Goal: Register for event/course: Sign up to attend an event or enroll in a course

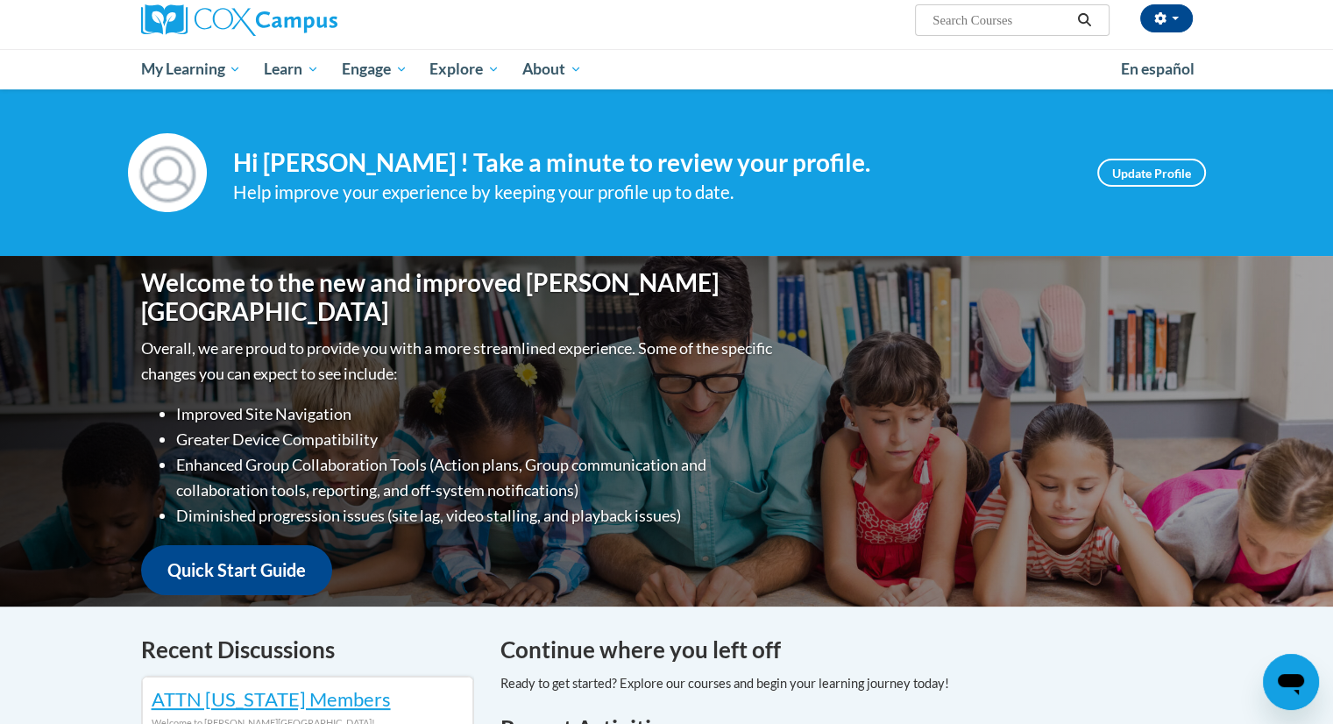
scroll to position [137, 0]
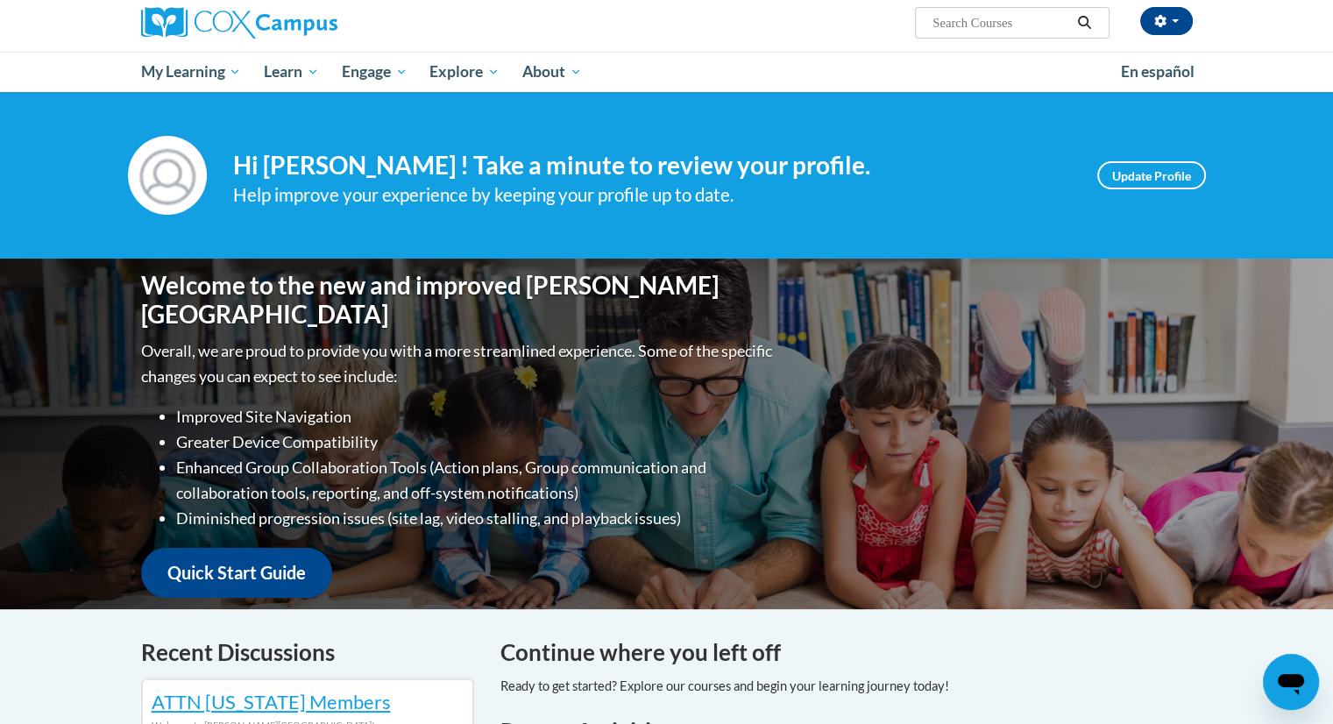
click at [1008, 25] on input "Search..." at bounding box center [1001, 22] width 140 height 21
type input "x"
type input "an ecosystem approach"
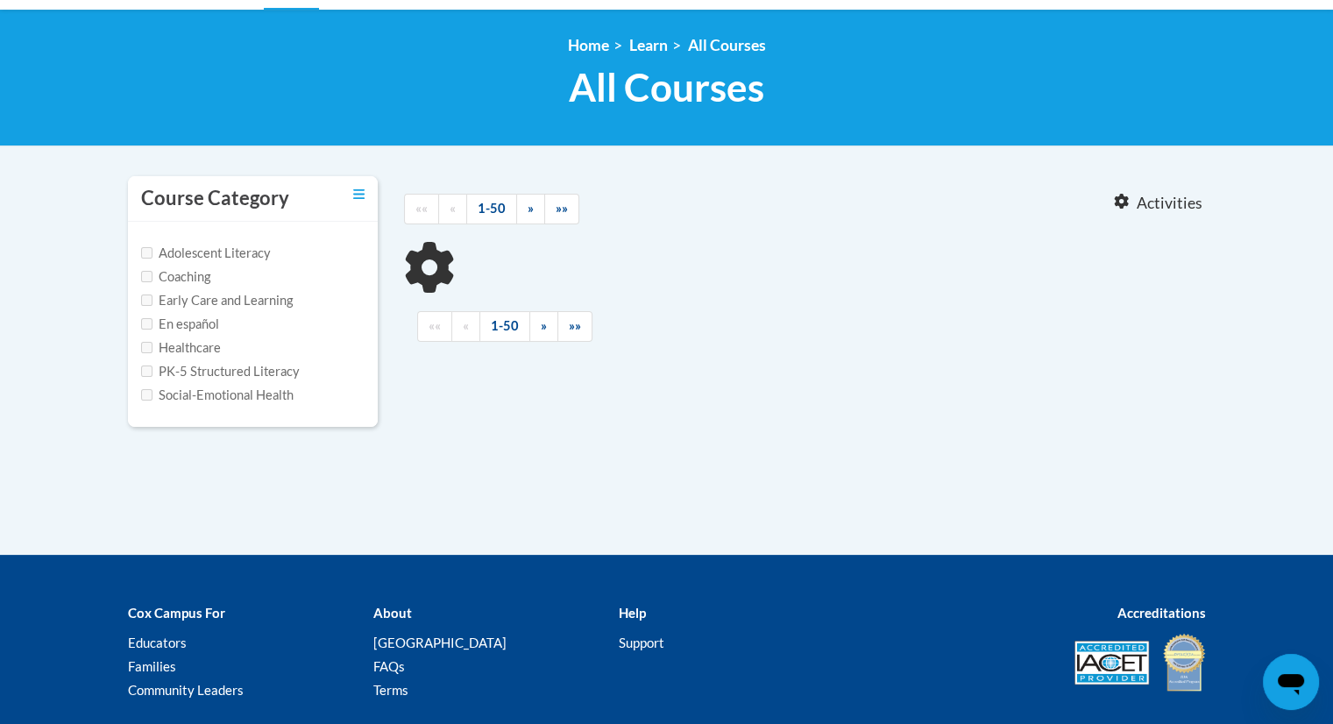
scroll to position [235, 0]
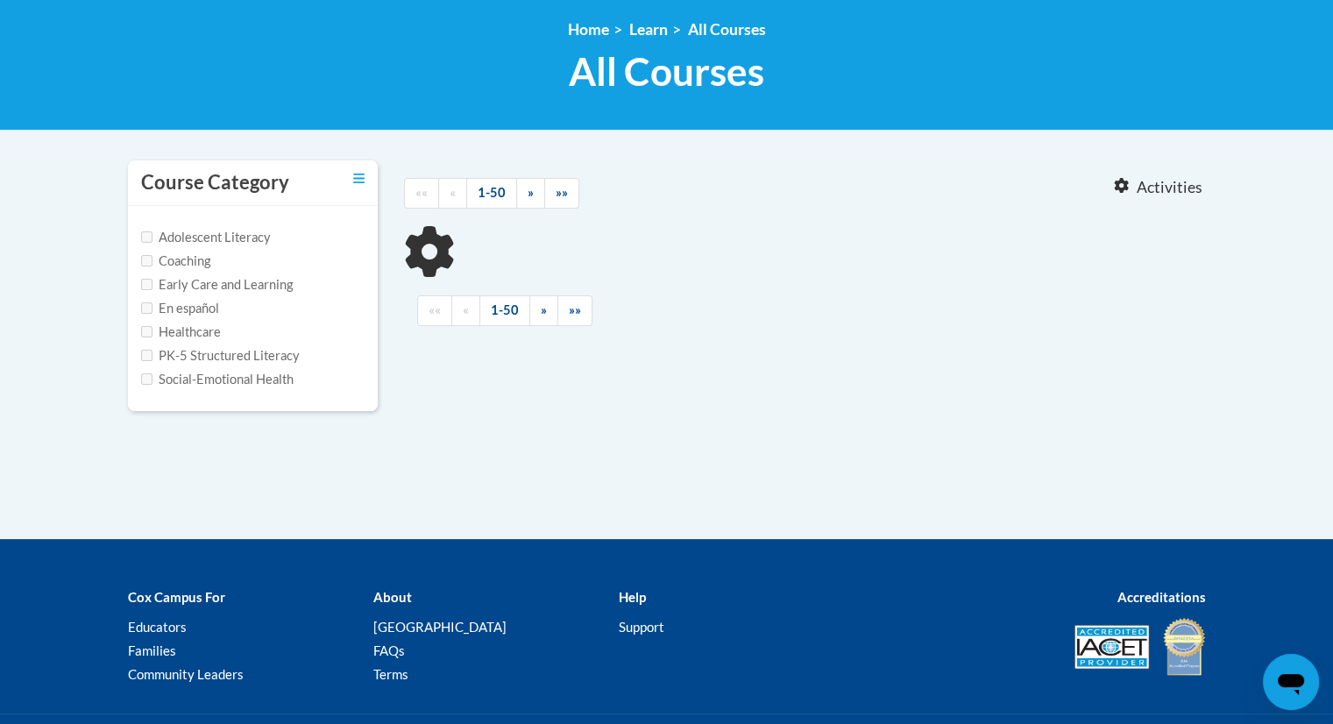
type input "an ecosystem approach"
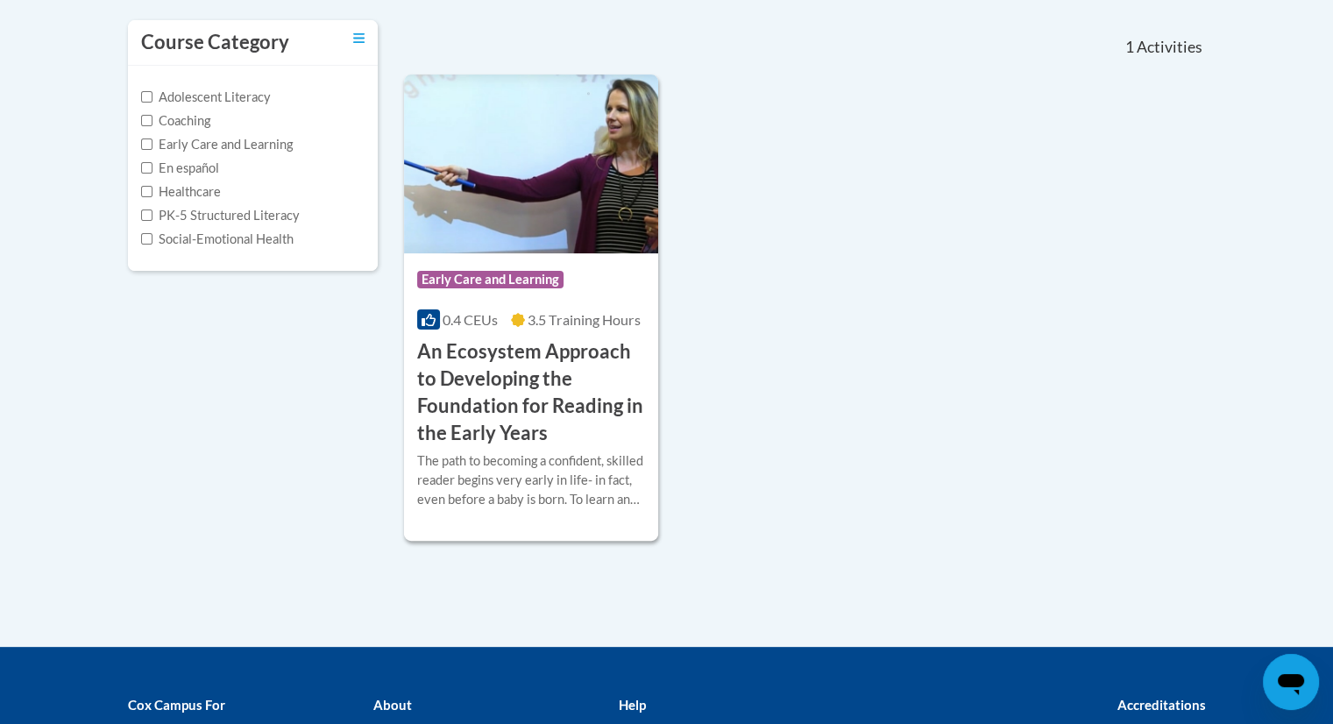
scroll to position [379, 0]
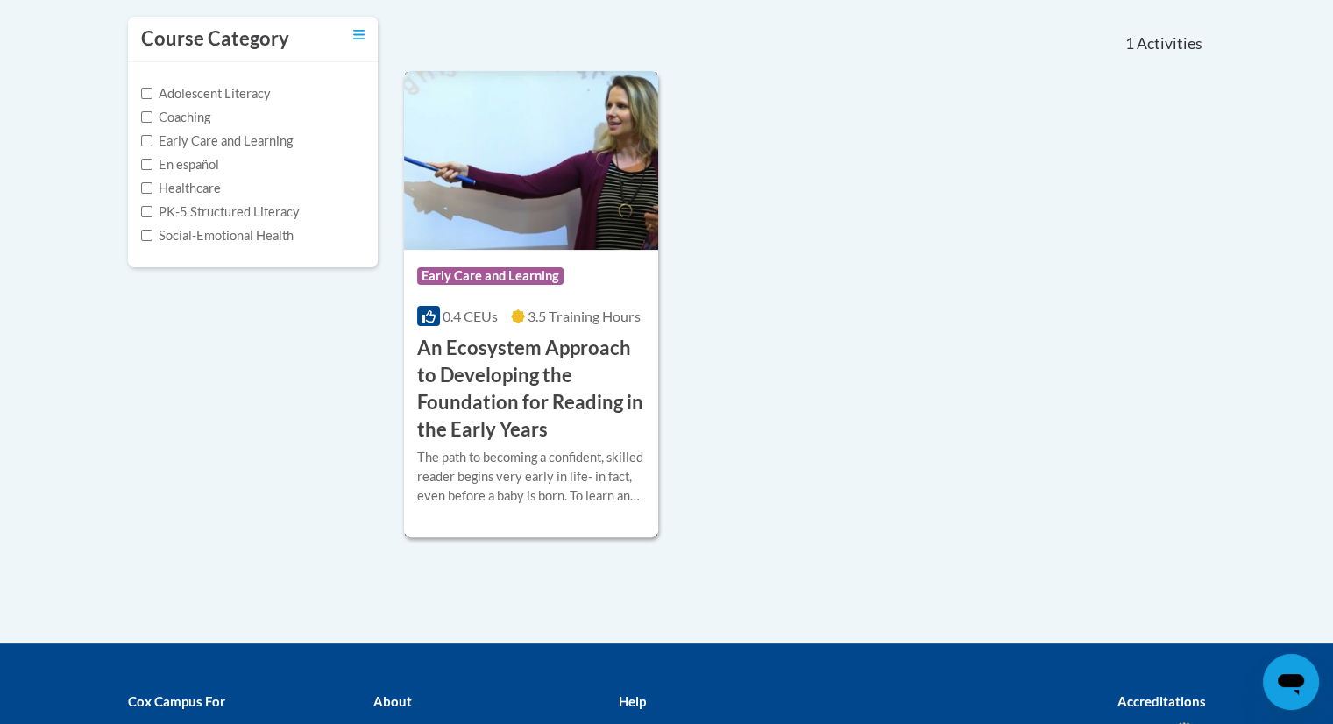
click at [499, 345] on h3 "An Ecosystem Approach to Developing the Foundation for Reading in the Early Yea…" at bounding box center [531, 389] width 229 height 108
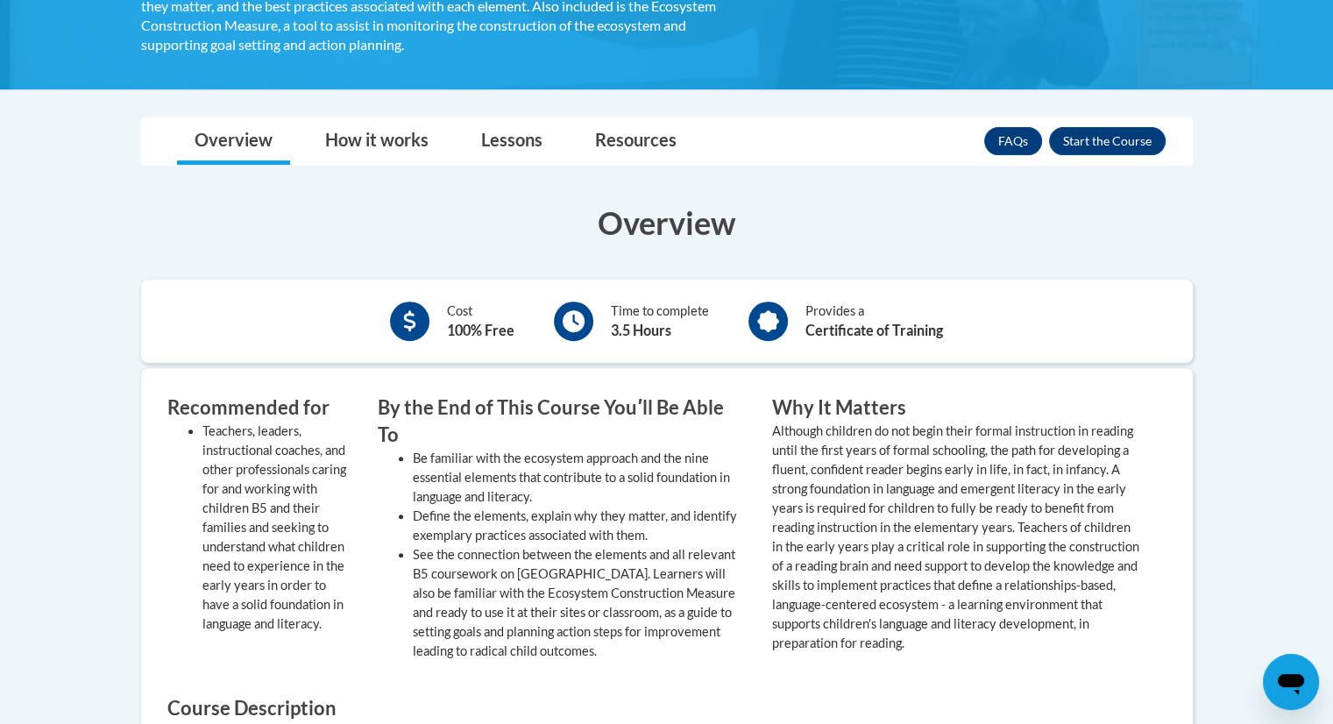
scroll to position [616, 0]
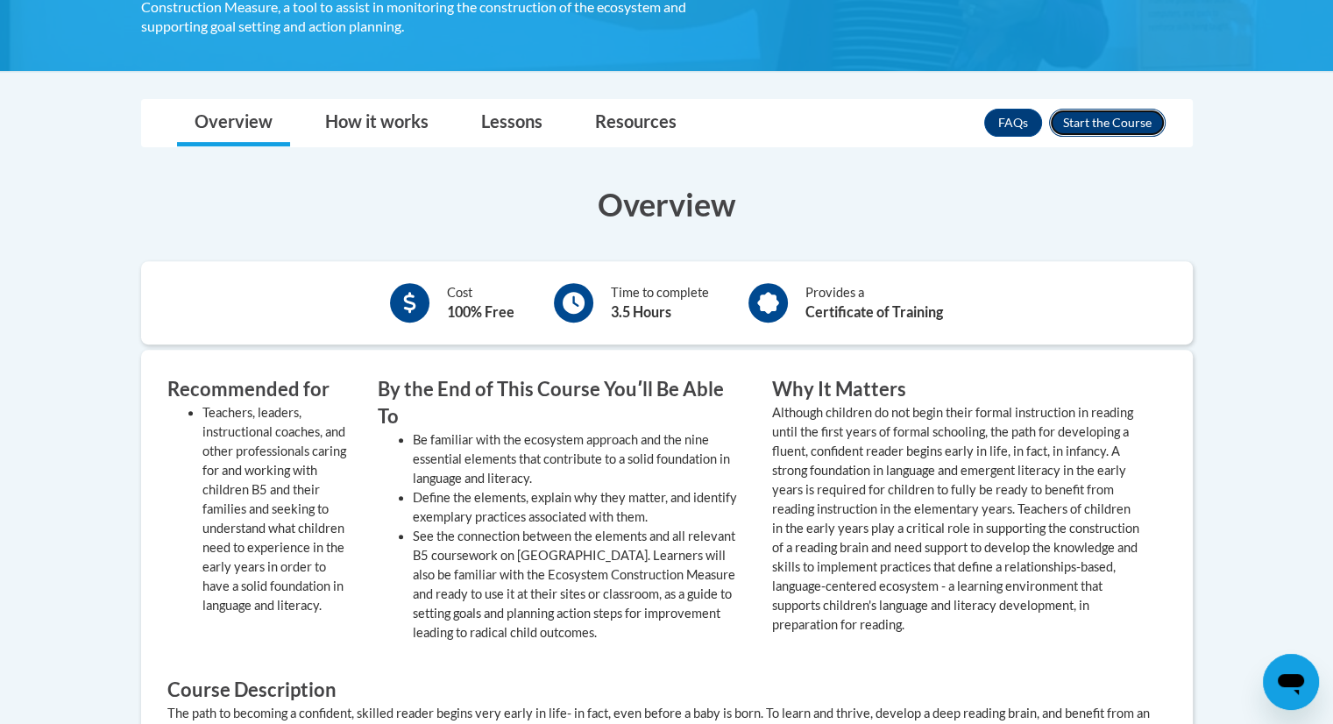
click at [1094, 120] on button "Enroll" at bounding box center [1107, 123] width 117 height 28
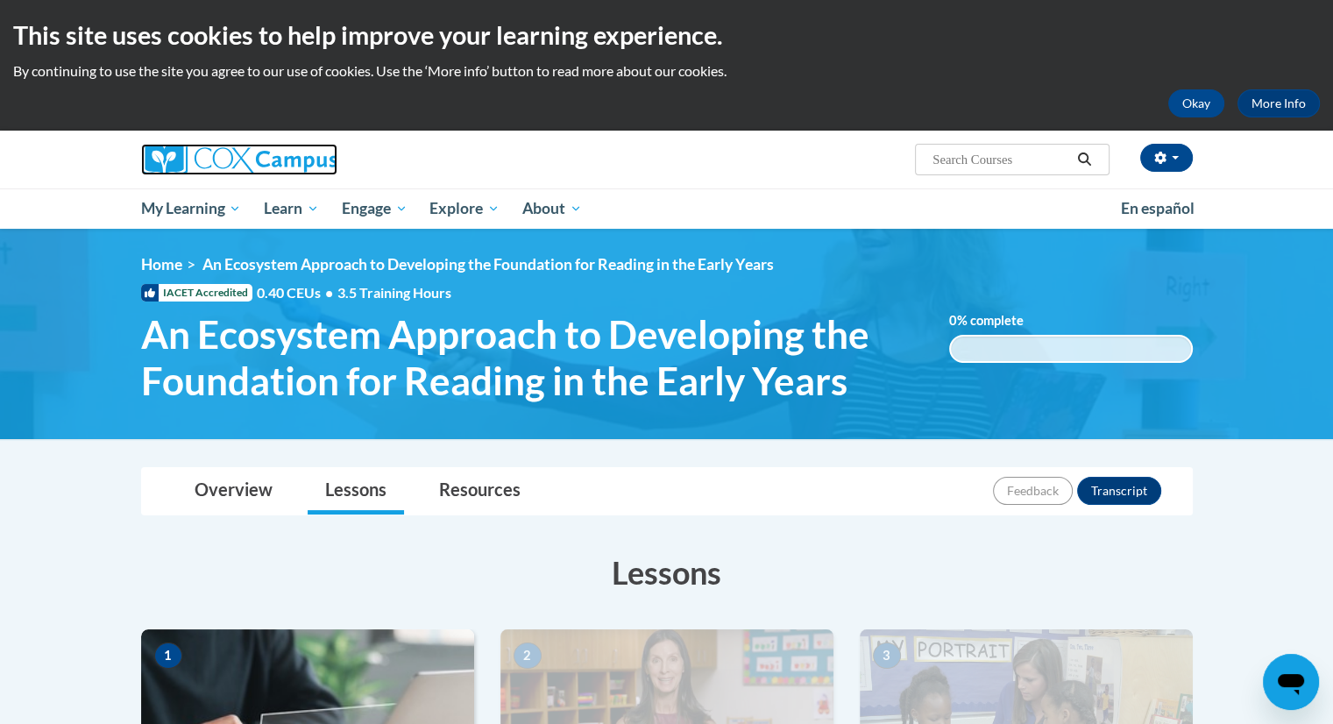
click at [245, 150] on img at bounding box center [239, 160] width 196 height 32
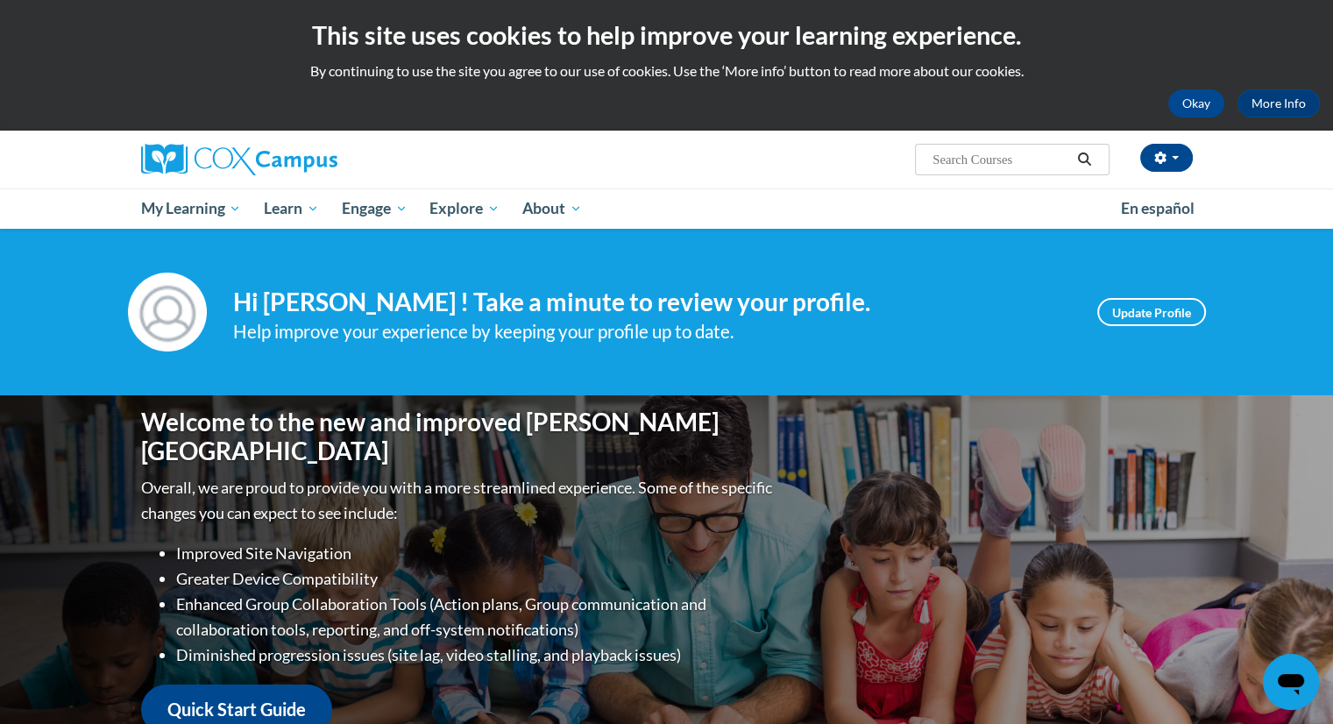
click at [1035, 164] on input "Search..." at bounding box center [1001, 159] width 140 height 21
type input "the power of language"
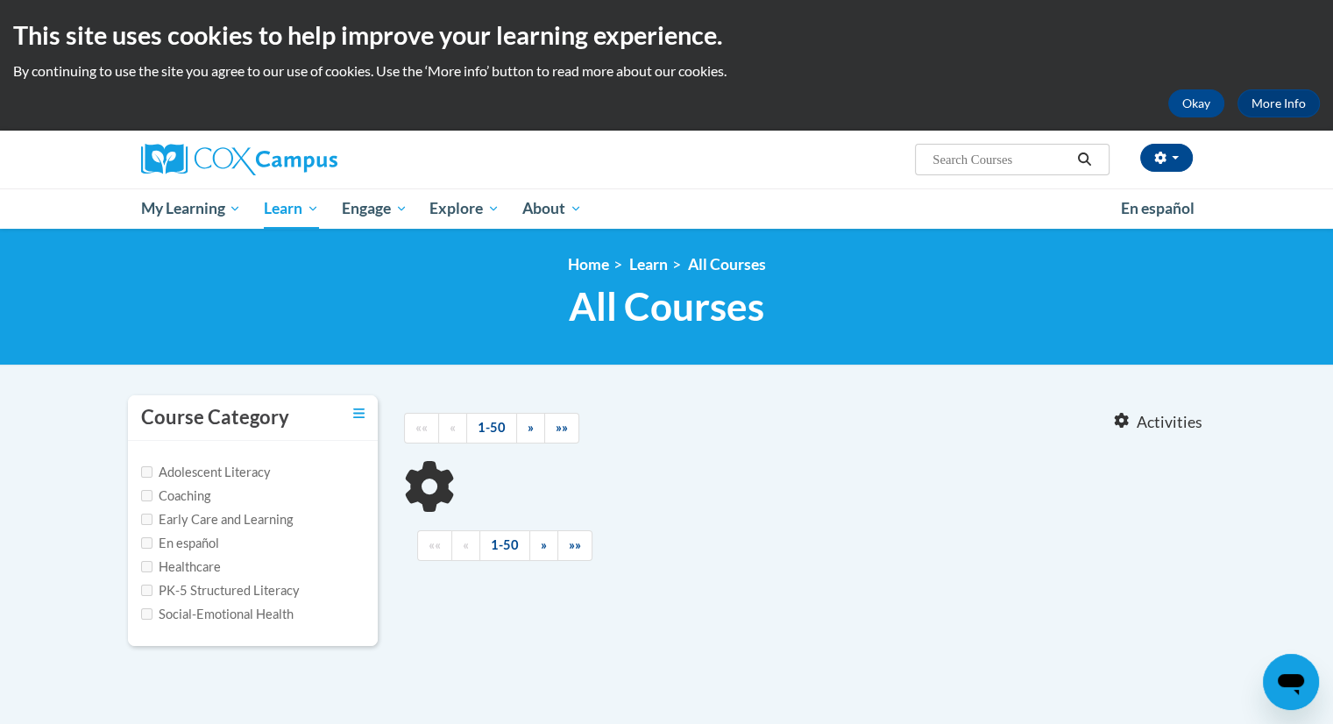
type input "the power of language"
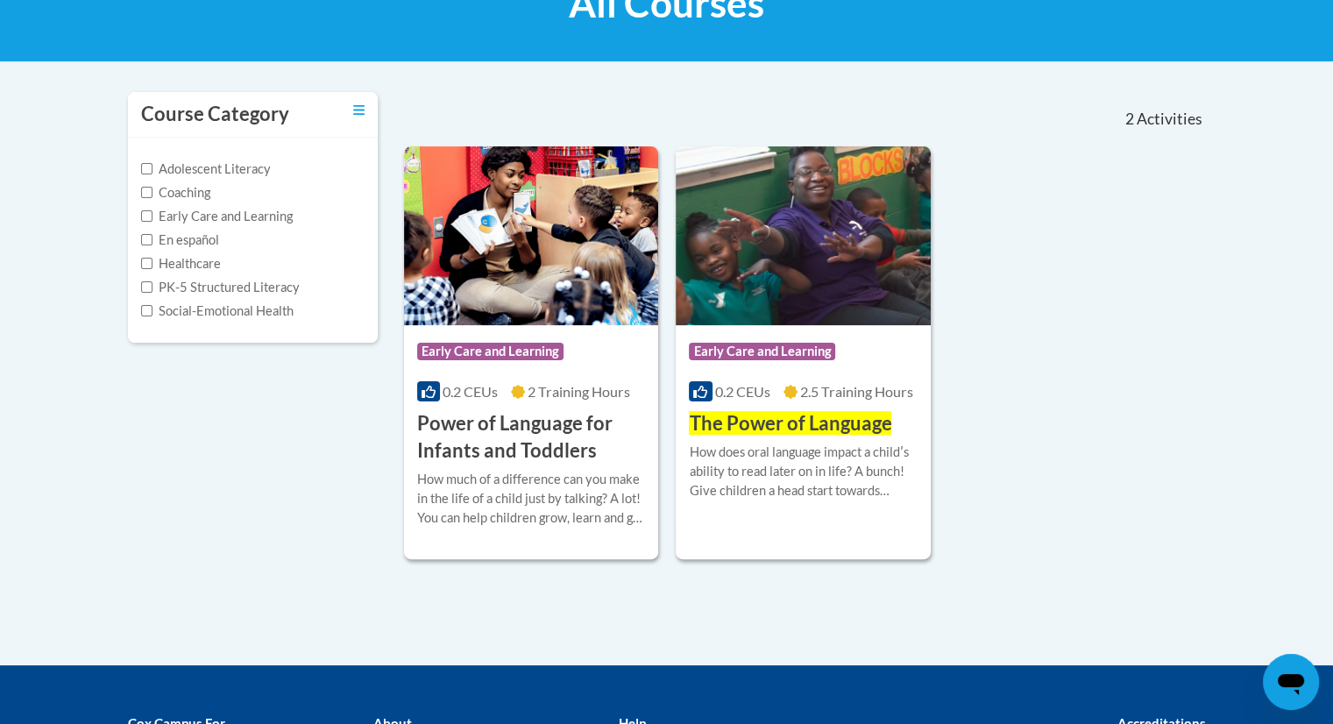
scroll to position [305, 0]
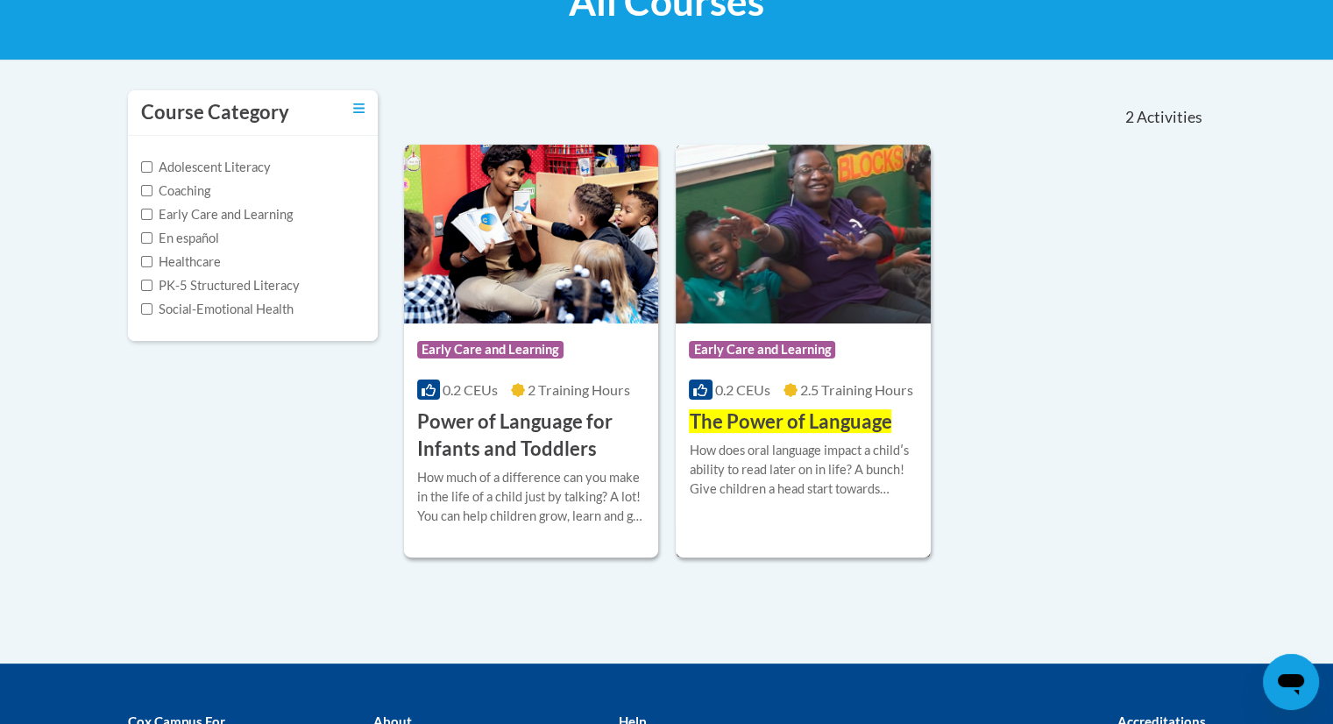
click at [884, 418] on span "The Power of Language" at bounding box center [790, 421] width 203 height 24
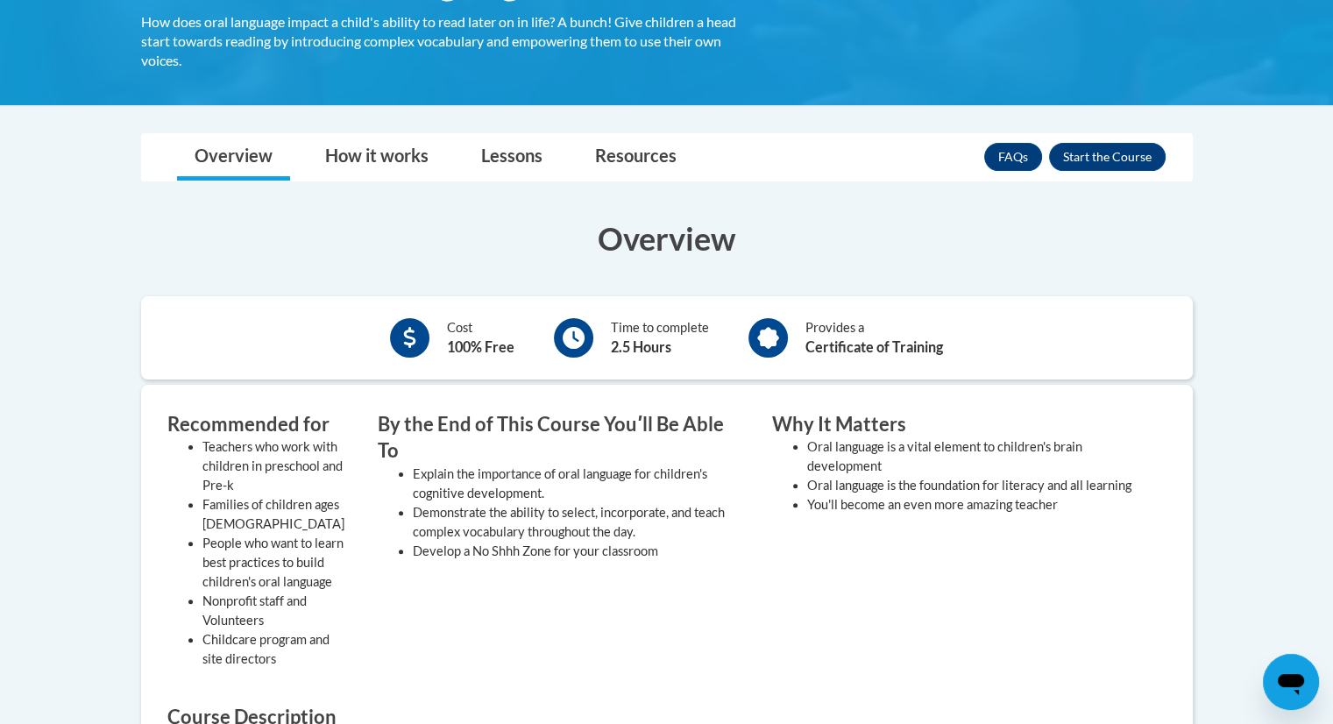
scroll to position [354, 0]
click at [1087, 158] on button "Enroll" at bounding box center [1107, 157] width 117 height 28
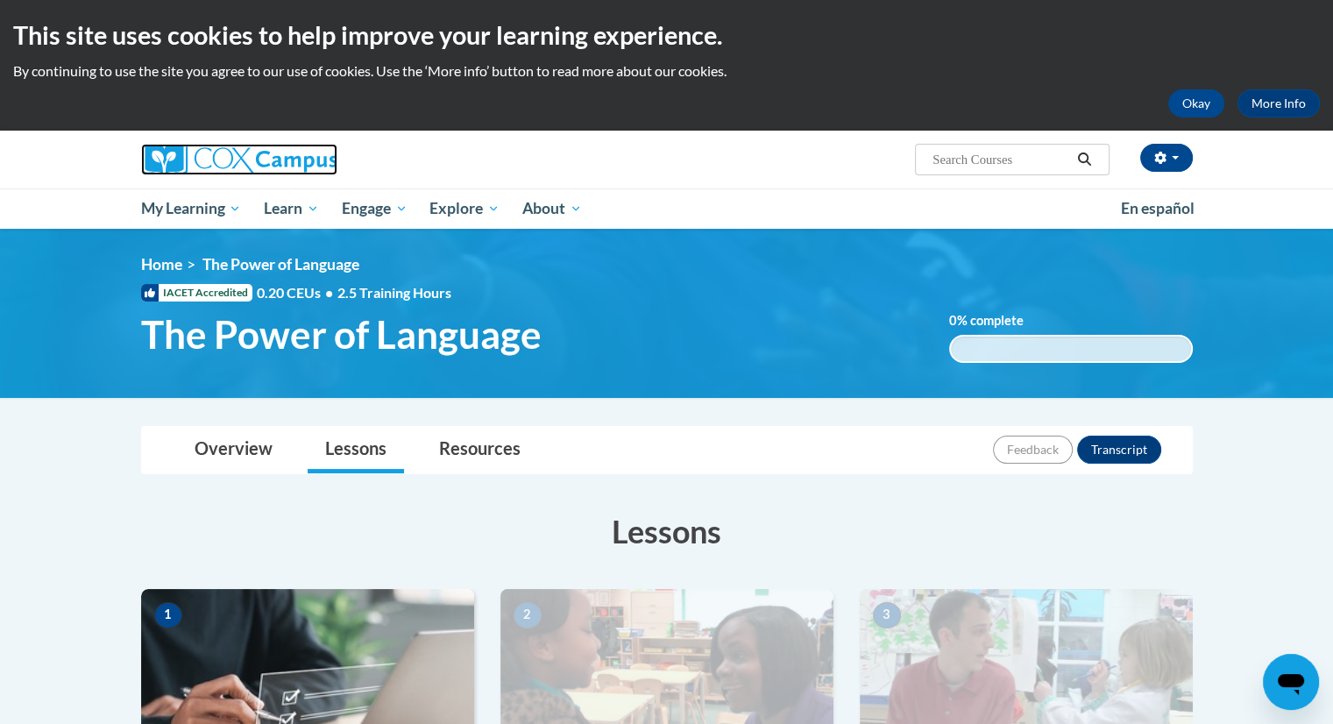
click at [291, 158] on img at bounding box center [239, 160] width 196 height 32
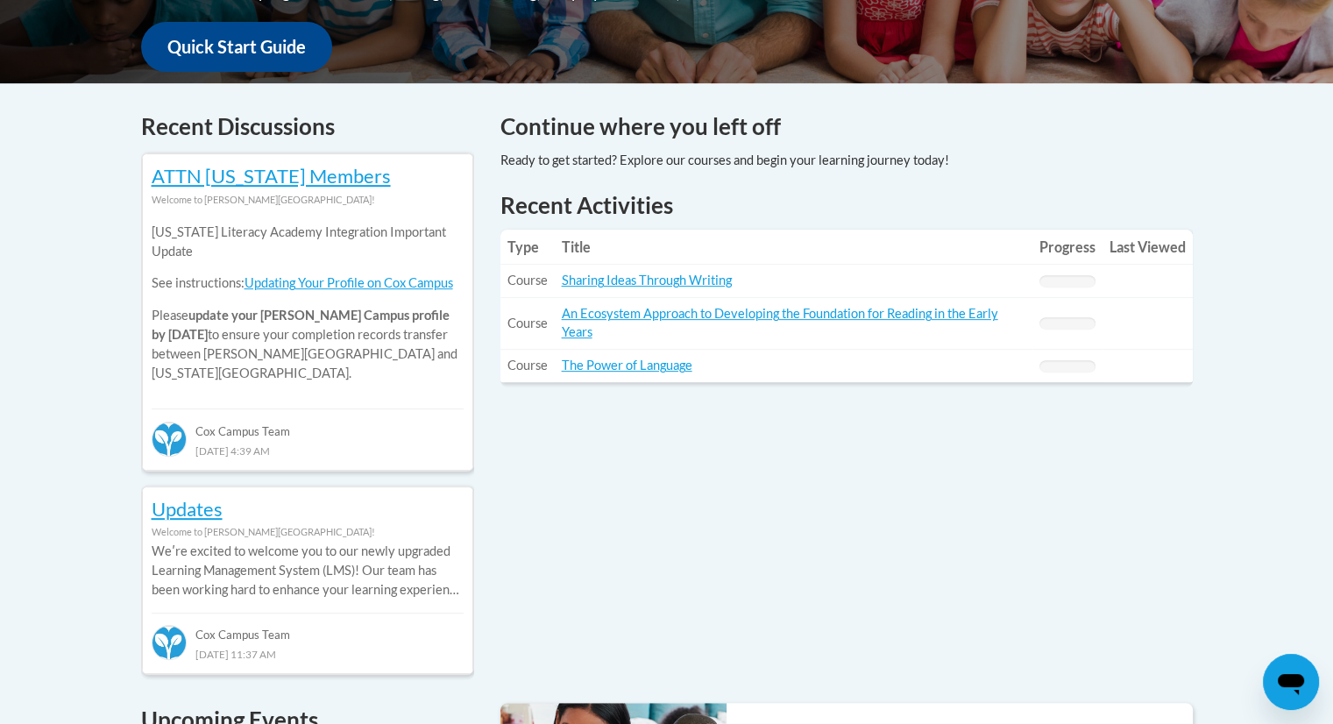
scroll to position [676, 0]
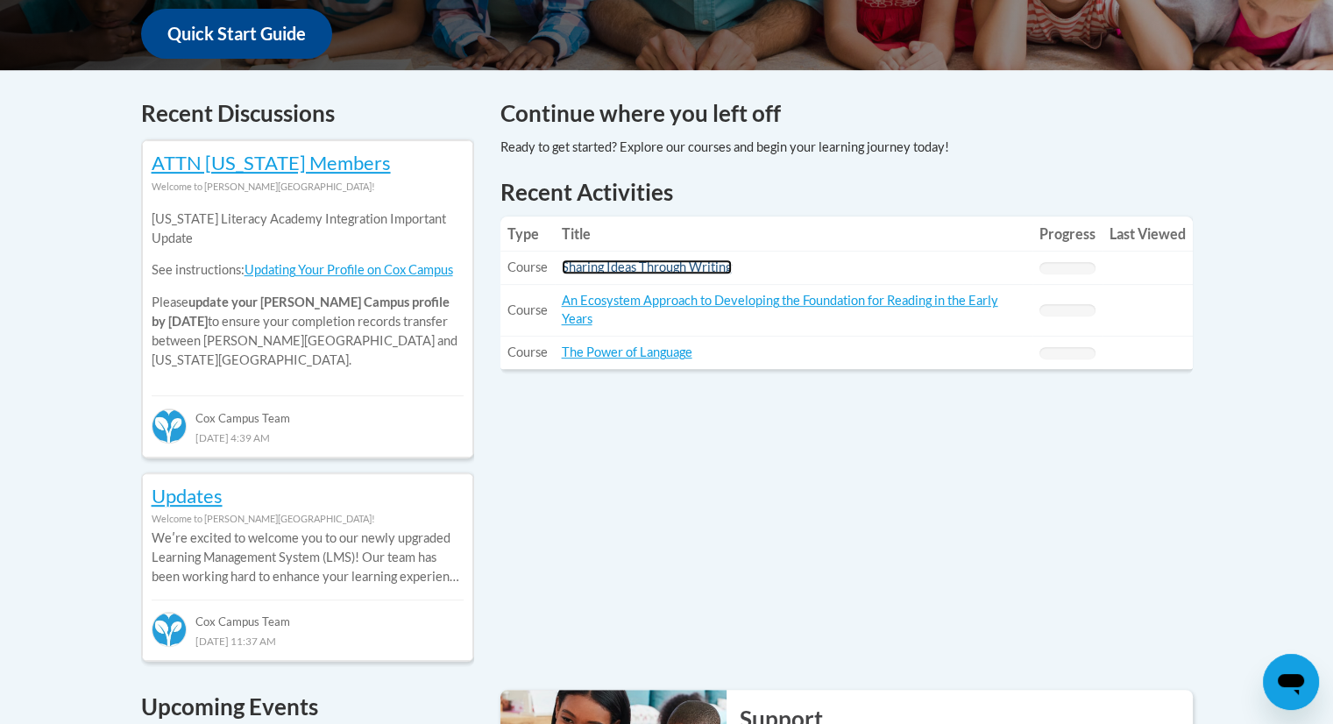
click at [694, 267] on link "Sharing Ideas Through Writing" at bounding box center [647, 267] width 170 height 15
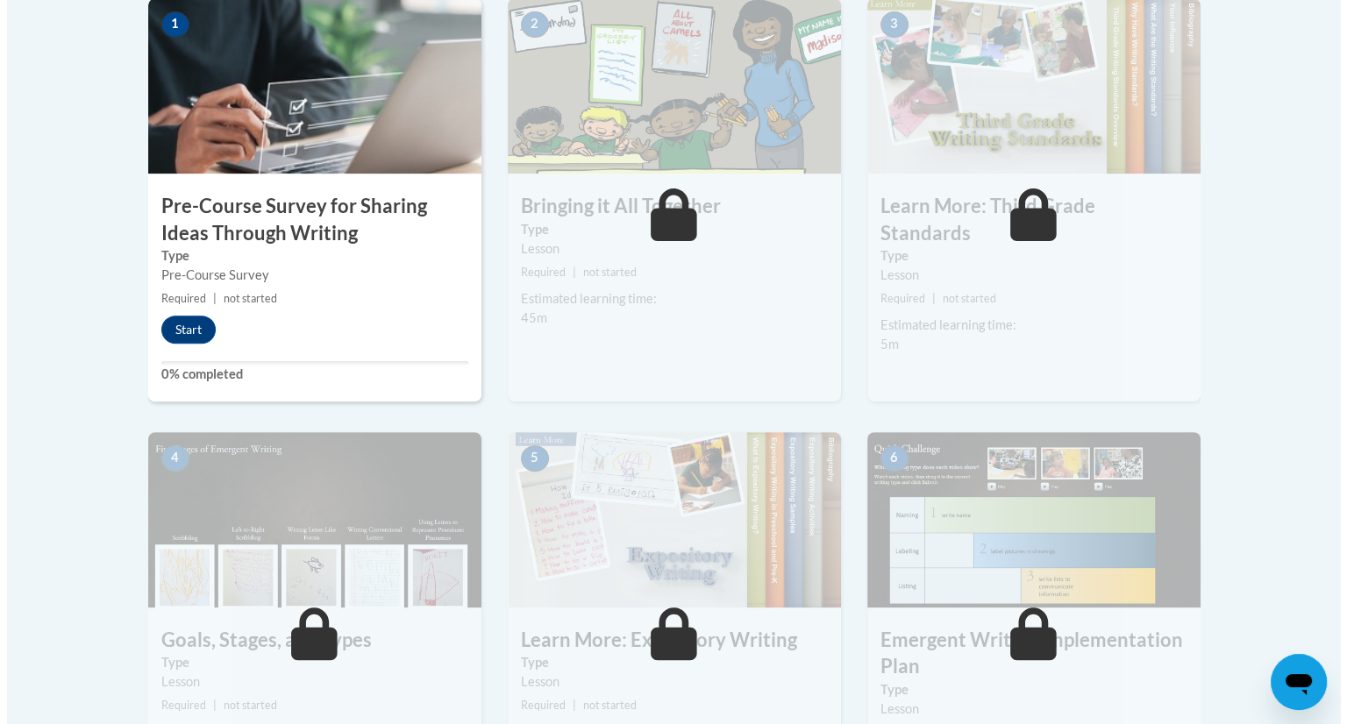
scroll to position [593, 0]
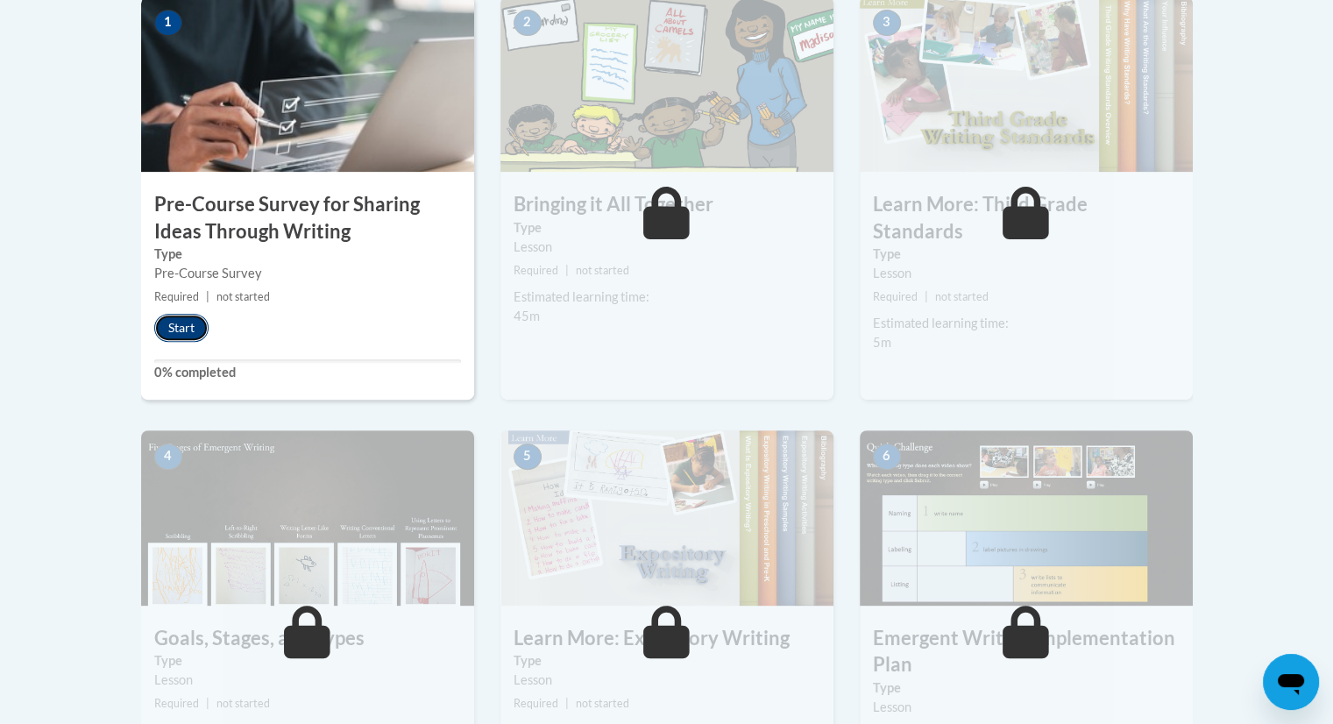
click at [188, 331] on button "Start" at bounding box center [181, 328] width 54 height 28
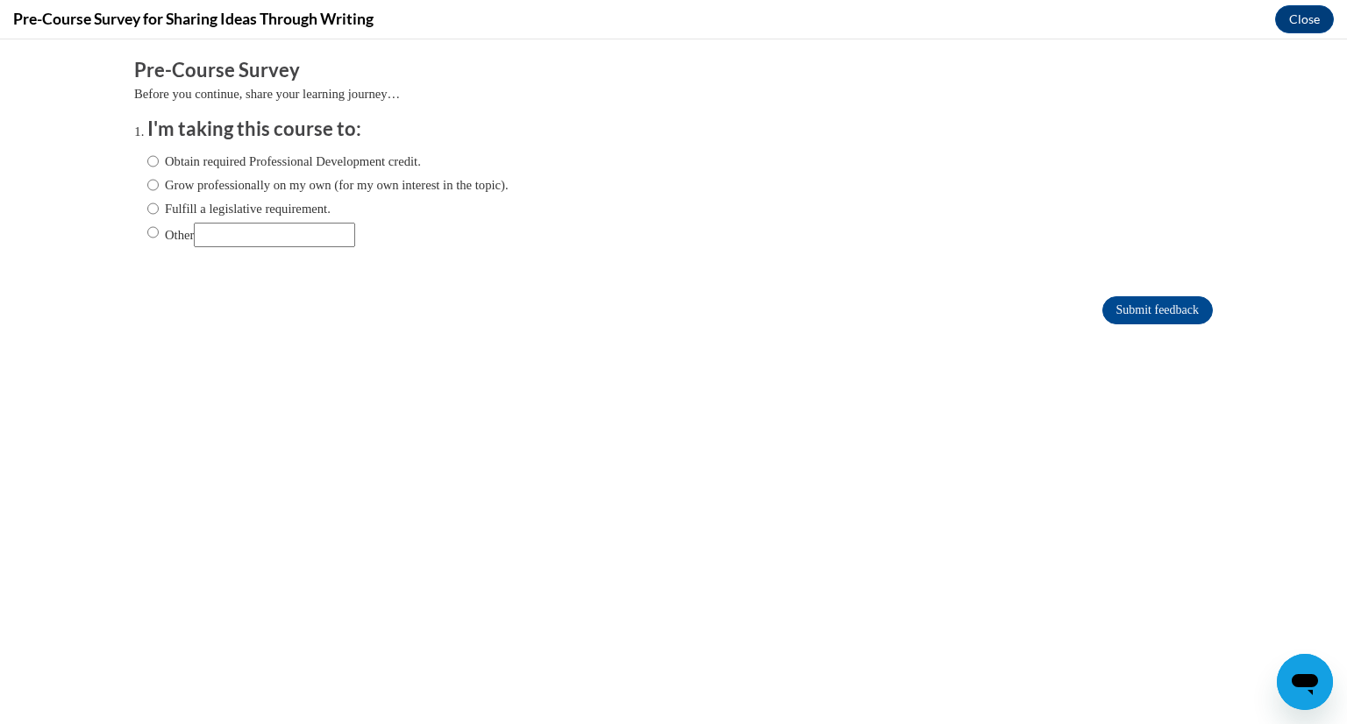
scroll to position [0, 0]
click at [147, 153] on input "Obtain required Professional Development credit." at bounding box center [152, 161] width 11 height 19
radio input "true"
click at [1170, 309] on input "Submit feedback" at bounding box center [1157, 310] width 110 height 28
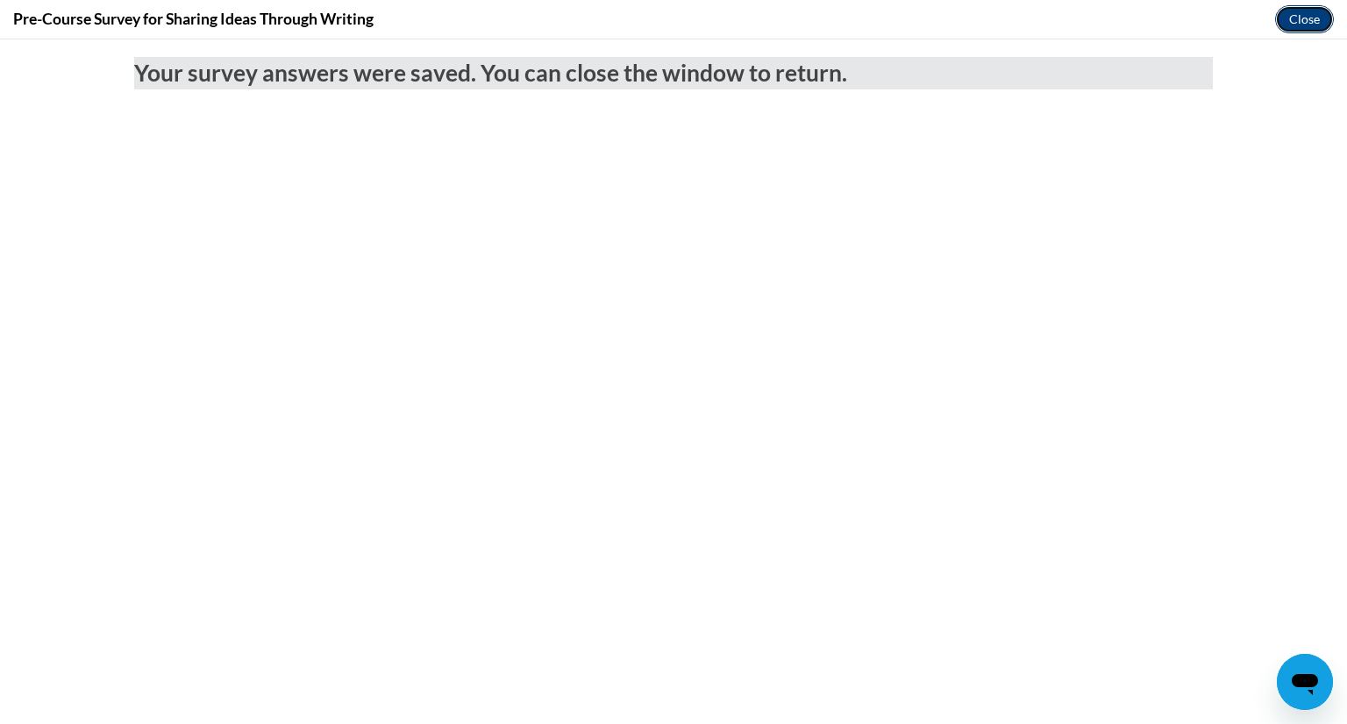
click at [1307, 23] on button "Close" at bounding box center [1304, 19] width 59 height 28
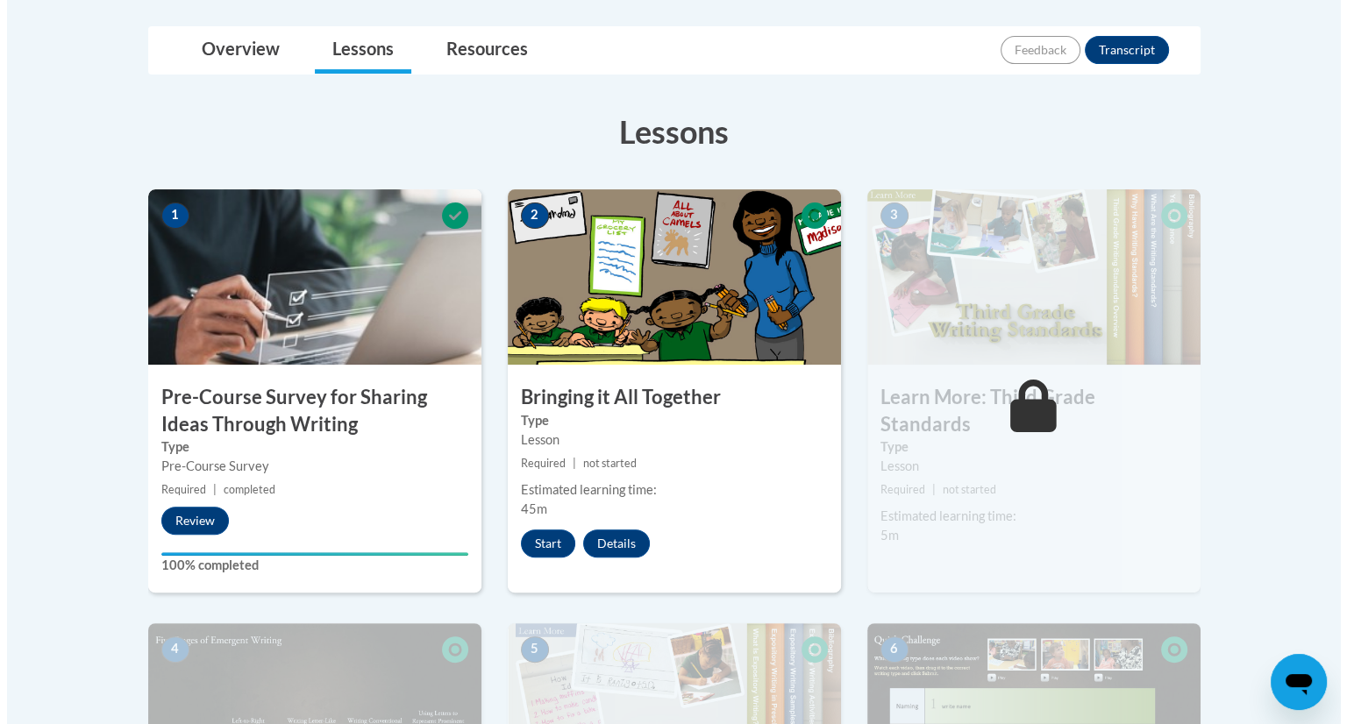
scroll to position [395, 0]
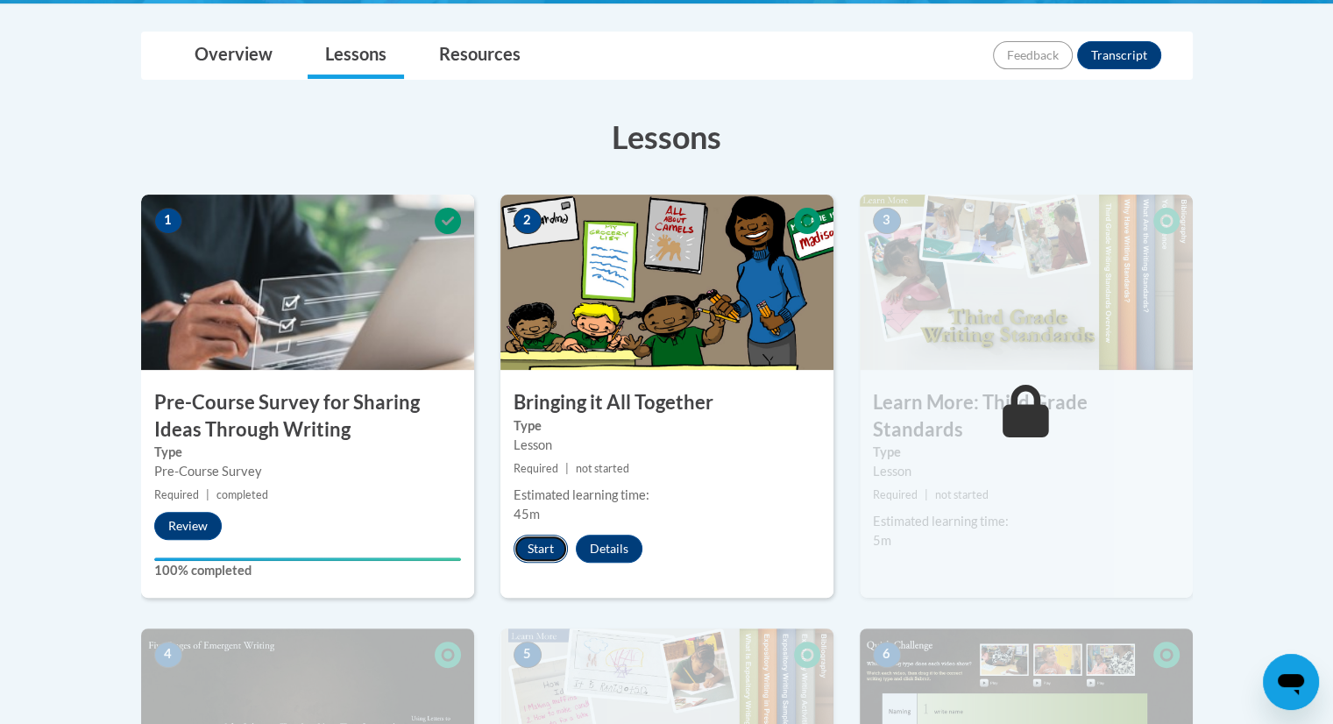
click at [537, 543] on button "Start" at bounding box center [541, 549] width 54 height 28
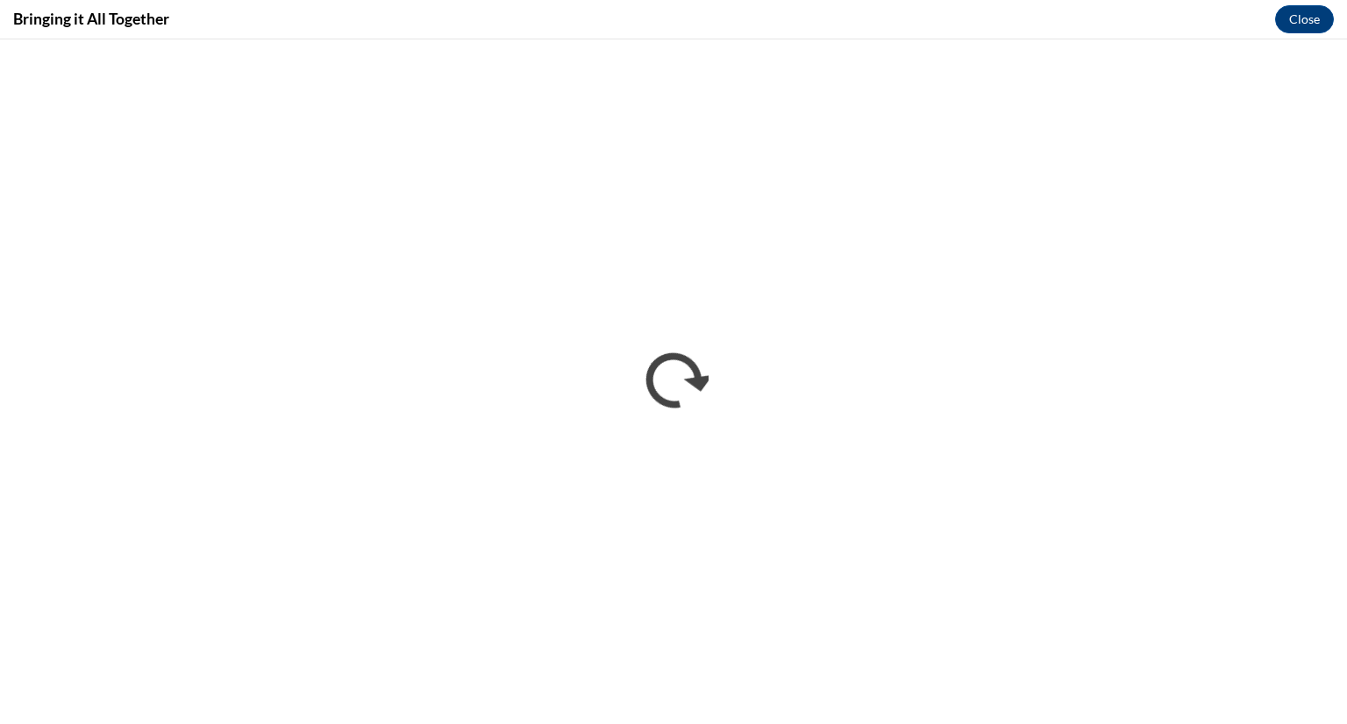
scroll to position [0, 0]
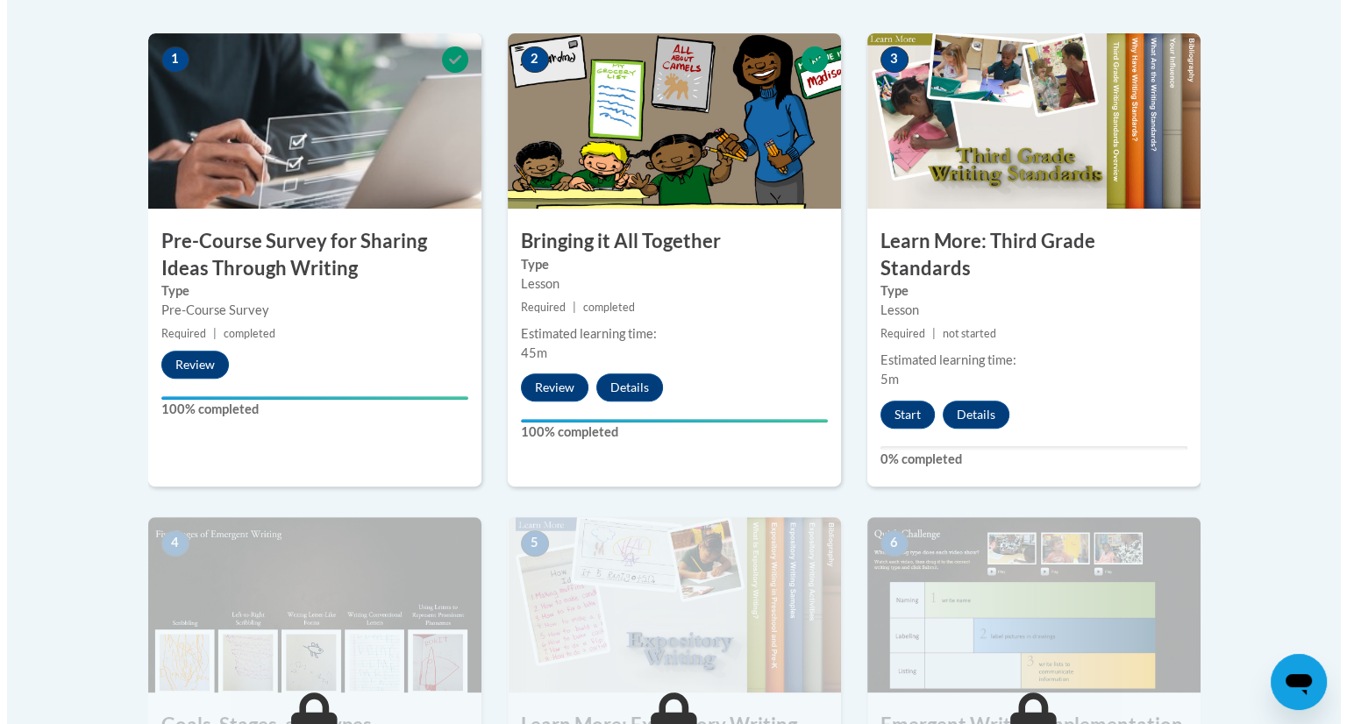
scroll to position [561, 0]
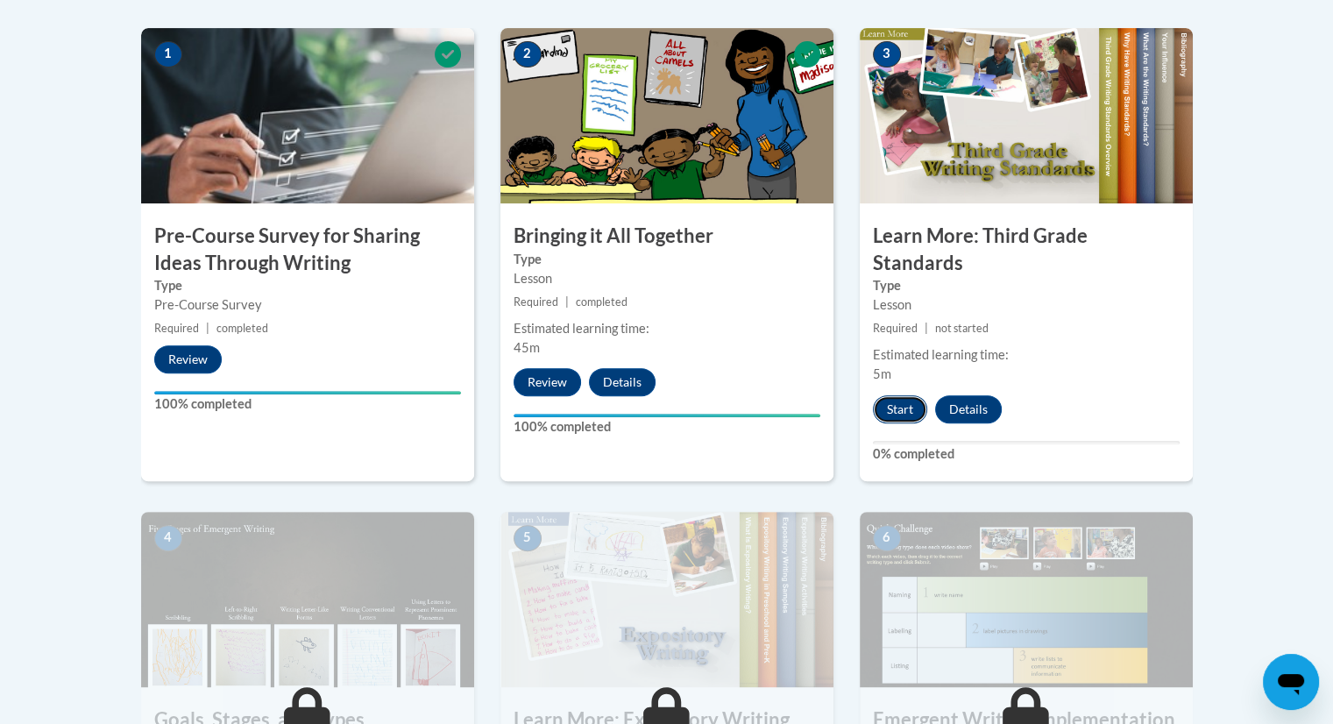
click at [909, 395] on button "Start" at bounding box center [900, 409] width 54 height 28
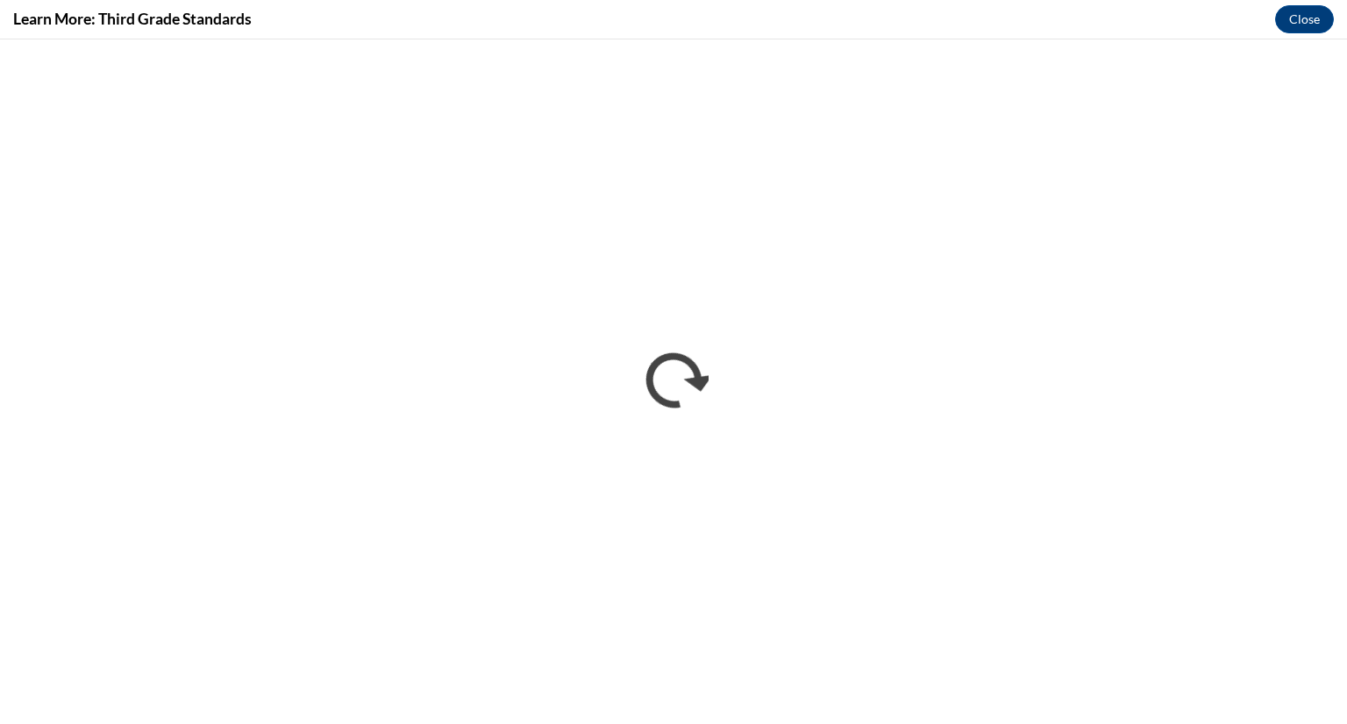
scroll to position [0, 0]
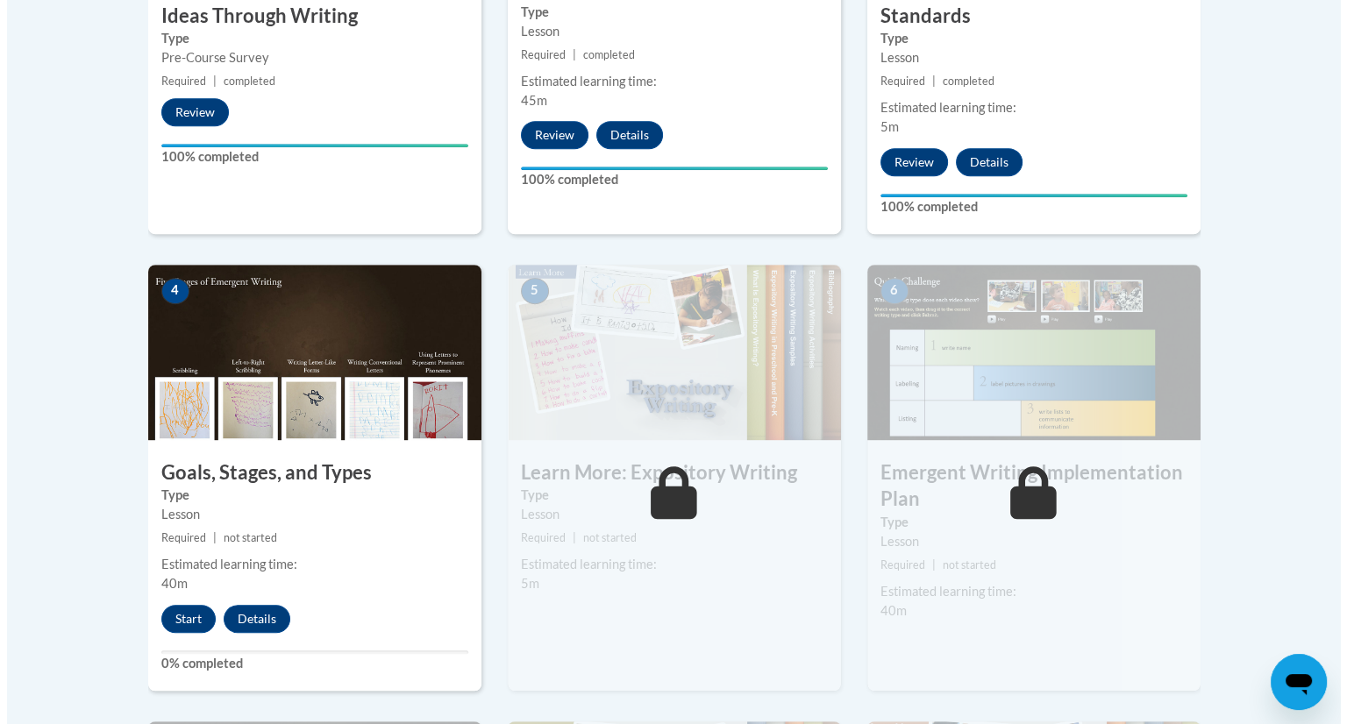
scroll to position [810, 0]
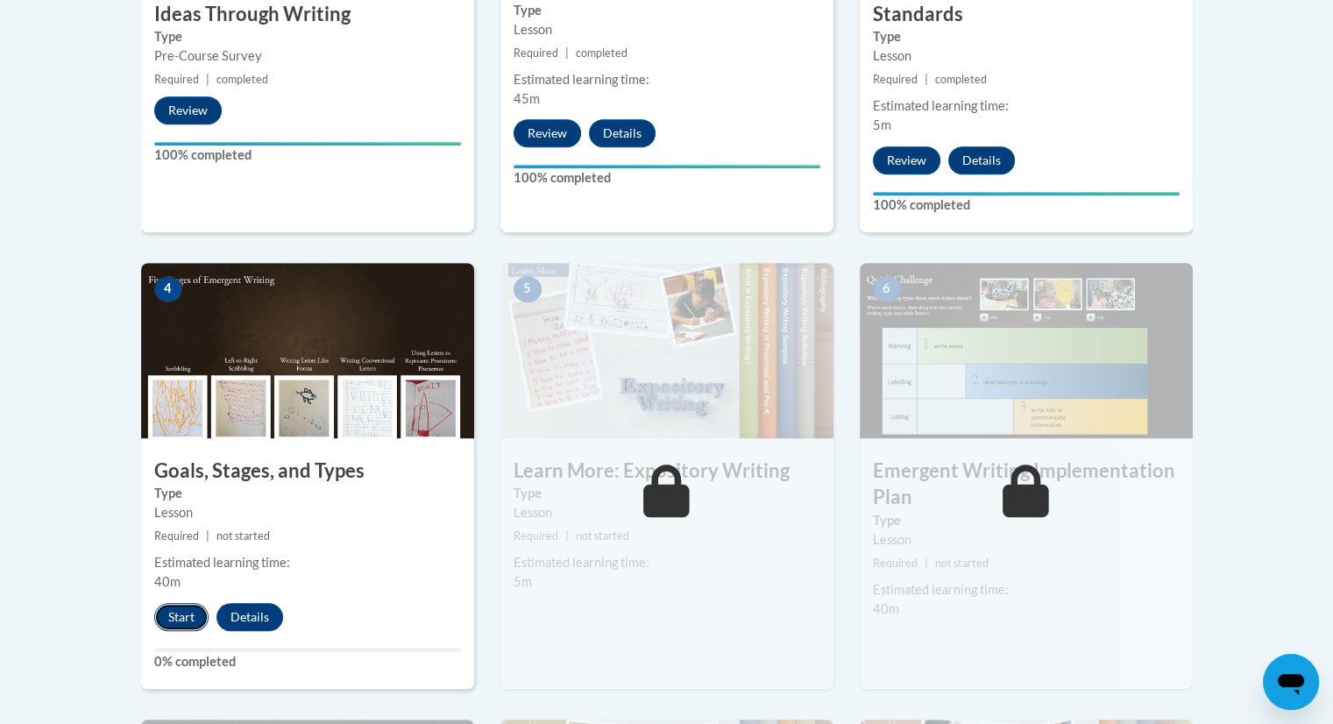
click at [183, 603] on button "Start" at bounding box center [181, 617] width 54 height 28
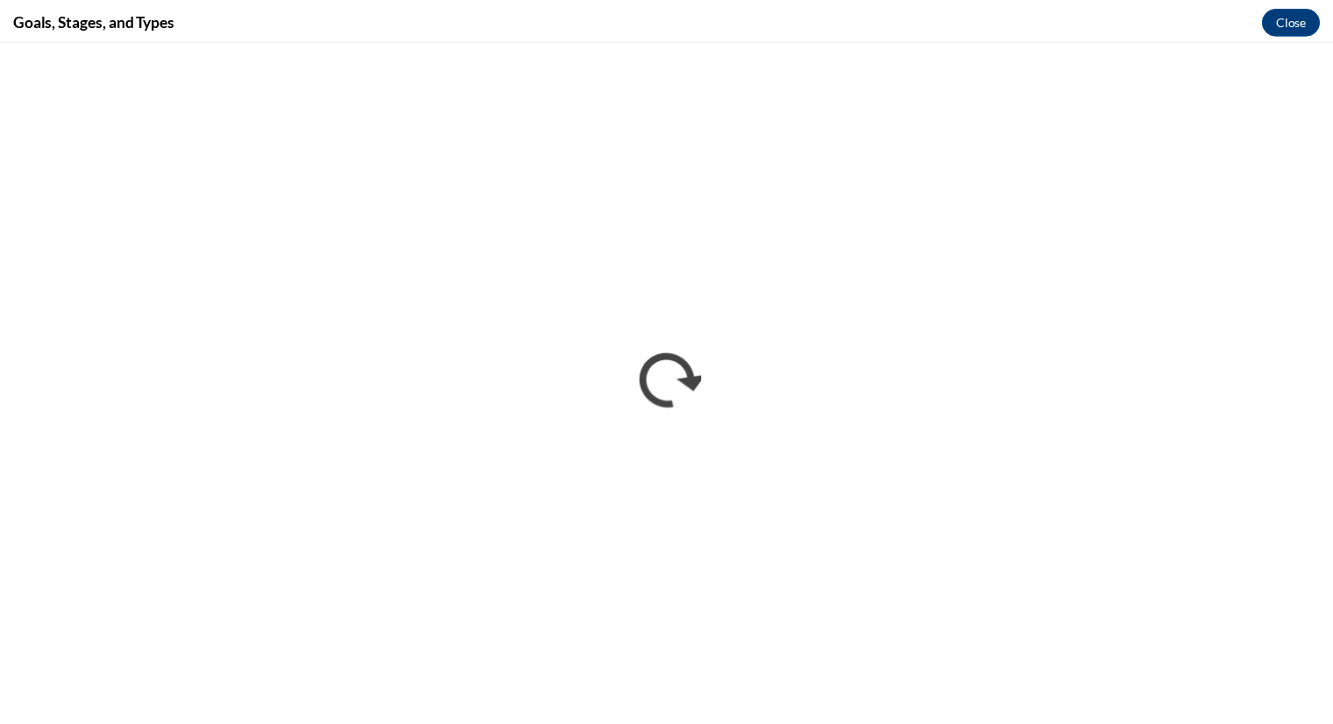
scroll to position [0, 0]
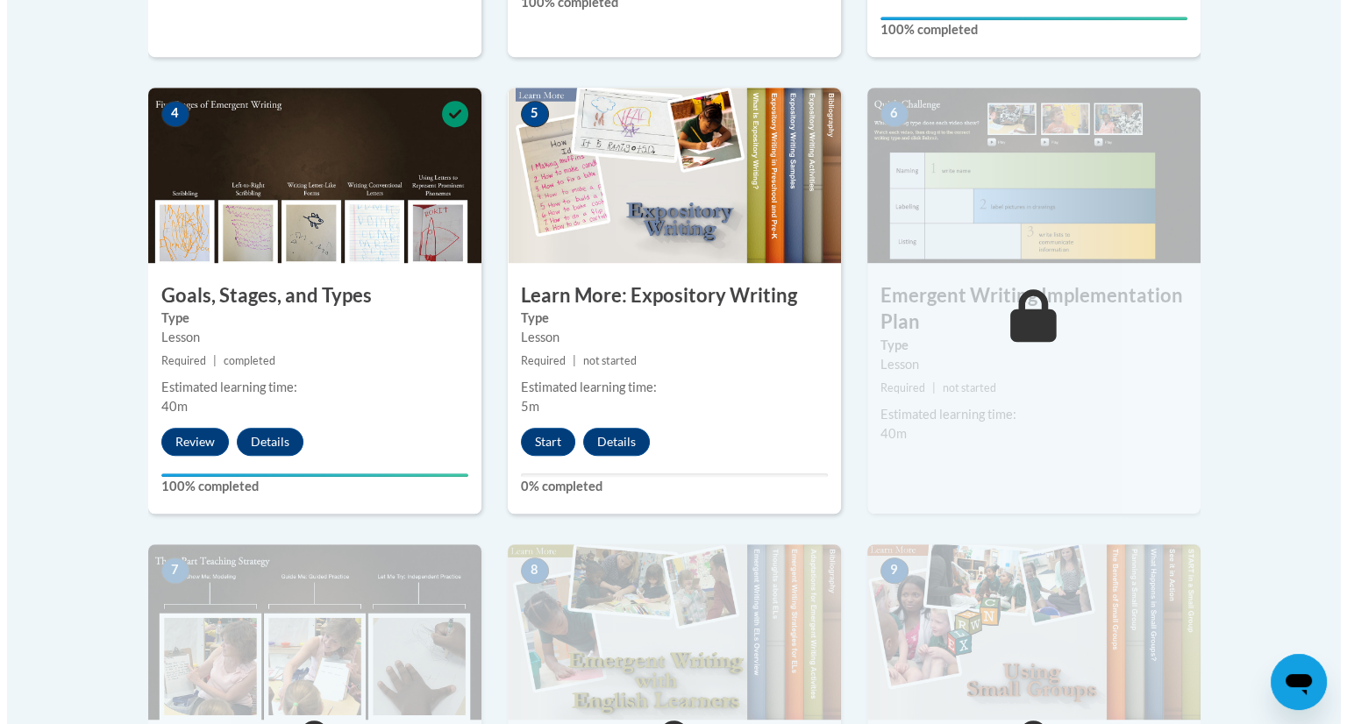
scroll to position [984, 0]
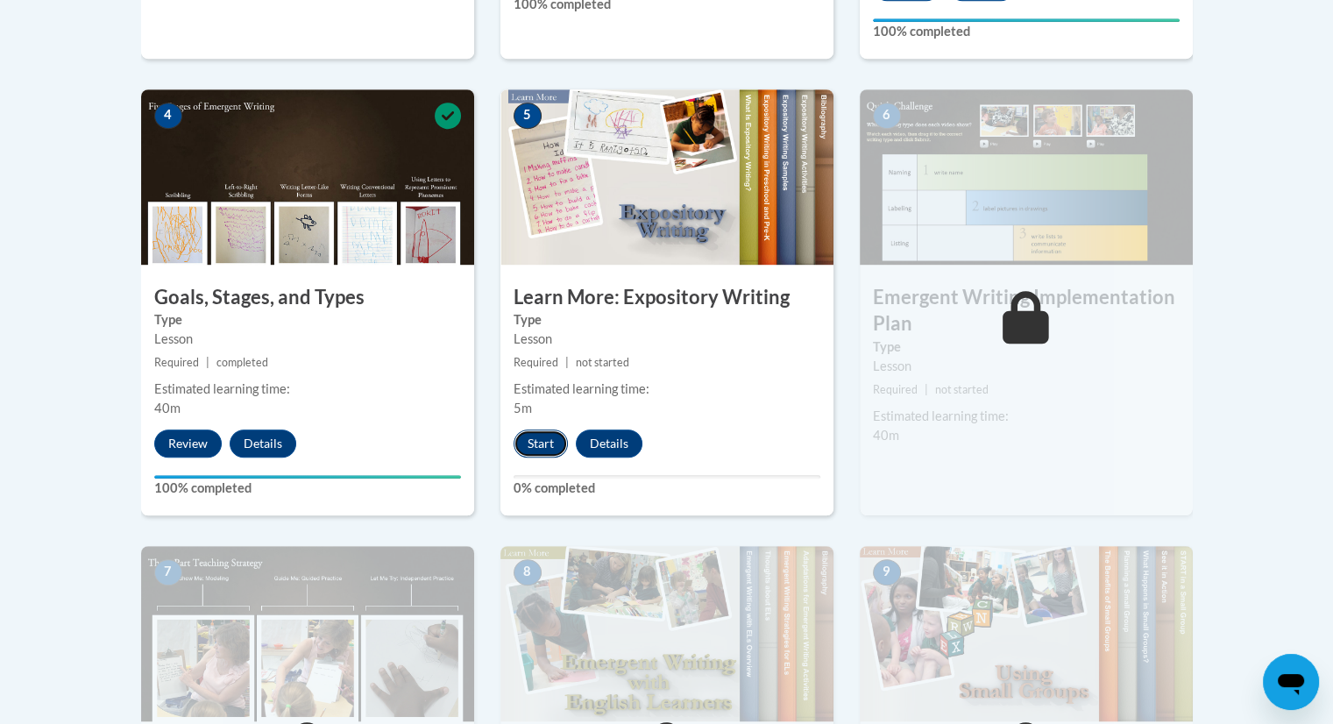
click at [537, 430] on button "Start" at bounding box center [541, 444] width 54 height 28
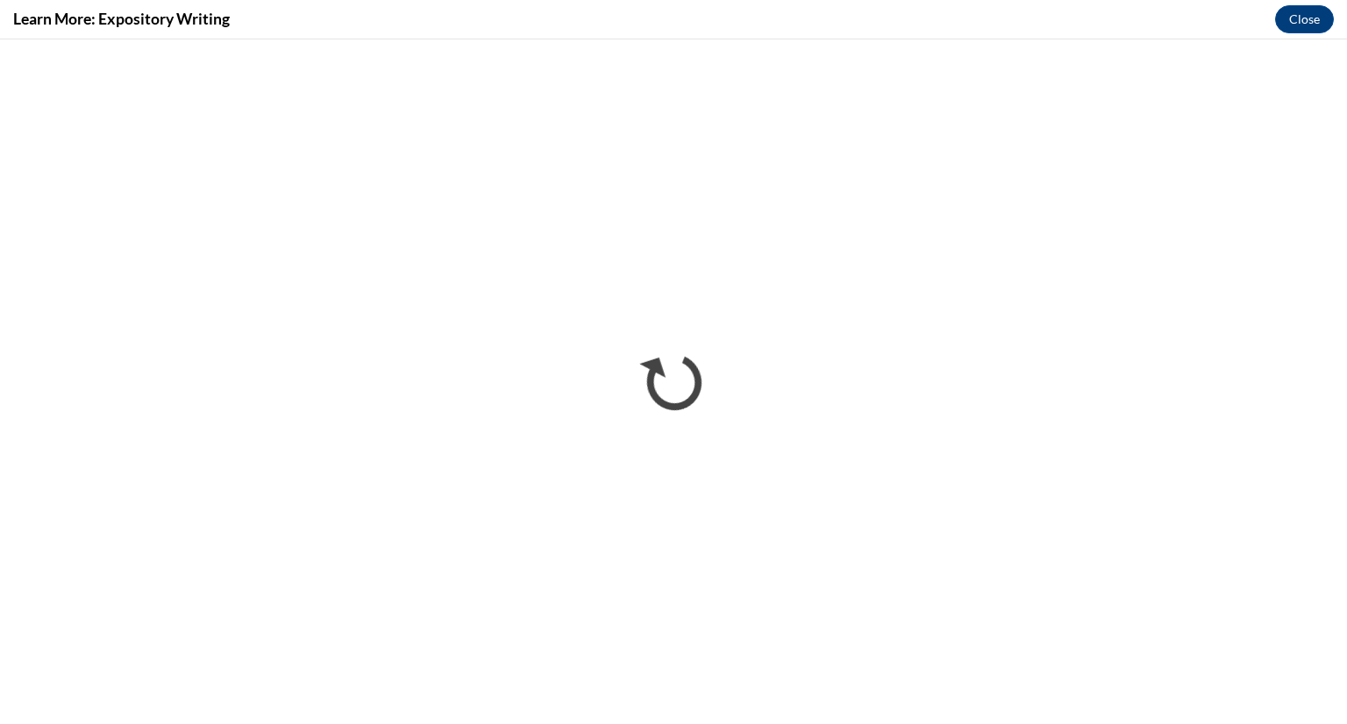
scroll to position [0, 0]
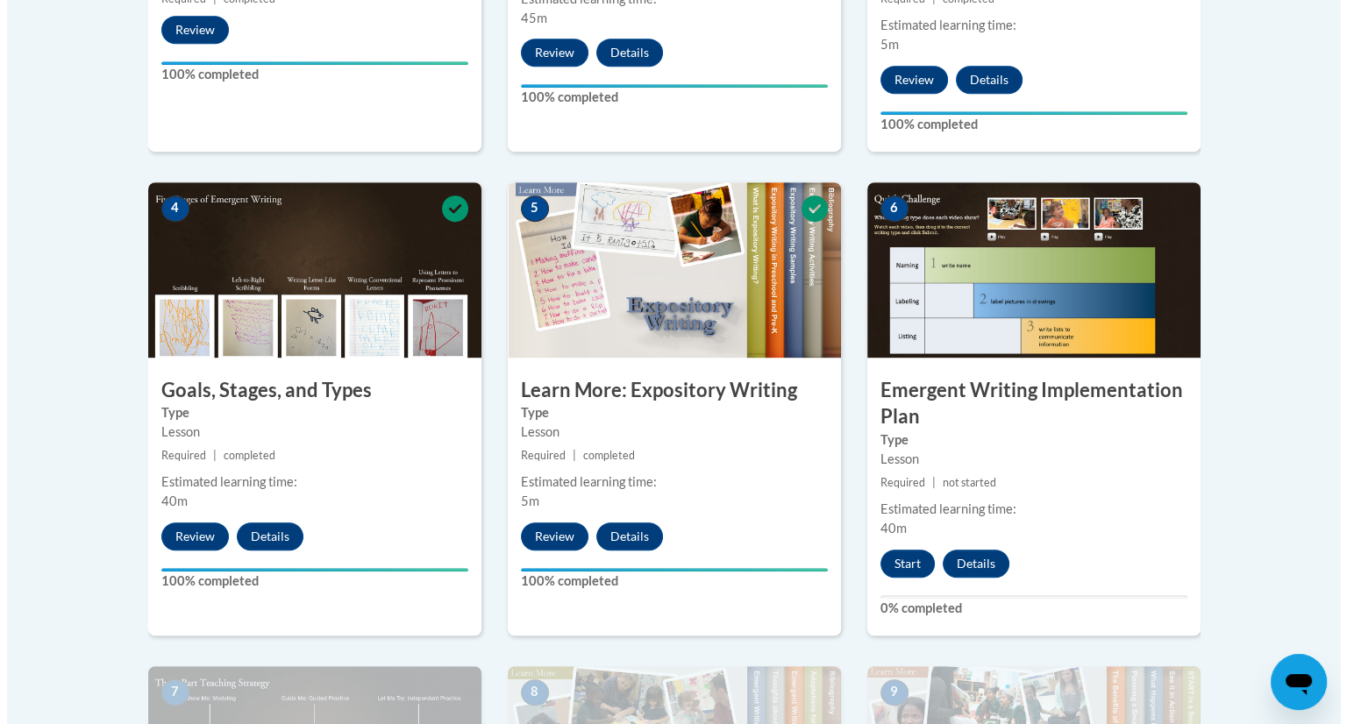
scroll to position [893, 0]
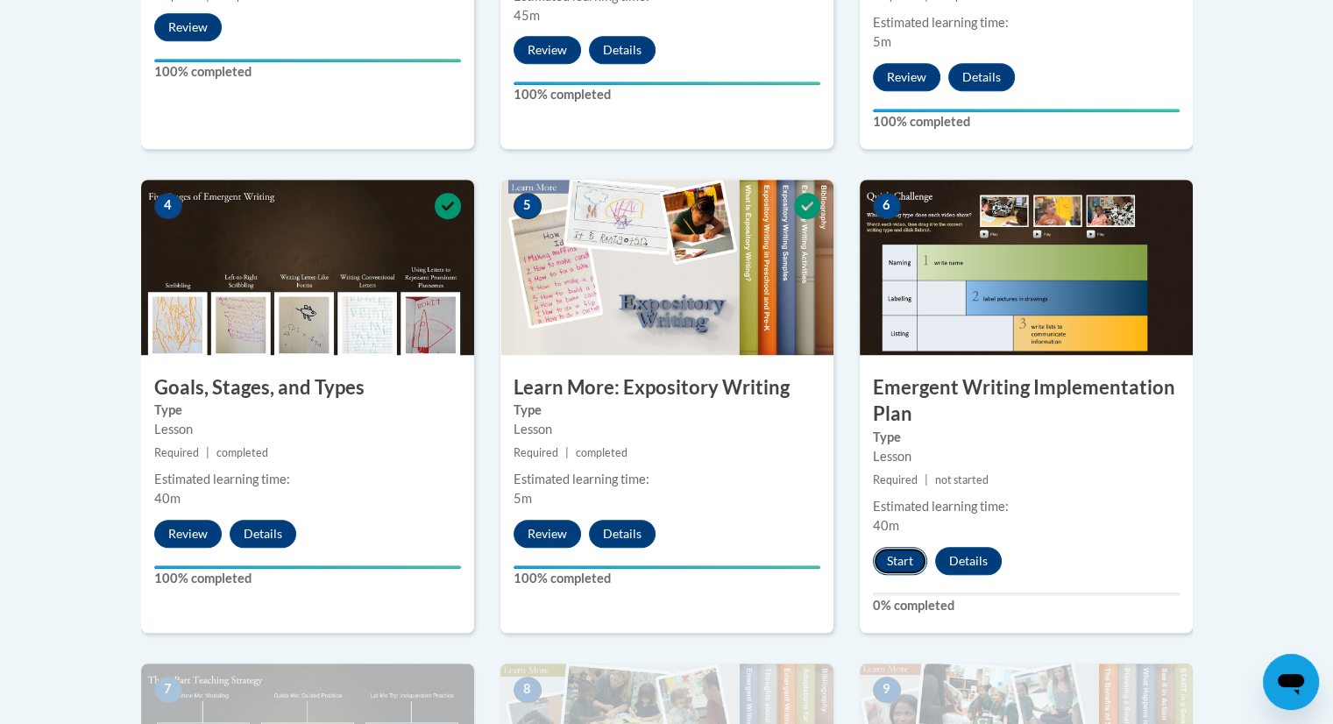
click at [894, 547] on button "Start" at bounding box center [900, 561] width 54 height 28
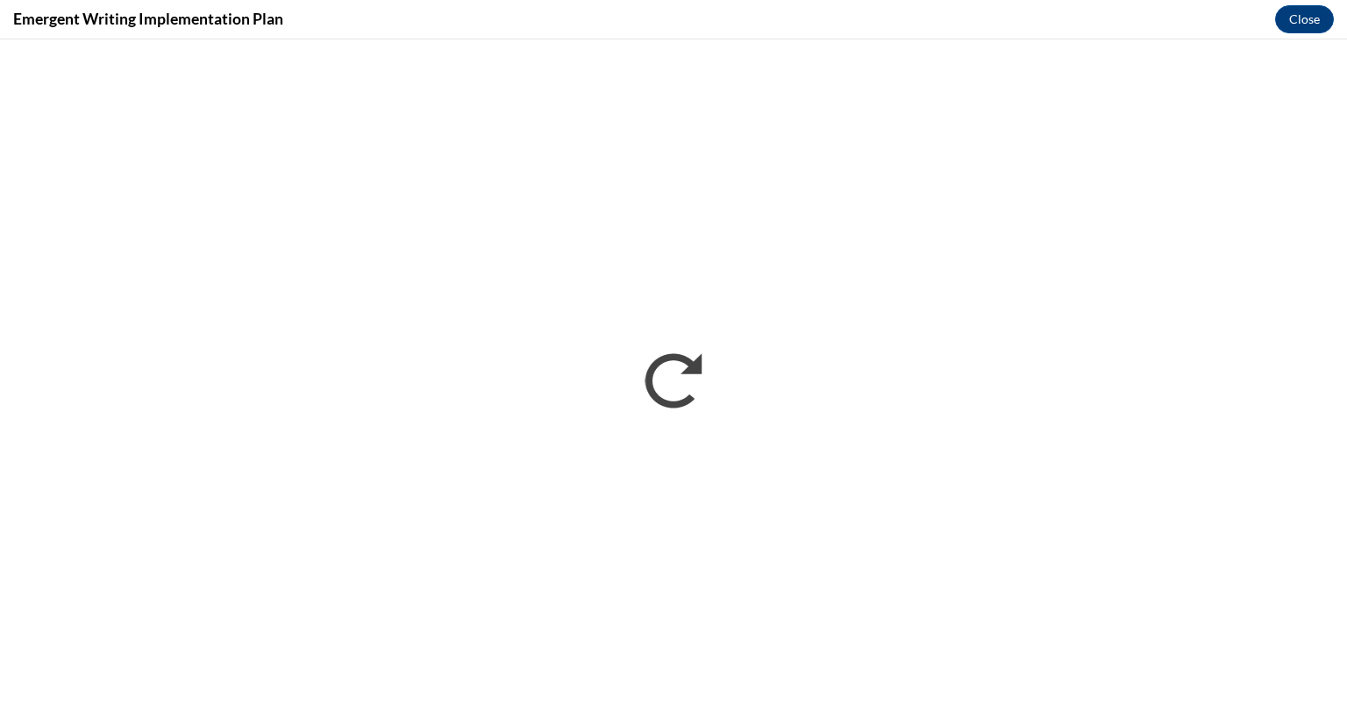
scroll to position [0, 0]
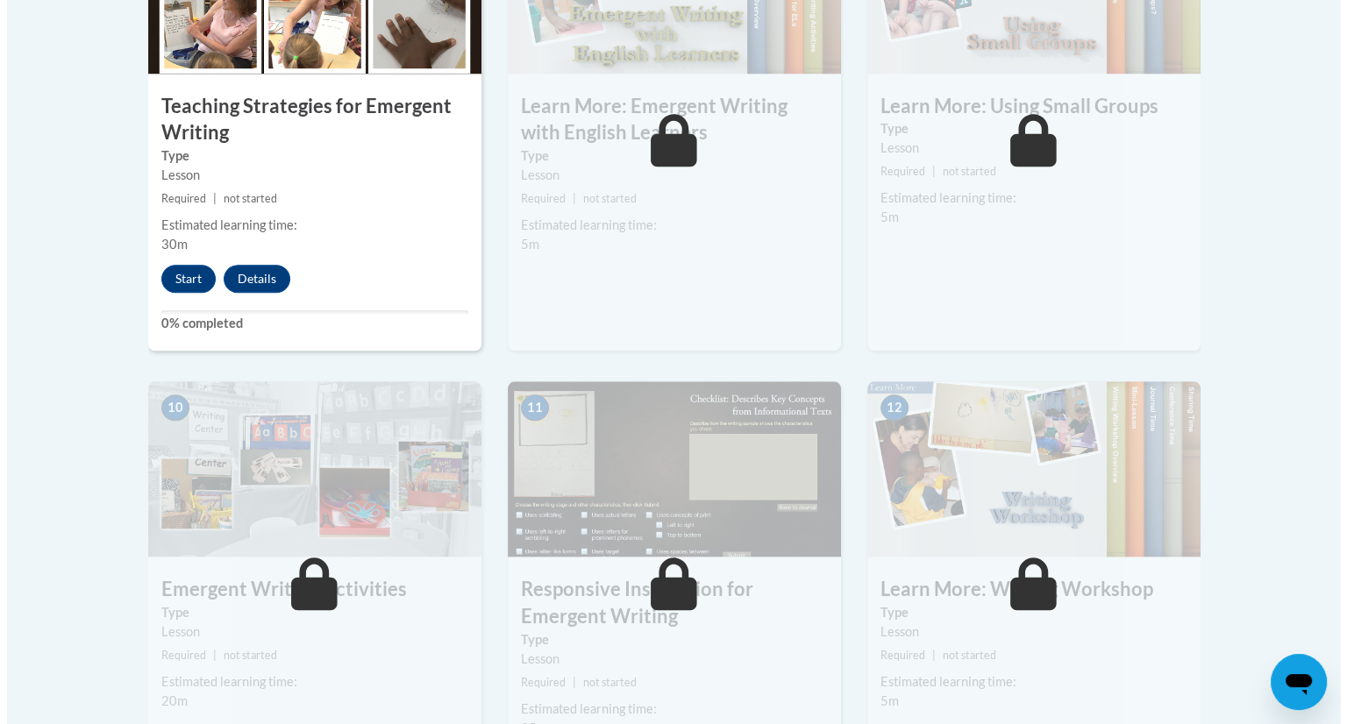
scroll to position [1661, 0]
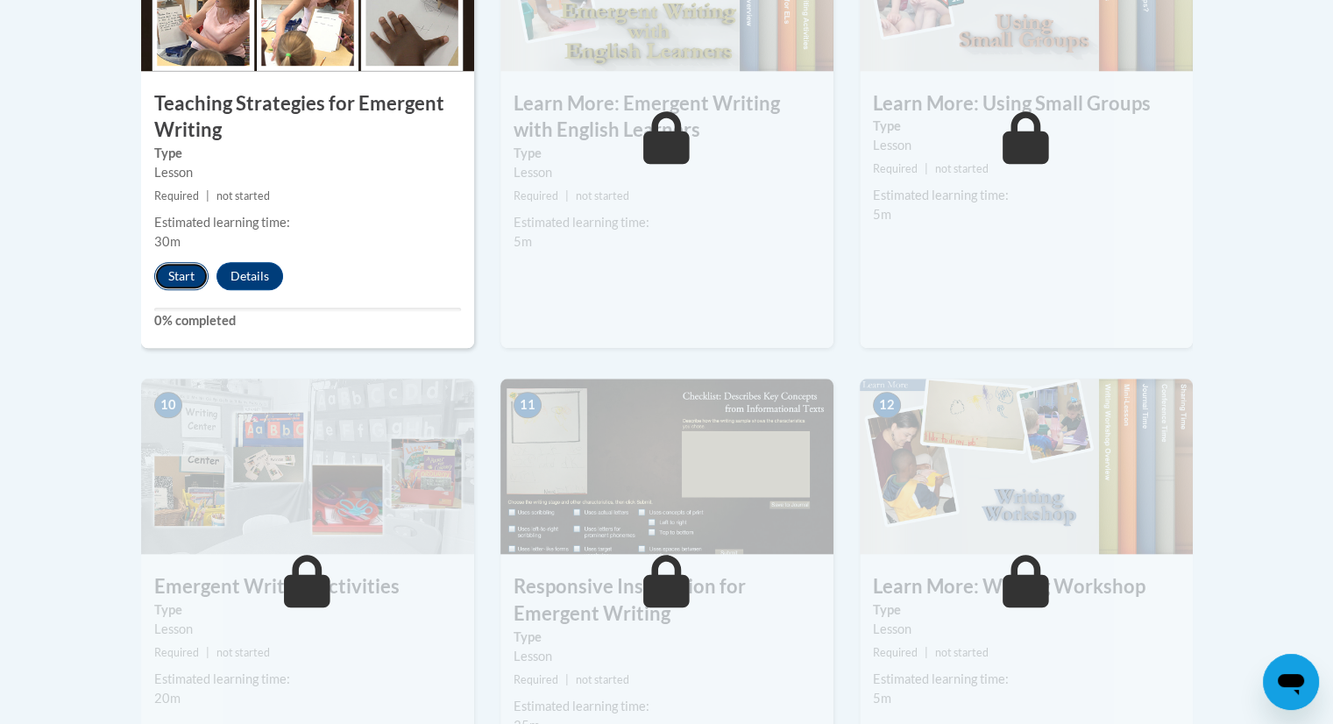
click at [189, 262] on button "Start" at bounding box center [181, 276] width 54 height 28
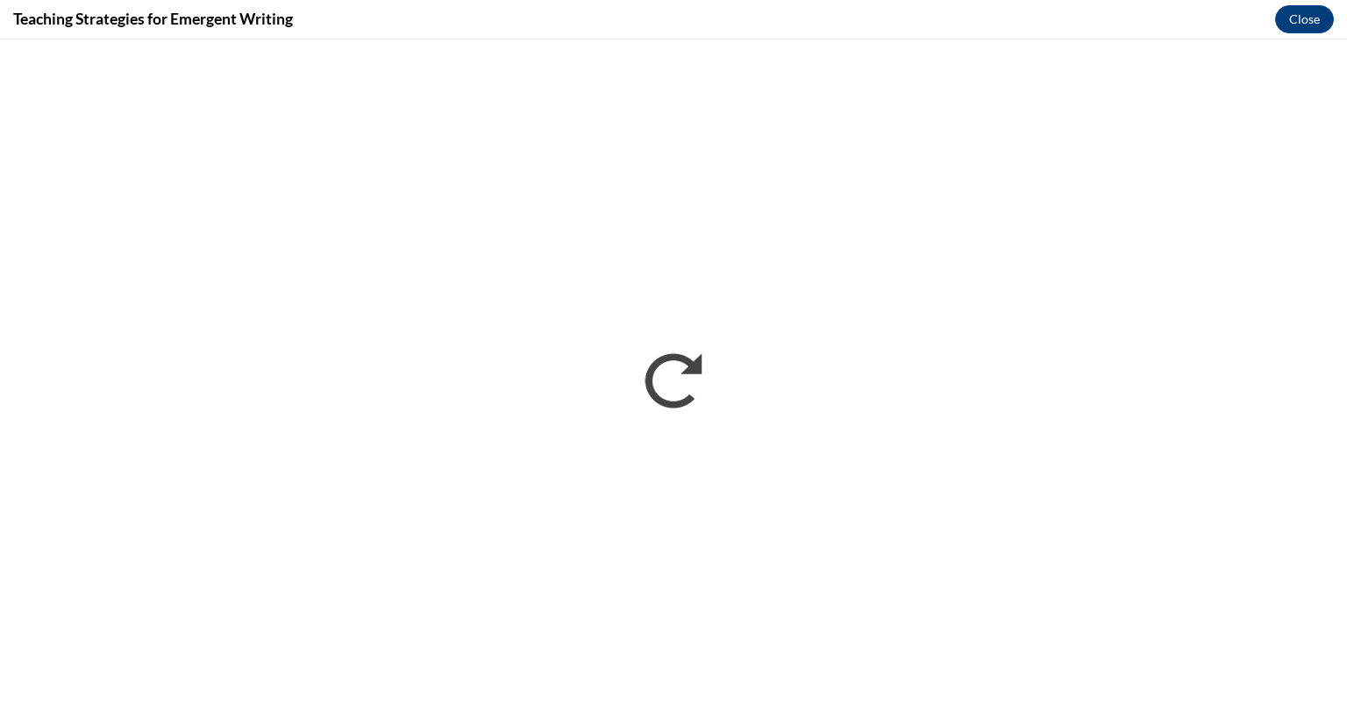
scroll to position [0, 0]
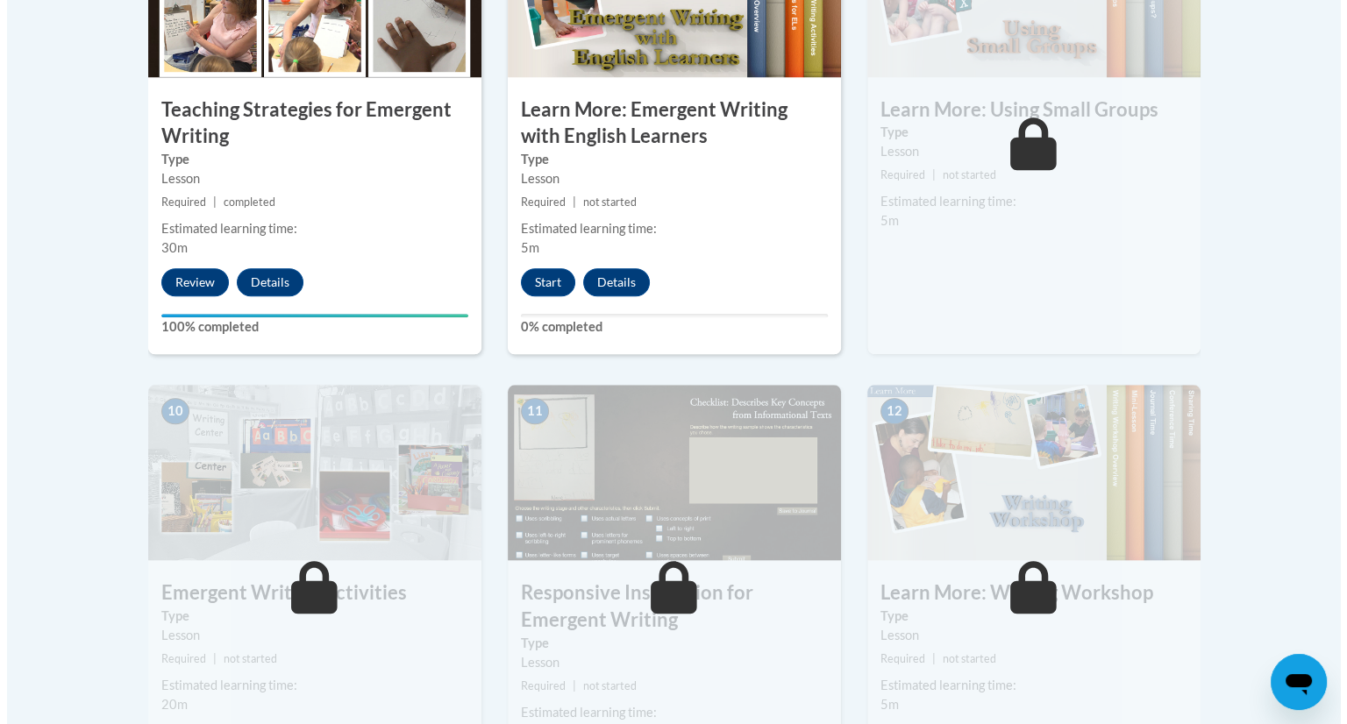
scroll to position [1648, 0]
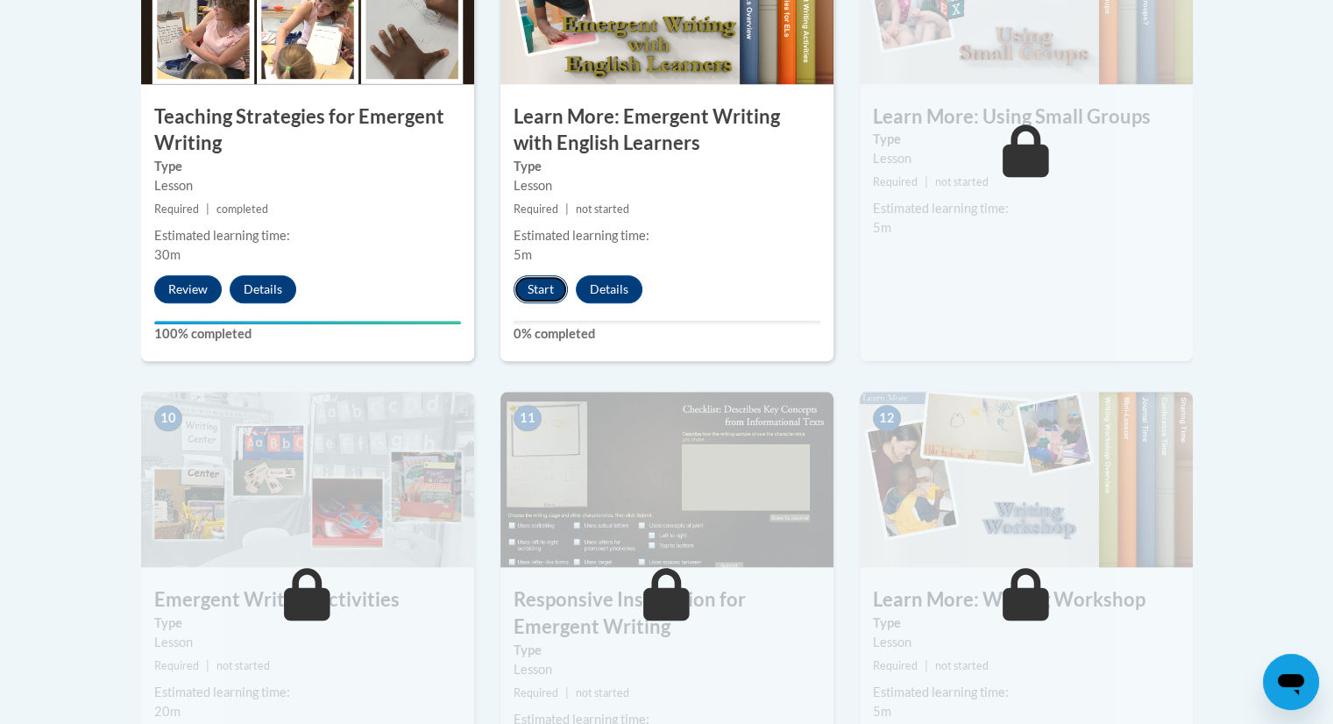
click at [558, 275] on button "Start" at bounding box center [541, 289] width 54 height 28
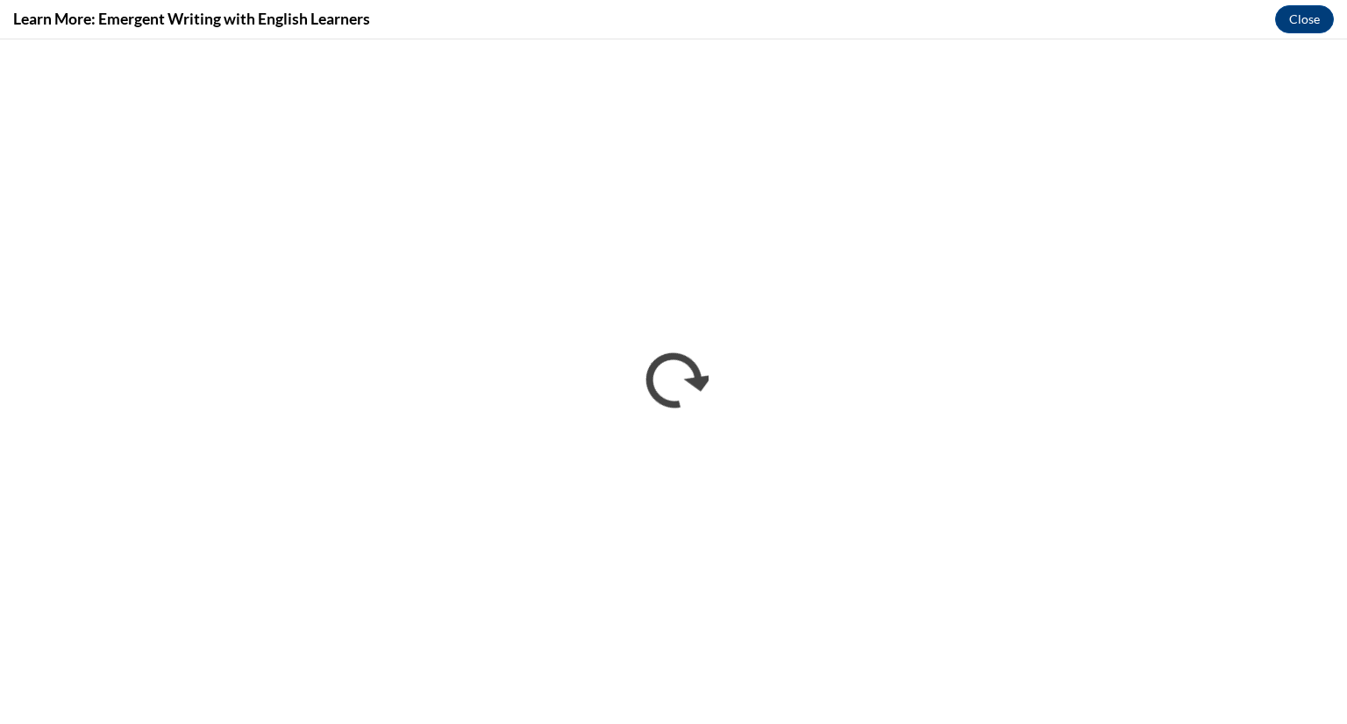
scroll to position [0, 0]
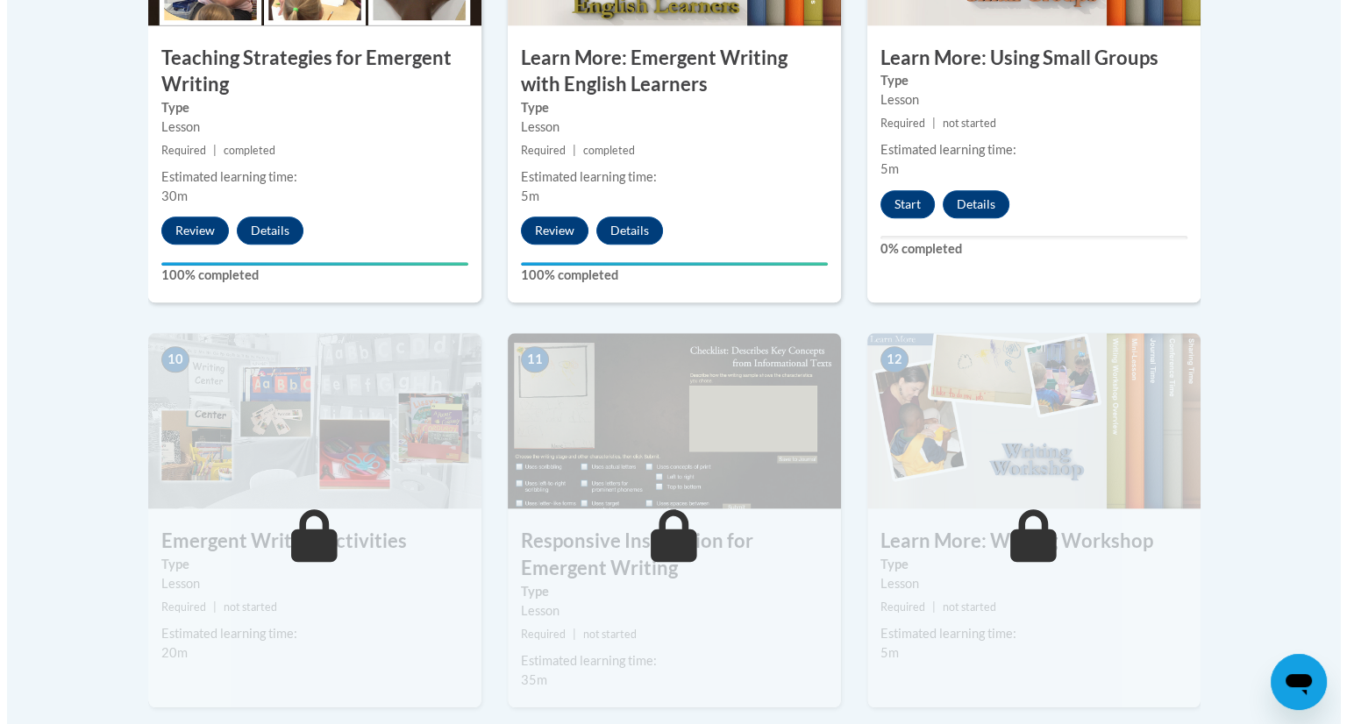
scroll to position [1710, 0]
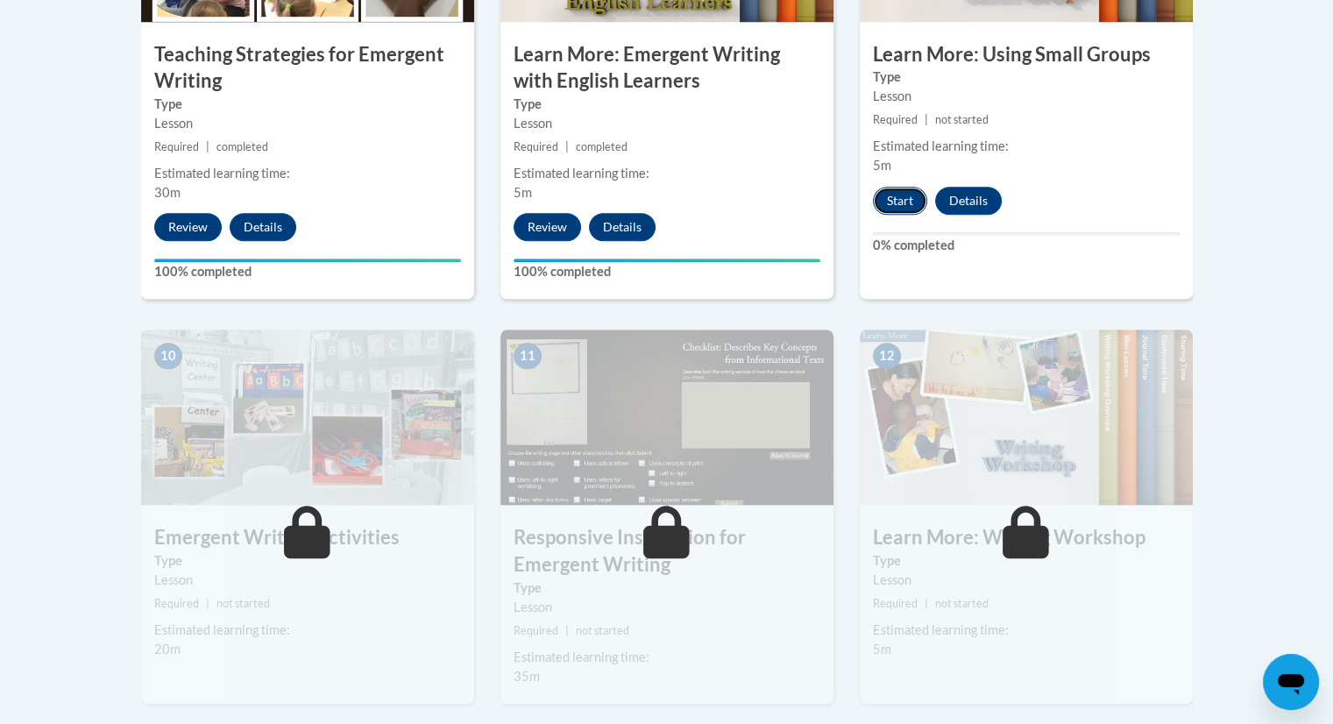
click at [899, 187] on button "Start" at bounding box center [900, 201] width 54 height 28
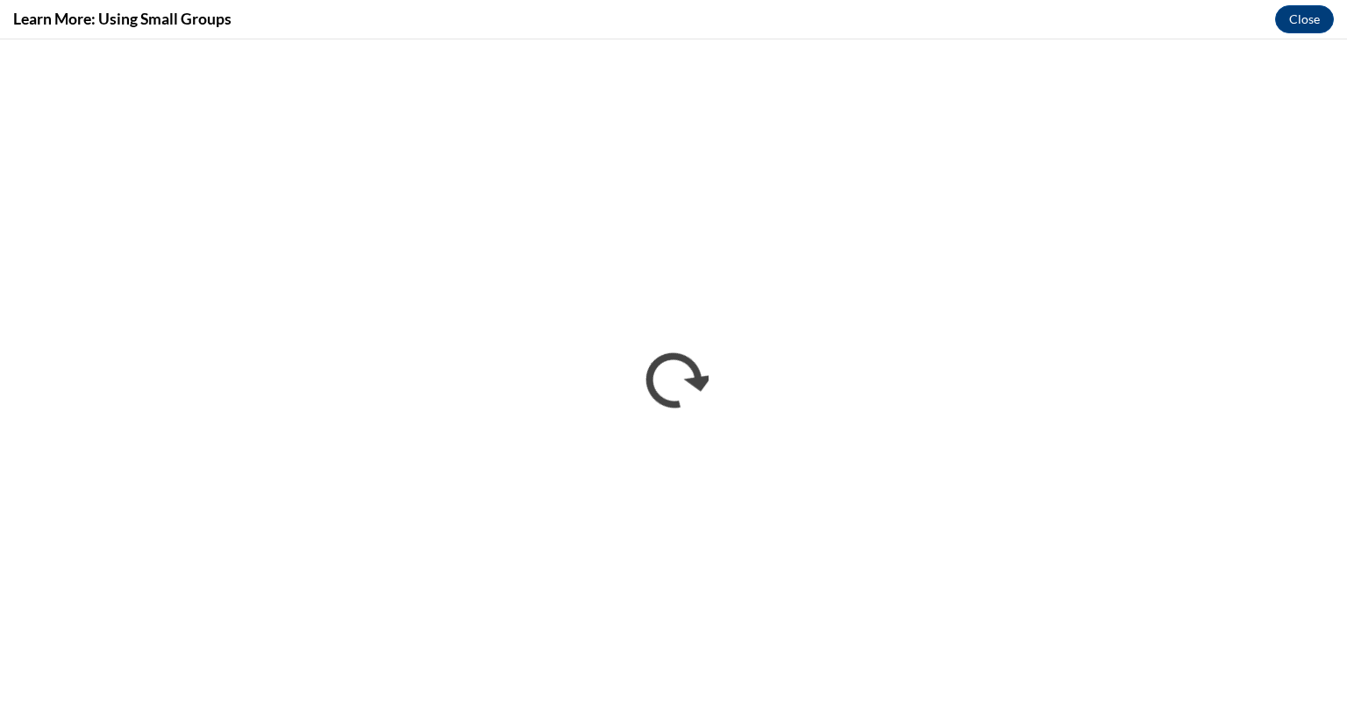
scroll to position [0, 0]
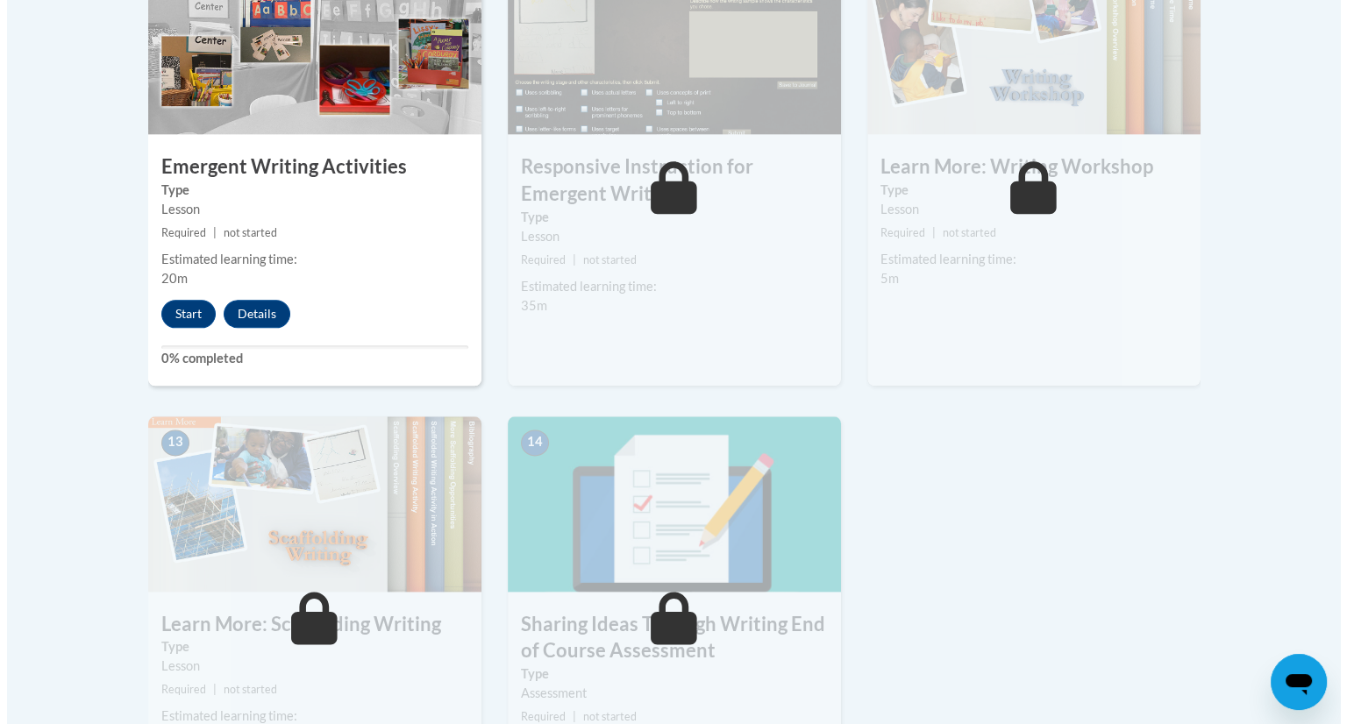
scroll to position [2080, 0]
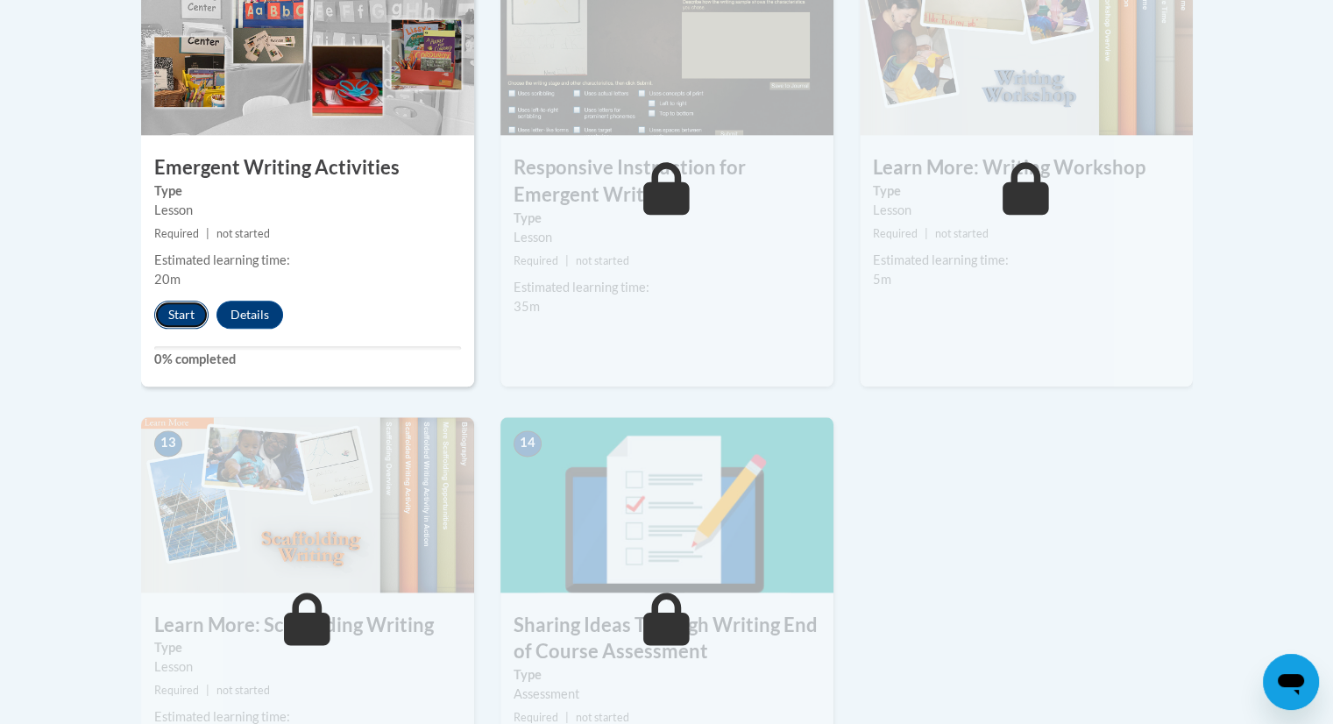
click at [182, 301] on button "Start" at bounding box center [181, 315] width 54 height 28
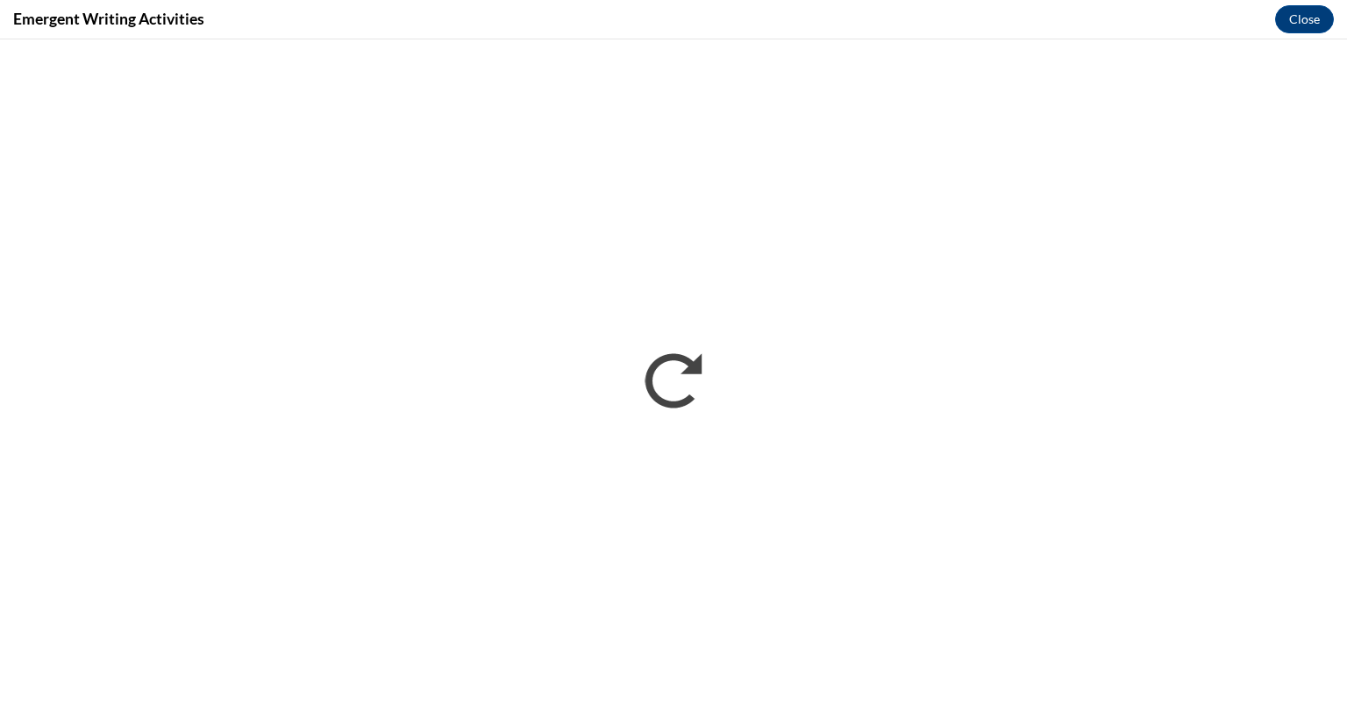
scroll to position [0, 0]
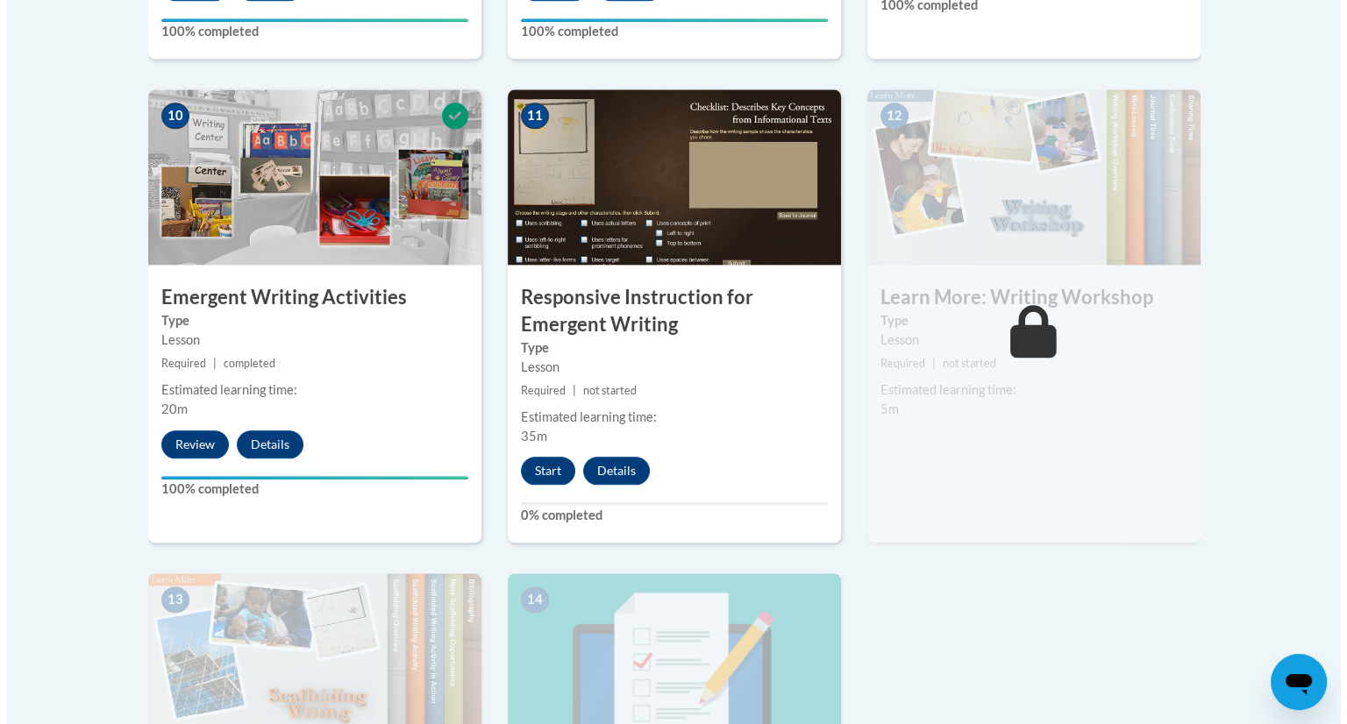
scroll to position [1957, 0]
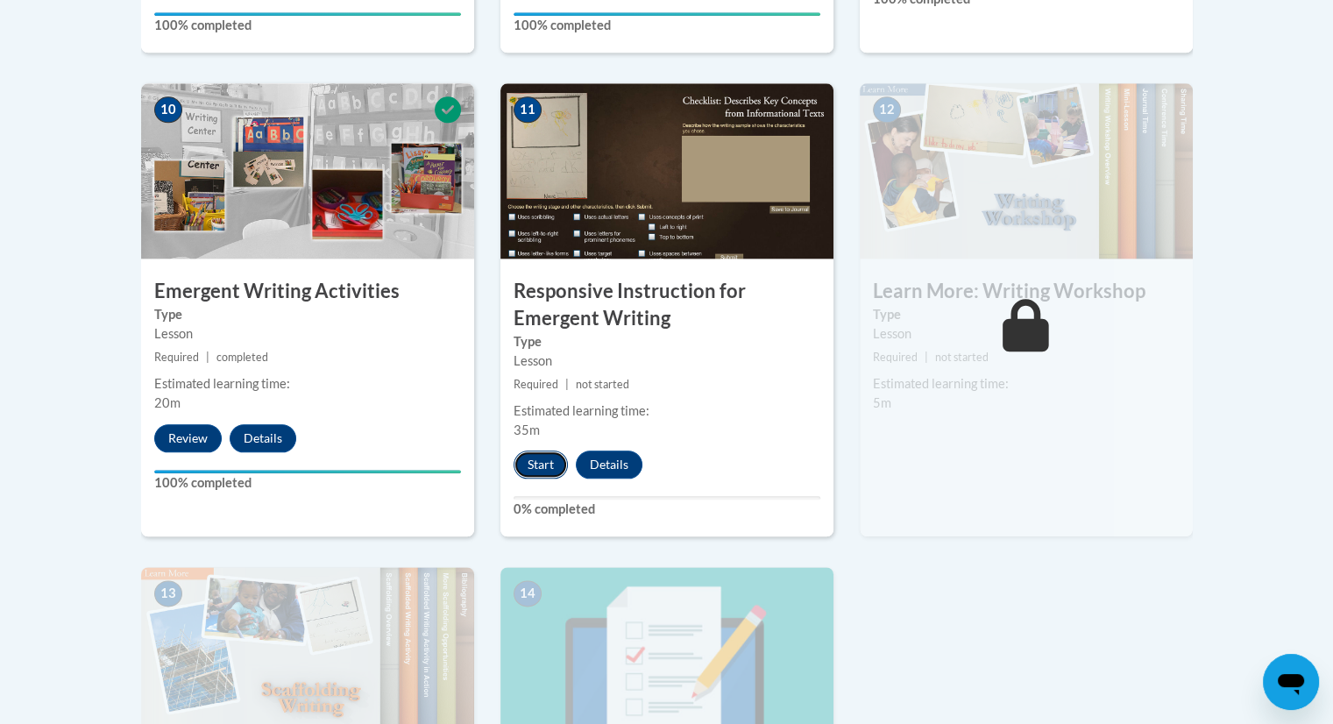
click at [536, 451] on button "Start" at bounding box center [541, 465] width 54 height 28
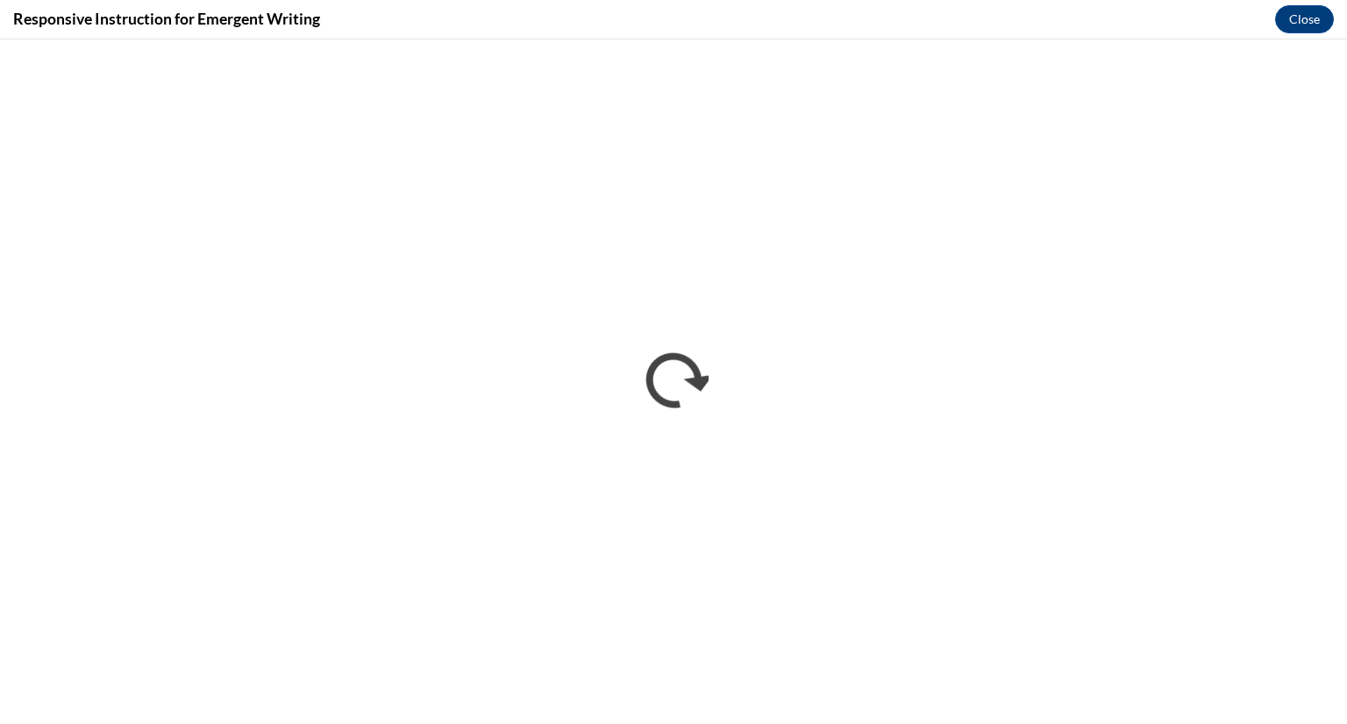
scroll to position [0, 0]
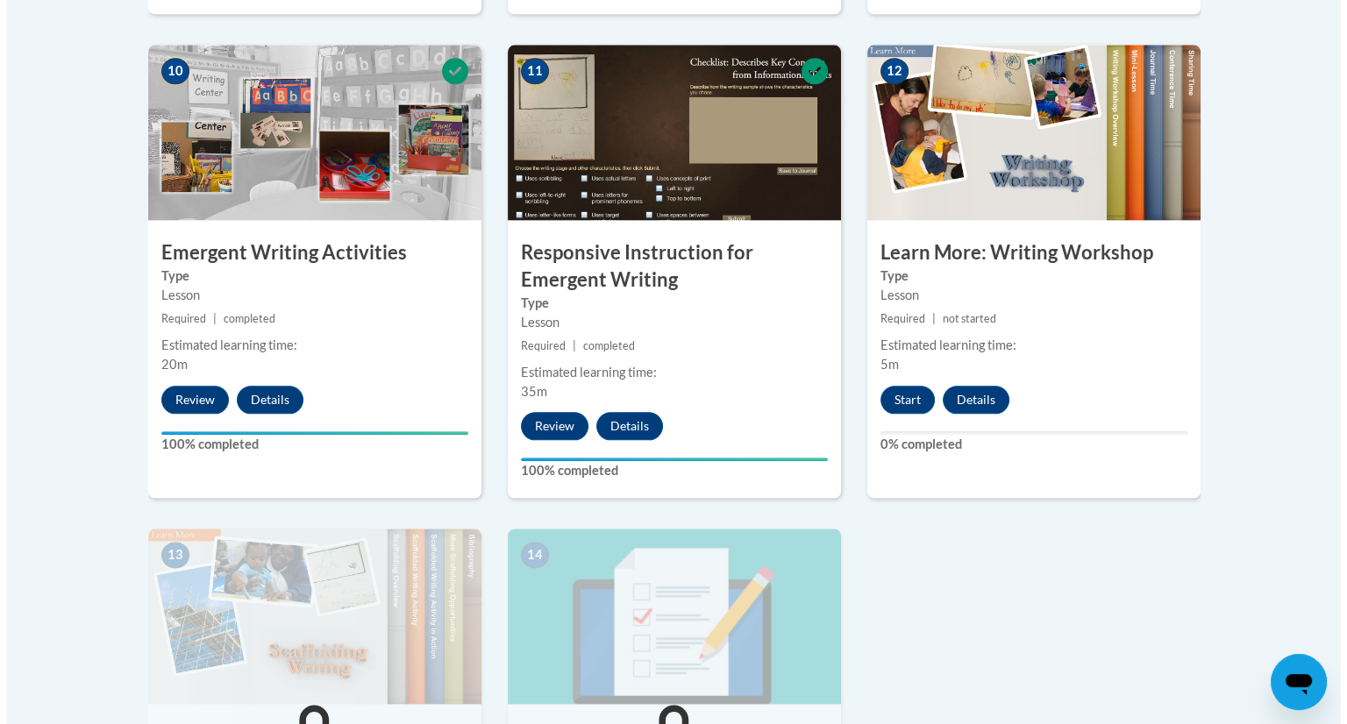
scroll to position [1999, 0]
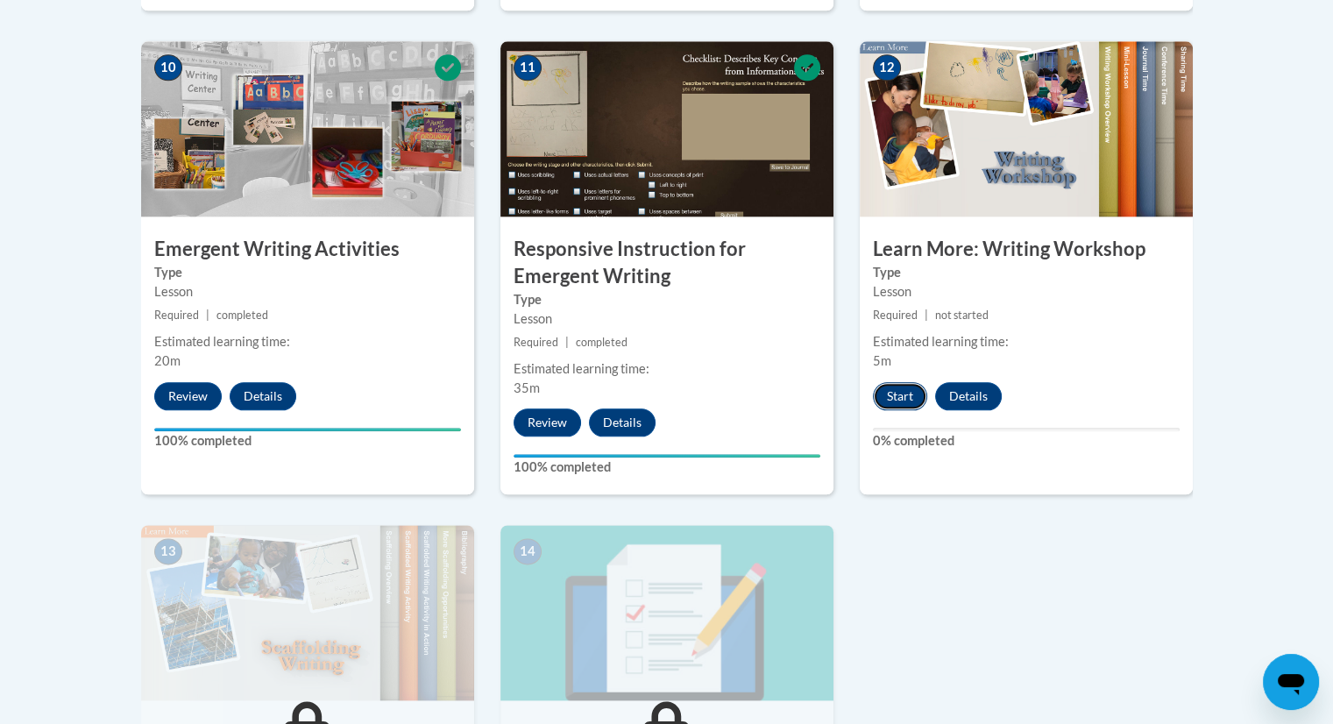
click at [893, 382] on button "Start" at bounding box center [900, 396] width 54 height 28
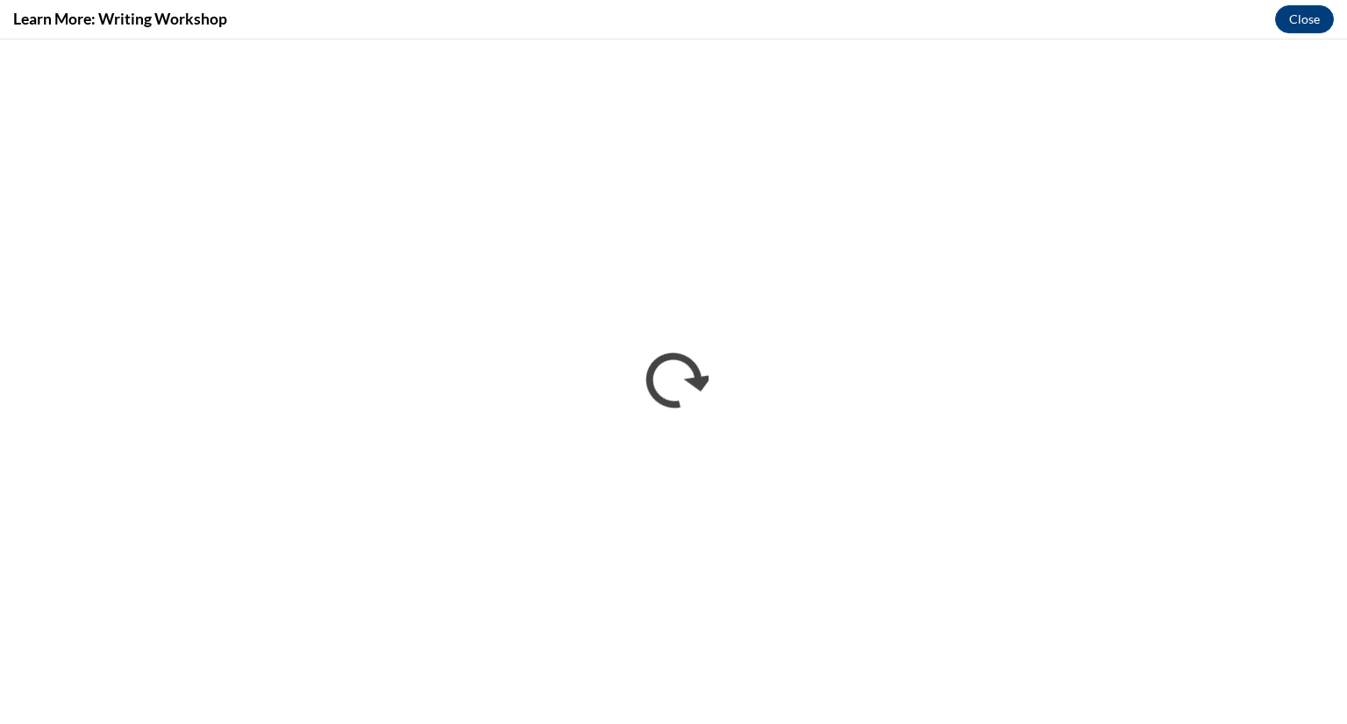
scroll to position [0, 0]
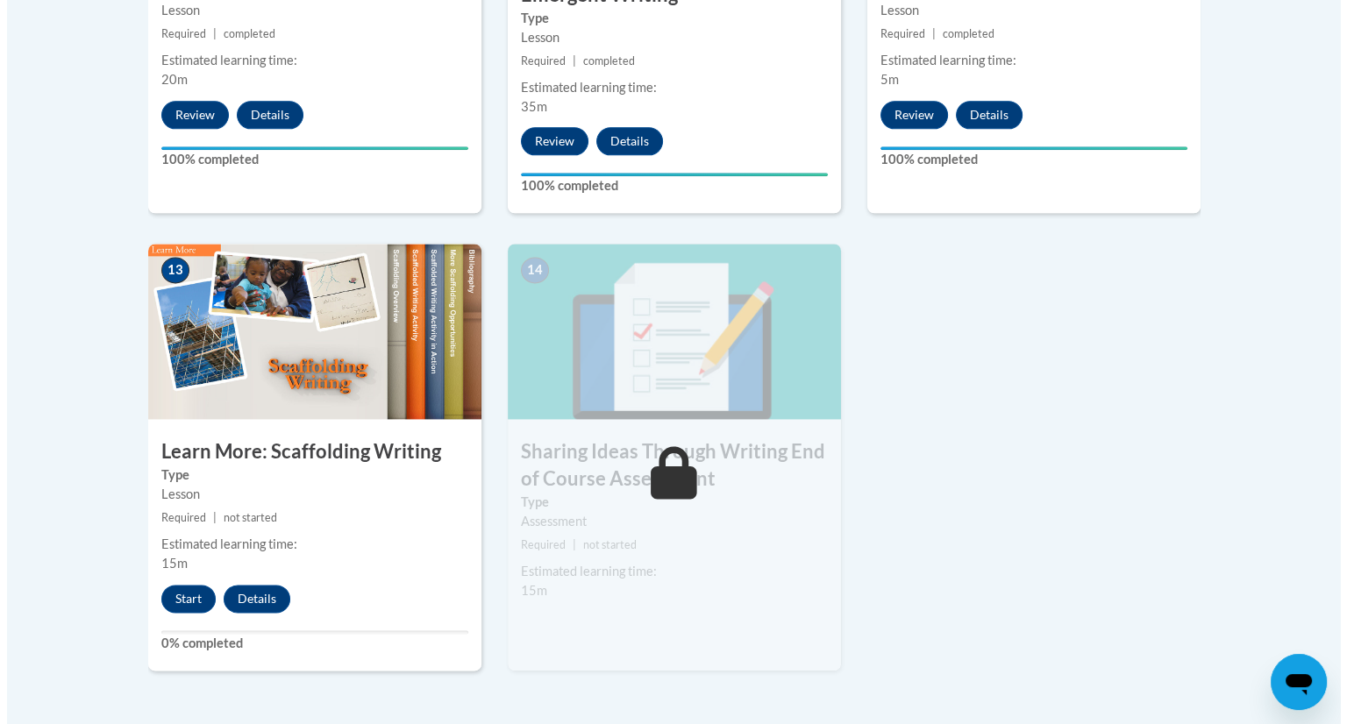
scroll to position [2283, 0]
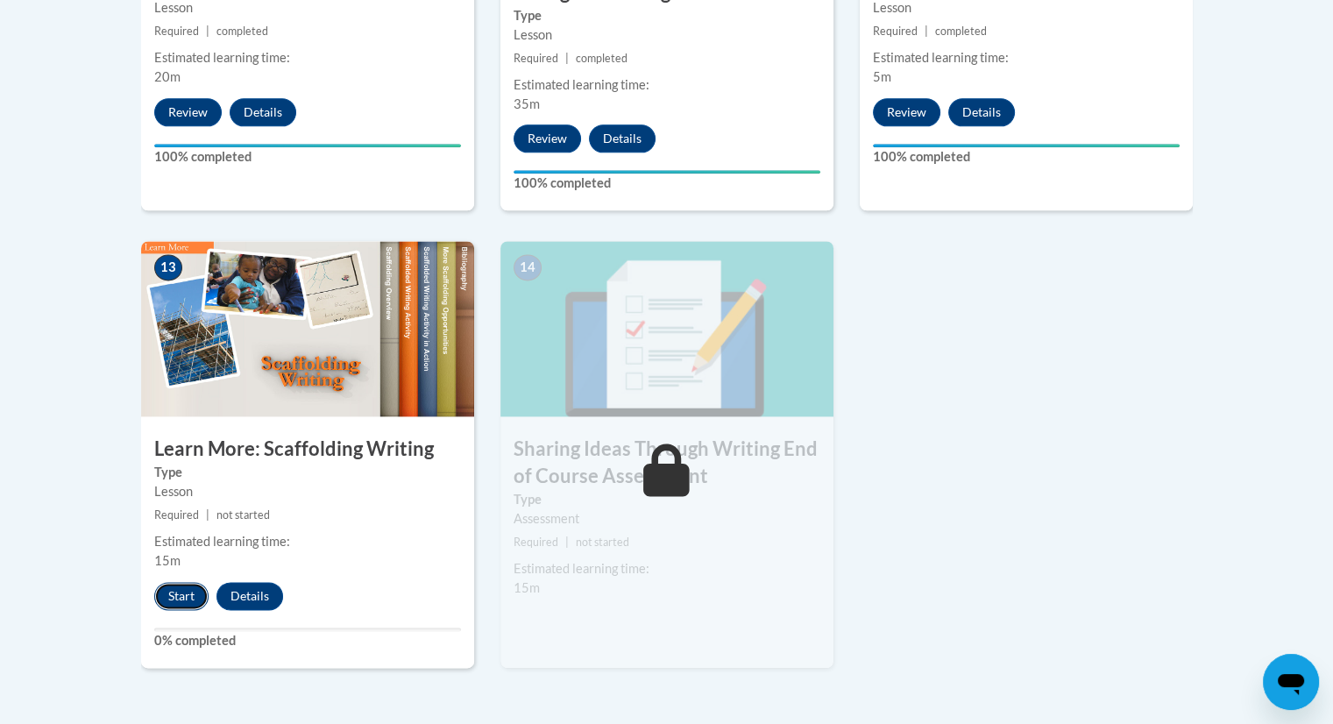
click at [183, 582] on button "Start" at bounding box center [181, 596] width 54 height 28
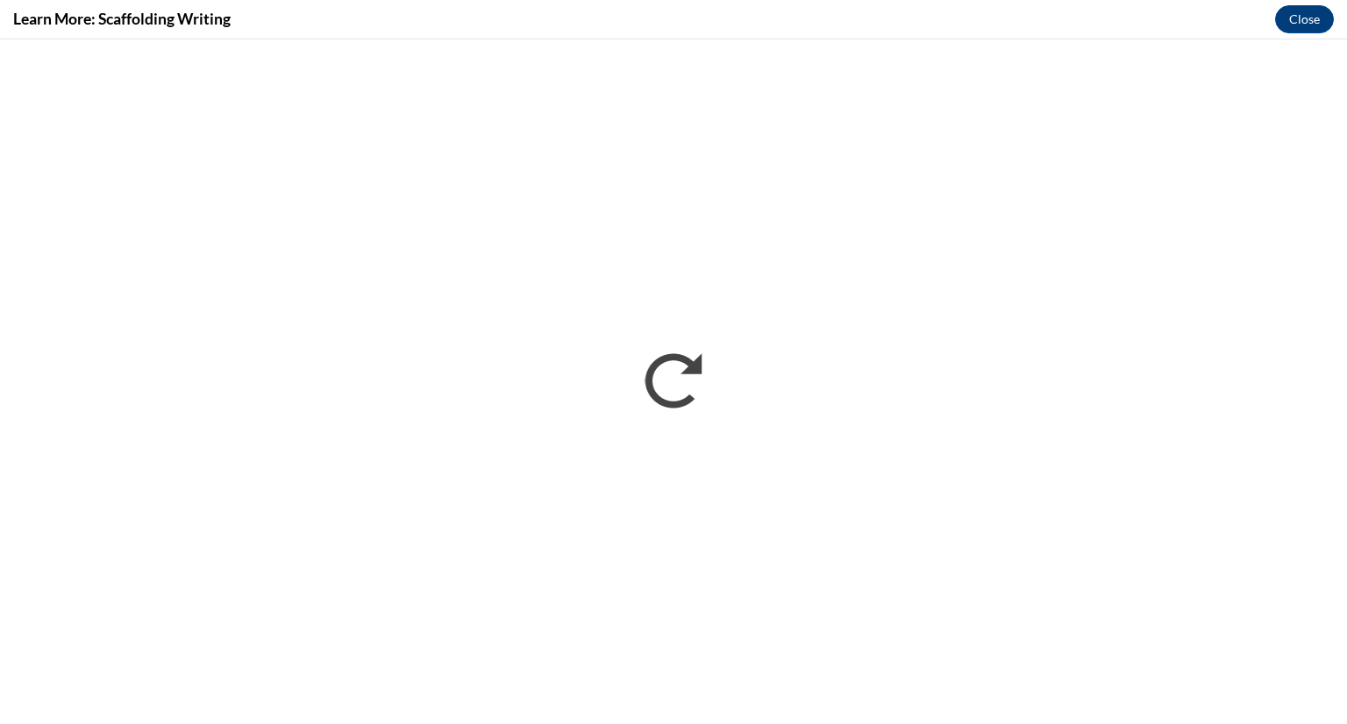
scroll to position [0, 0]
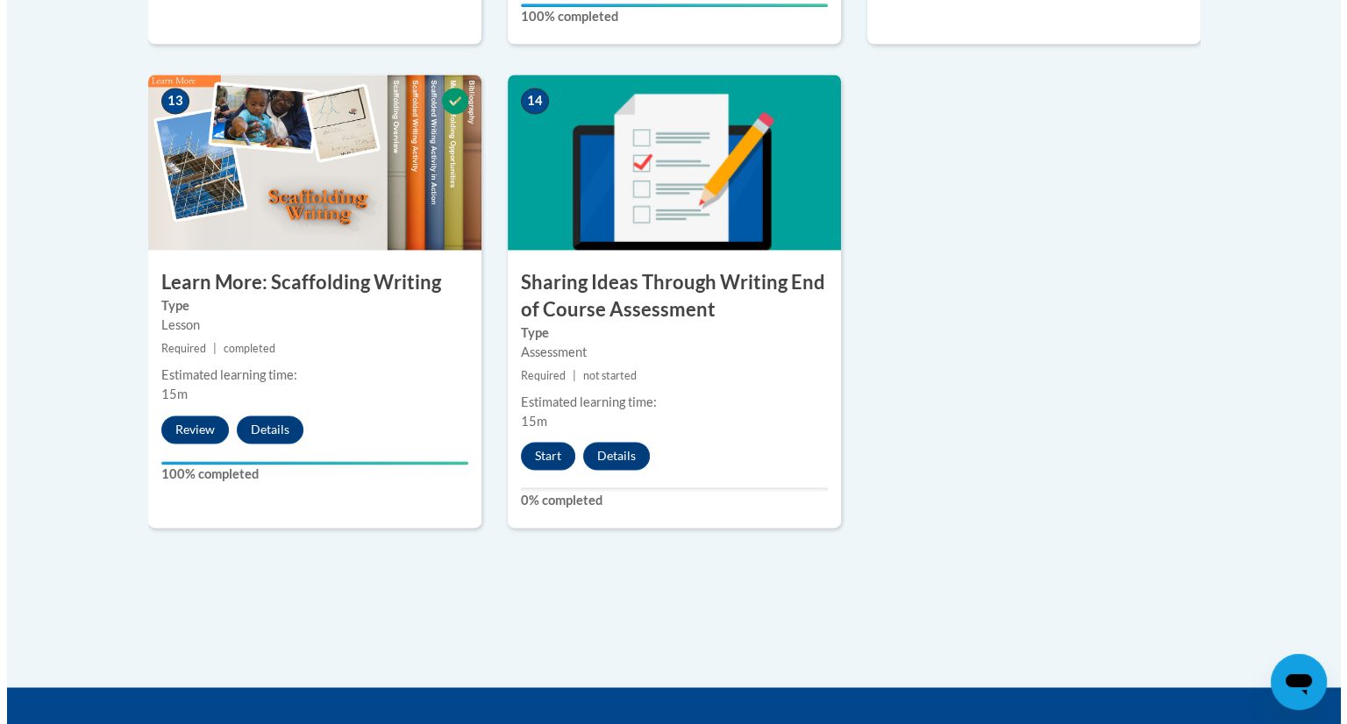
scroll to position [2467, 0]
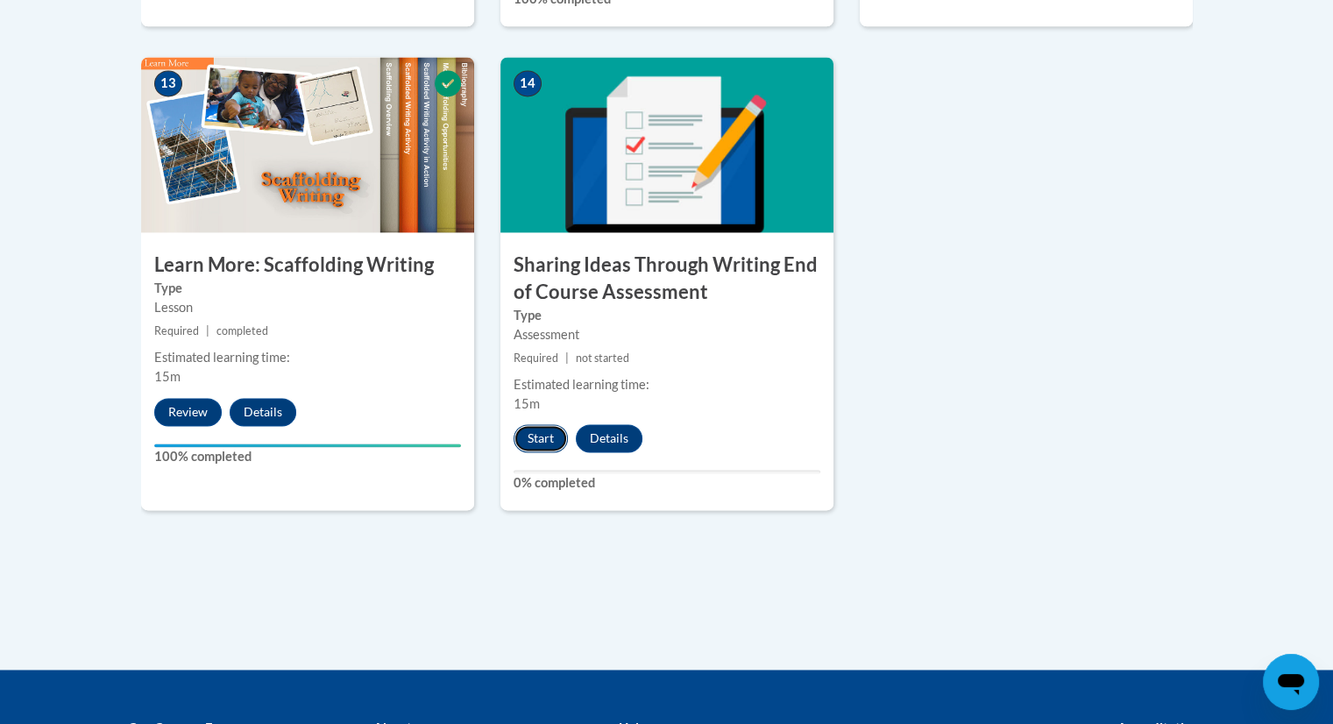
click at [549, 424] on button "Start" at bounding box center [541, 438] width 54 height 28
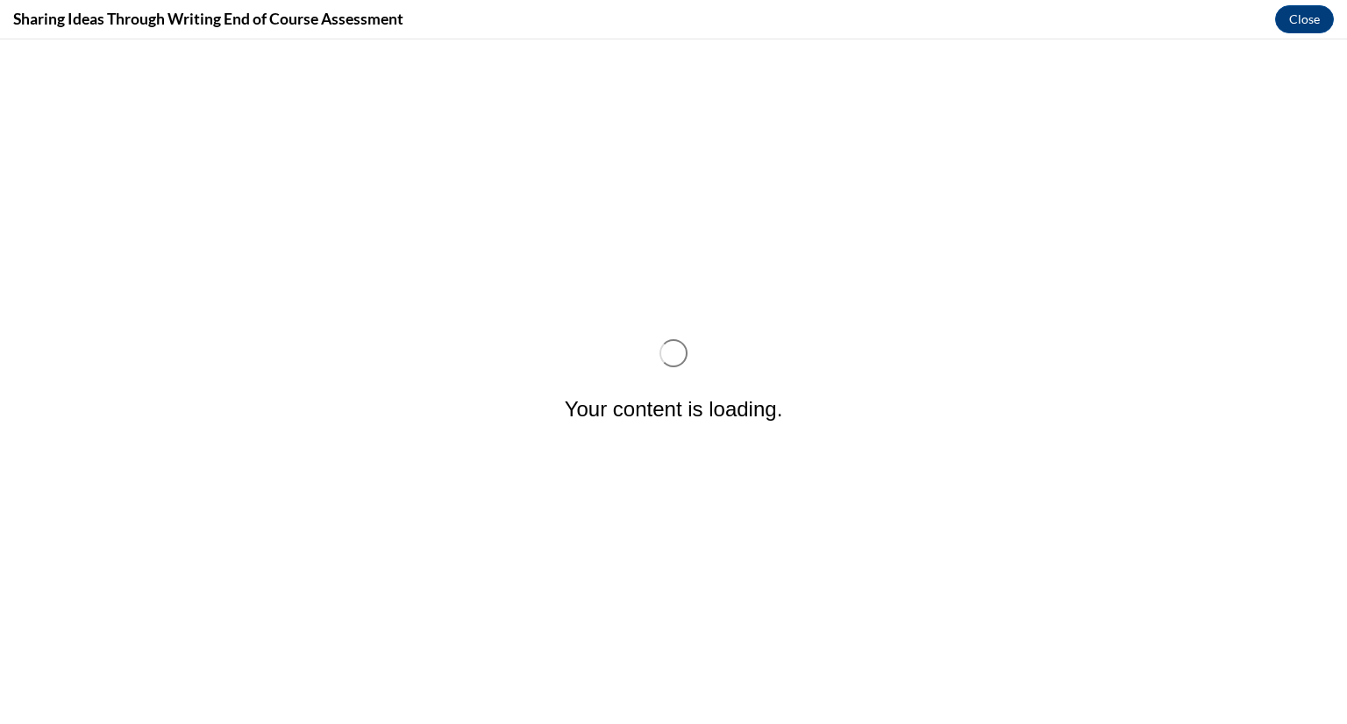
scroll to position [0, 0]
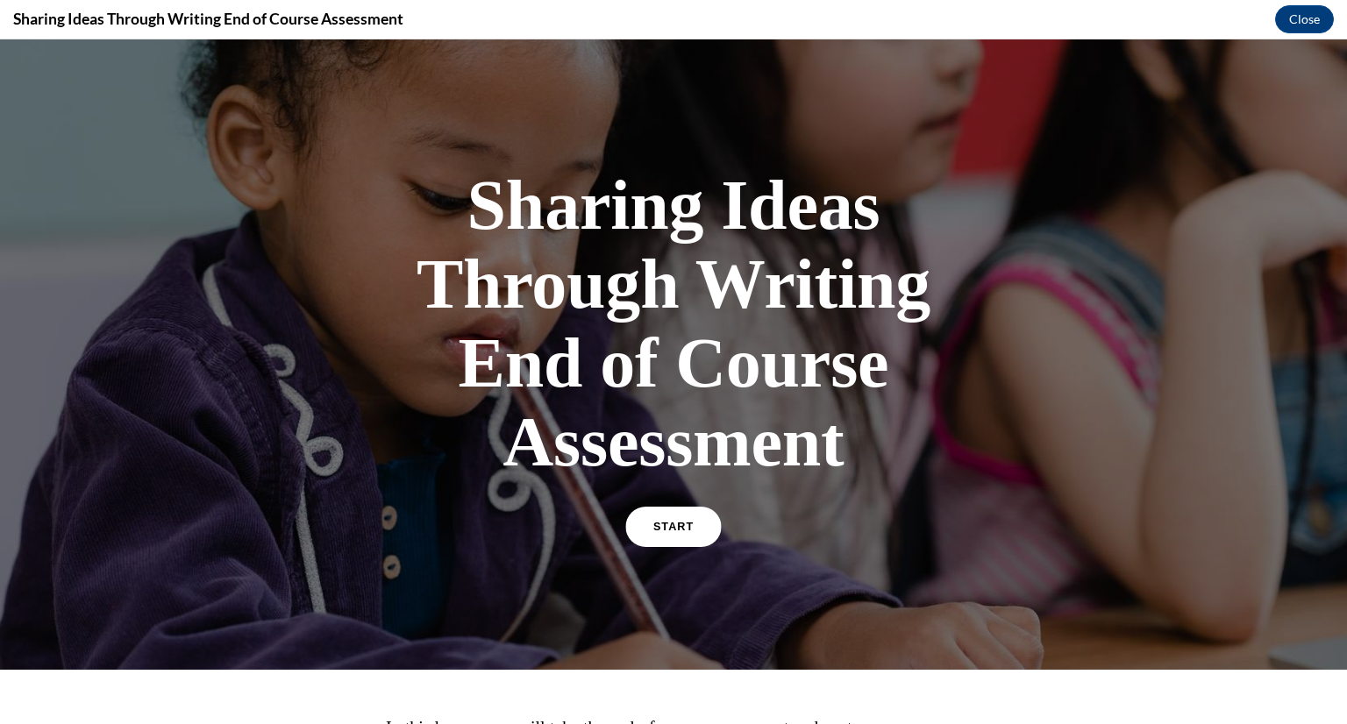
click at [677, 517] on link "START" at bounding box center [673, 527] width 96 height 40
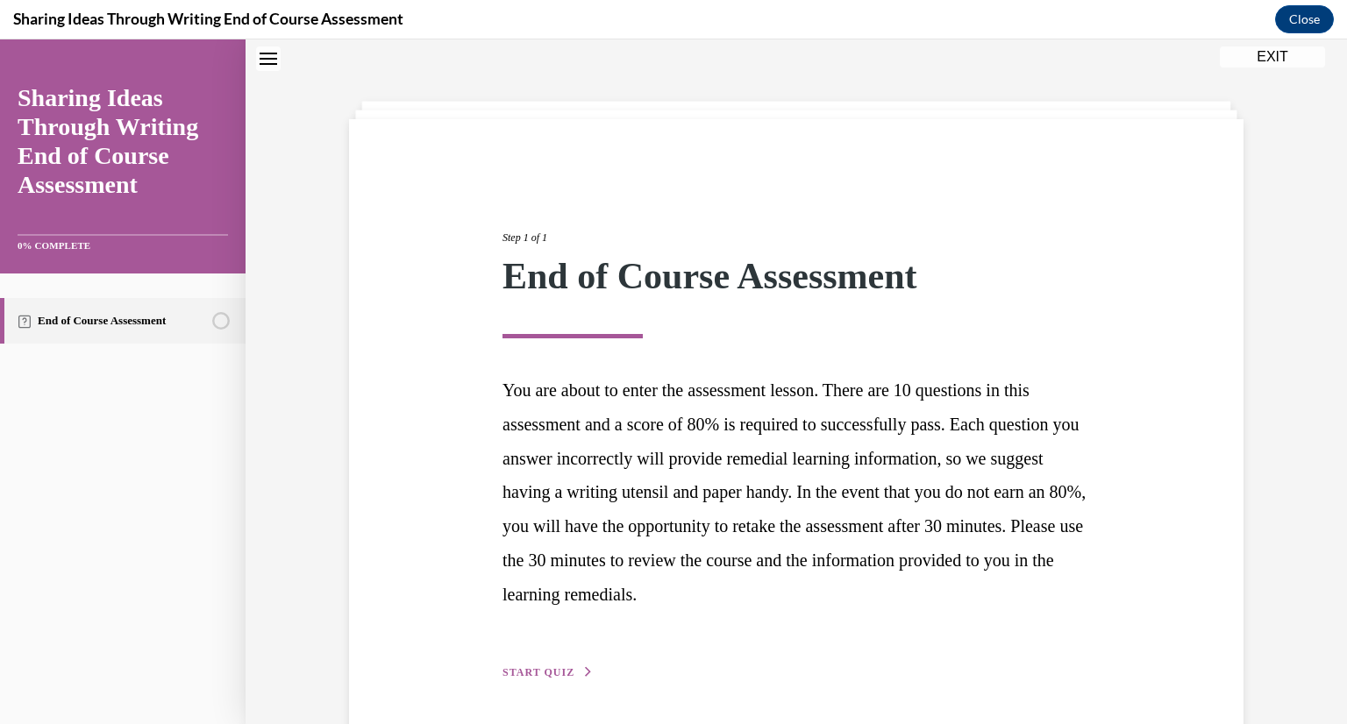
scroll to position [116, 0]
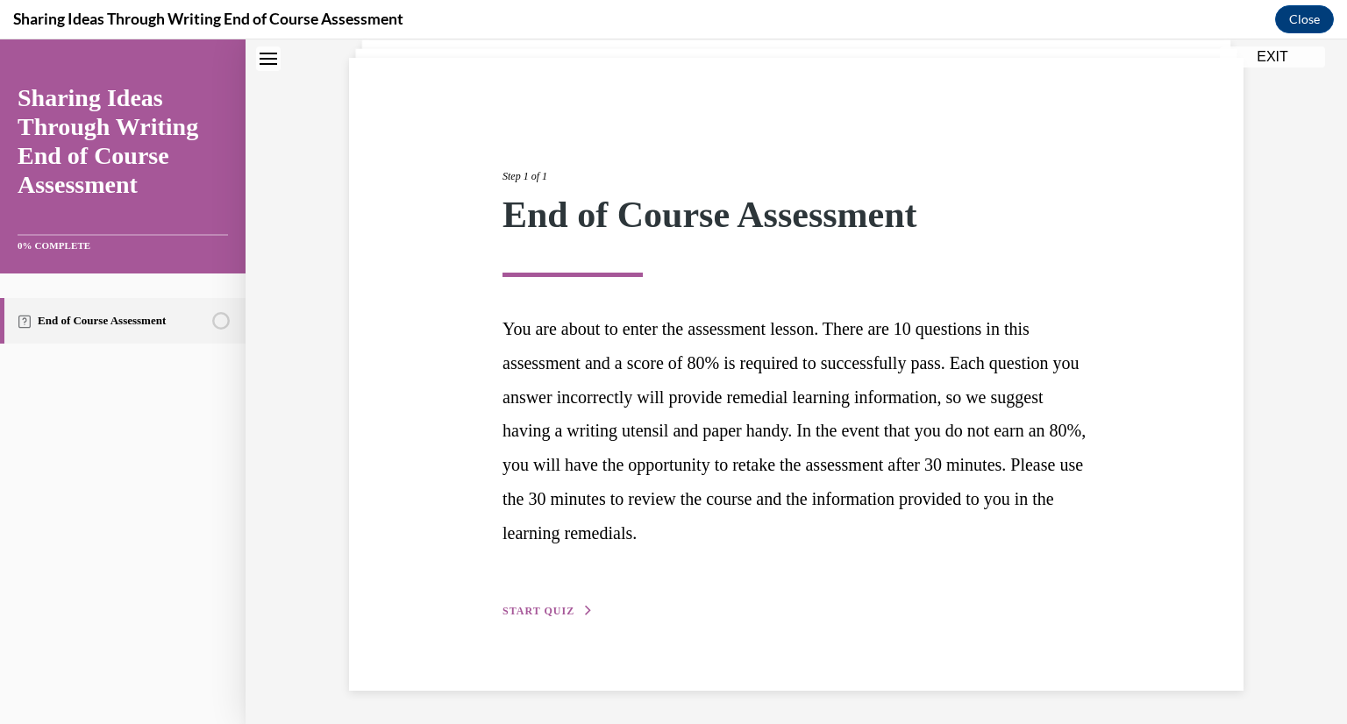
click at [526, 609] on span "START QUIZ" at bounding box center [538, 611] width 72 height 12
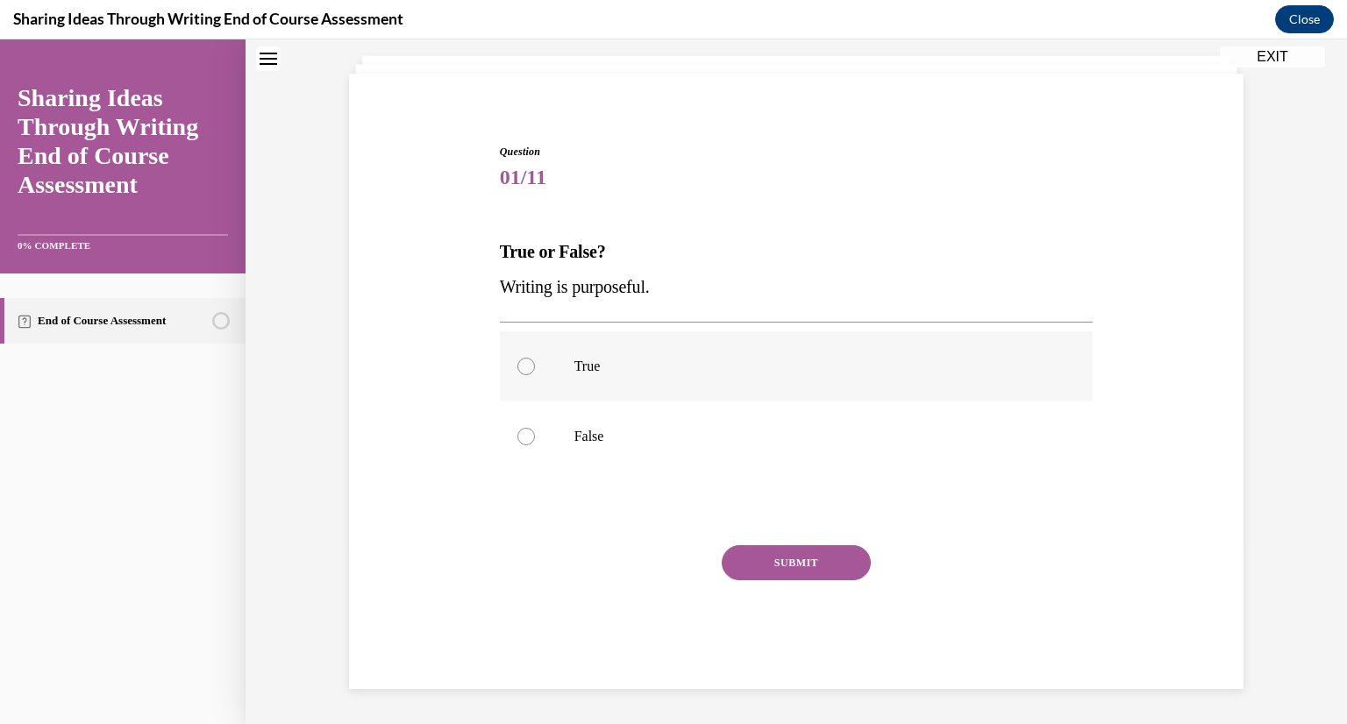
click at [575, 366] on p "True" at bounding box center [811, 367] width 475 height 18
click at [535, 366] on input "True" at bounding box center [526, 367] width 18 height 18
radio input "true"
click at [794, 545] on button "SUBMIT" at bounding box center [796, 562] width 149 height 35
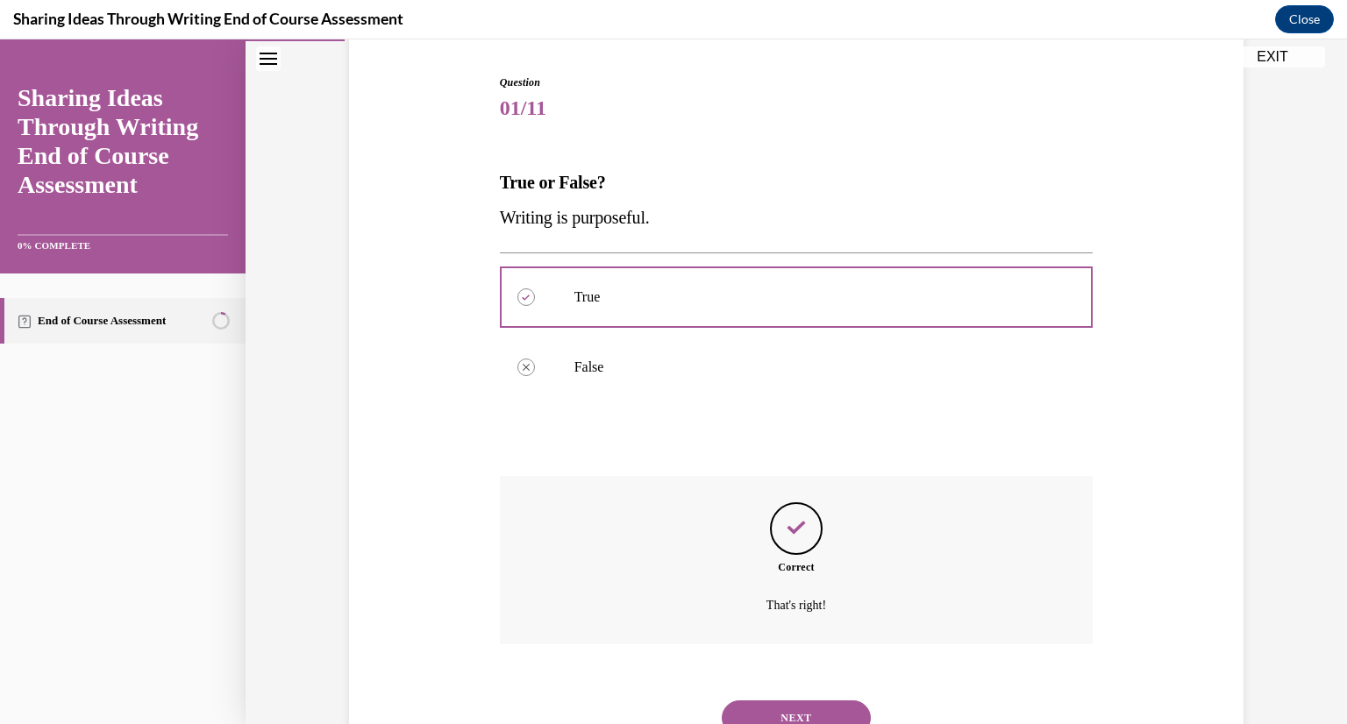
scroll to position [242, 0]
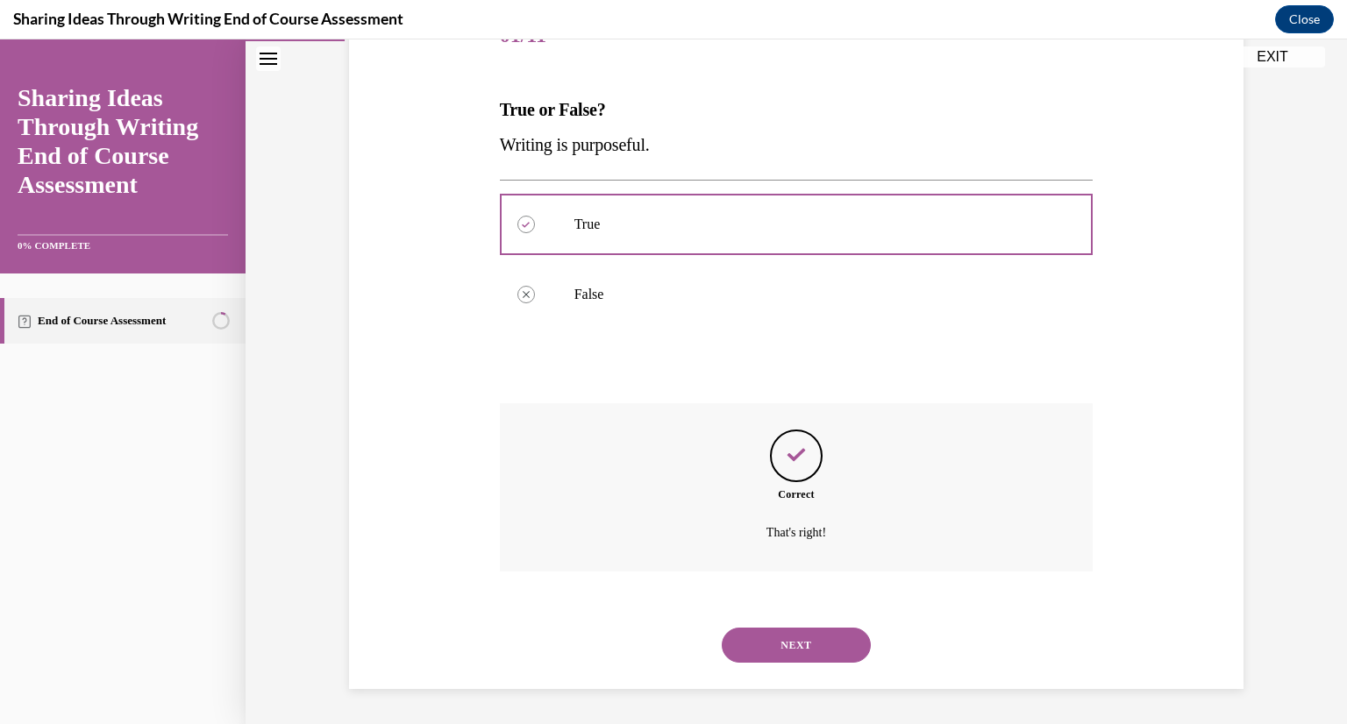
click at [796, 637] on button "NEXT" at bounding box center [796, 645] width 149 height 35
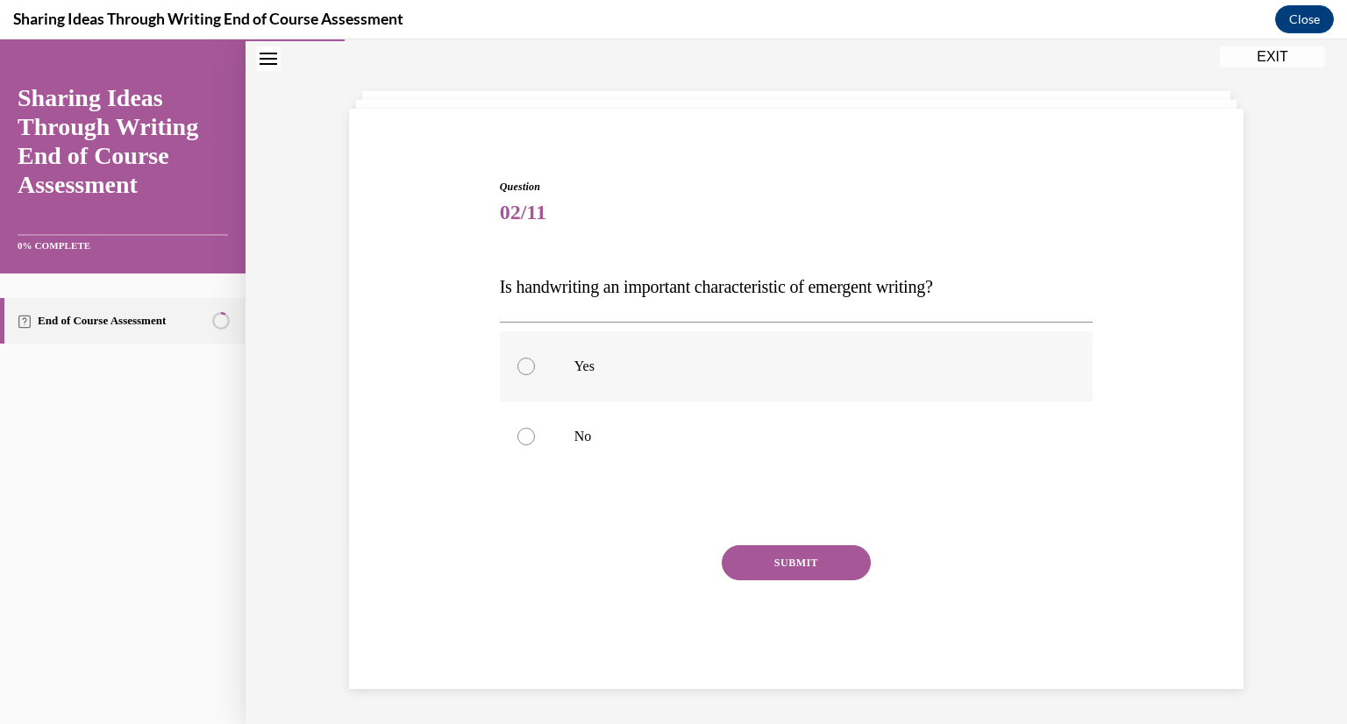
click at [765, 380] on label "Yes" at bounding box center [797, 366] width 594 height 70
click at [535, 375] on input "Yes" at bounding box center [526, 367] width 18 height 18
radio input "true"
click at [787, 559] on button "SUBMIT" at bounding box center [796, 562] width 149 height 35
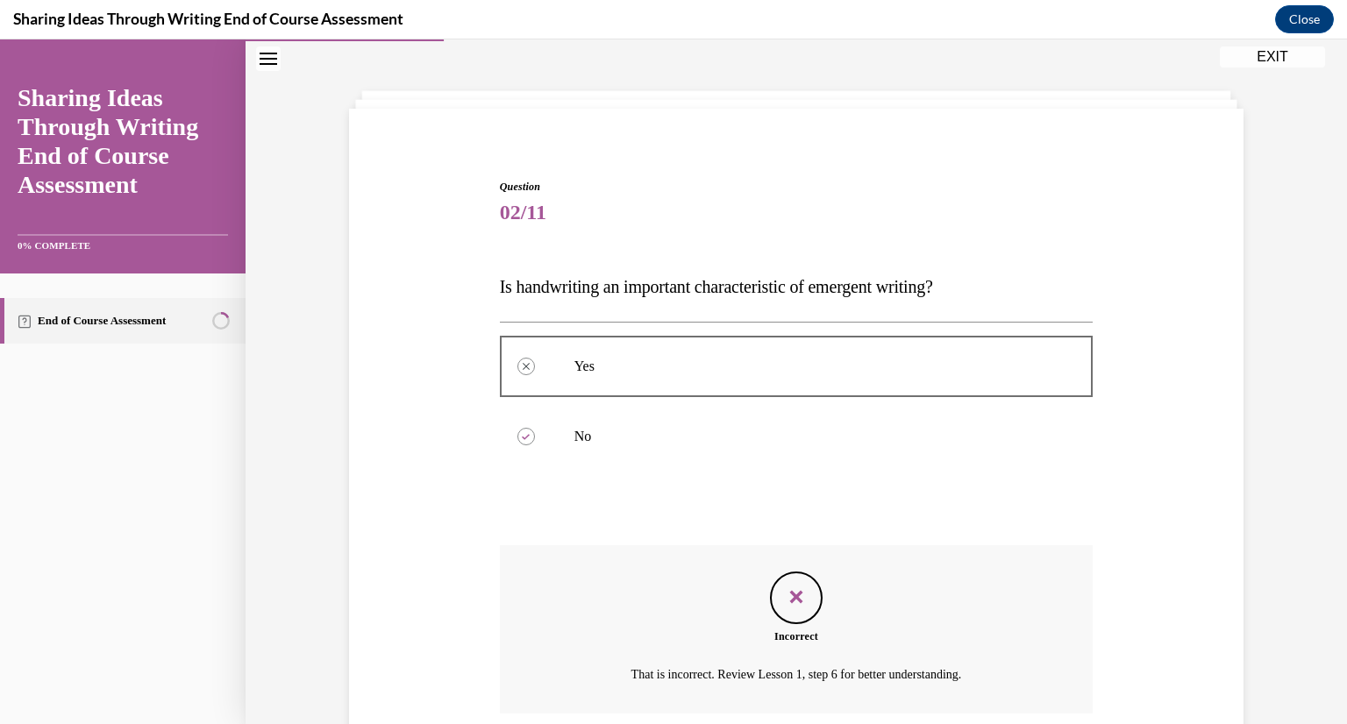
scroll to position [207, 0]
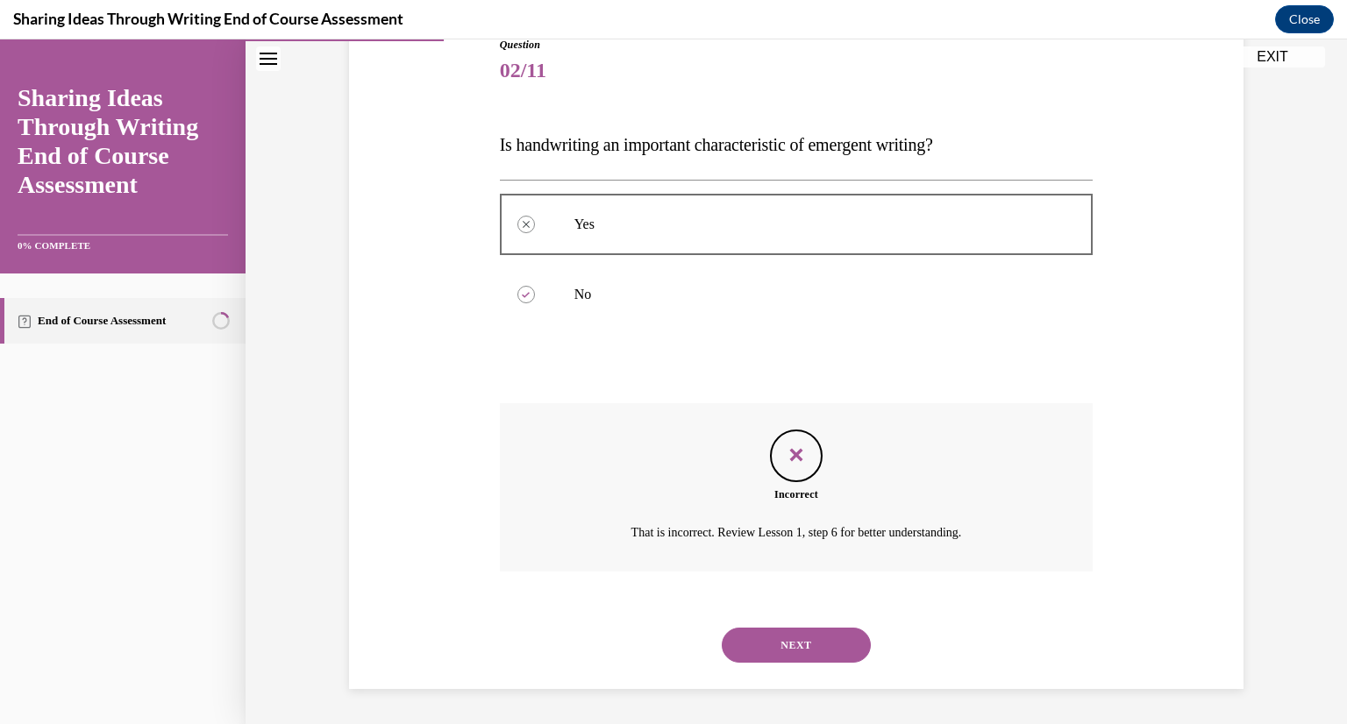
click at [788, 630] on button "NEXT" at bounding box center [796, 645] width 149 height 35
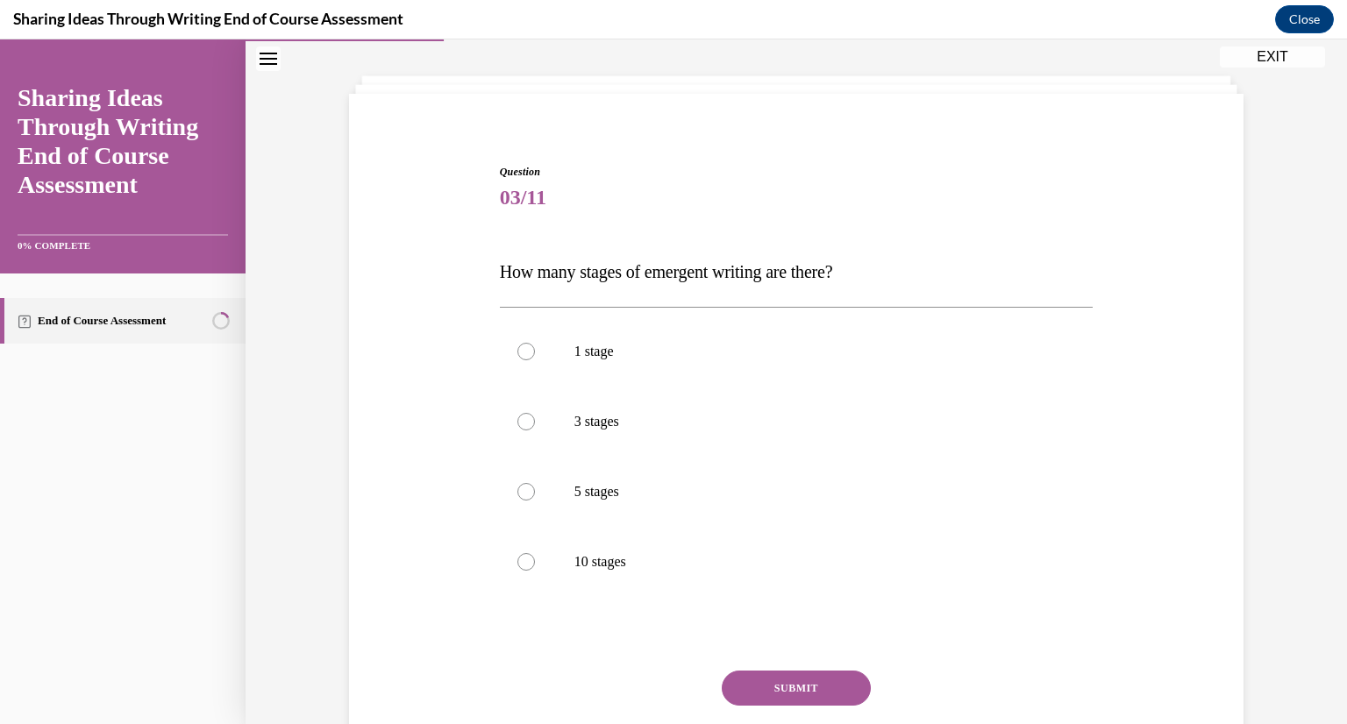
scroll to position [89, 0]
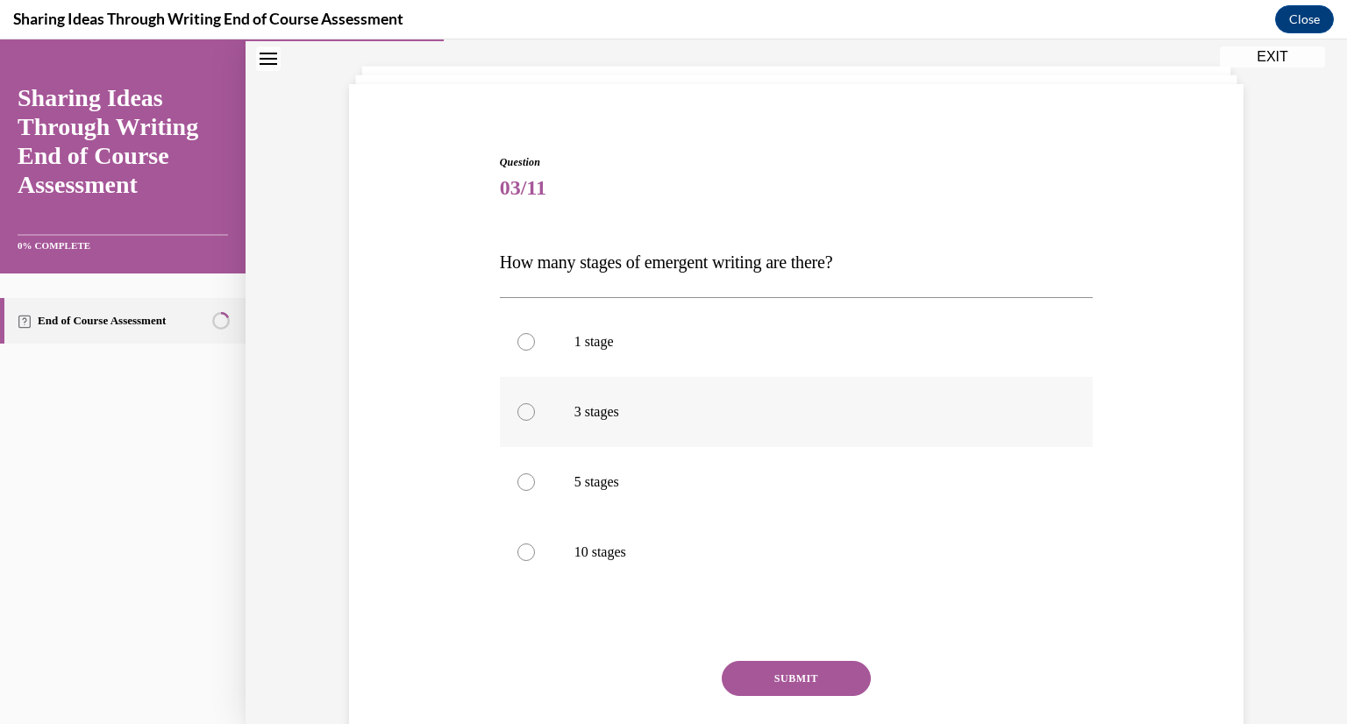
click at [717, 404] on p "3 stages" at bounding box center [811, 412] width 475 height 18
click at [535, 404] on input "3 stages" at bounding box center [526, 412] width 18 height 18
radio input "true"
click at [644, 495] on label "5 stages" at bounding box center [797, 482] width 594 height 70
click at [535, 491] on input "5 stages" at bounding box center [526, 482] width 18 height 18
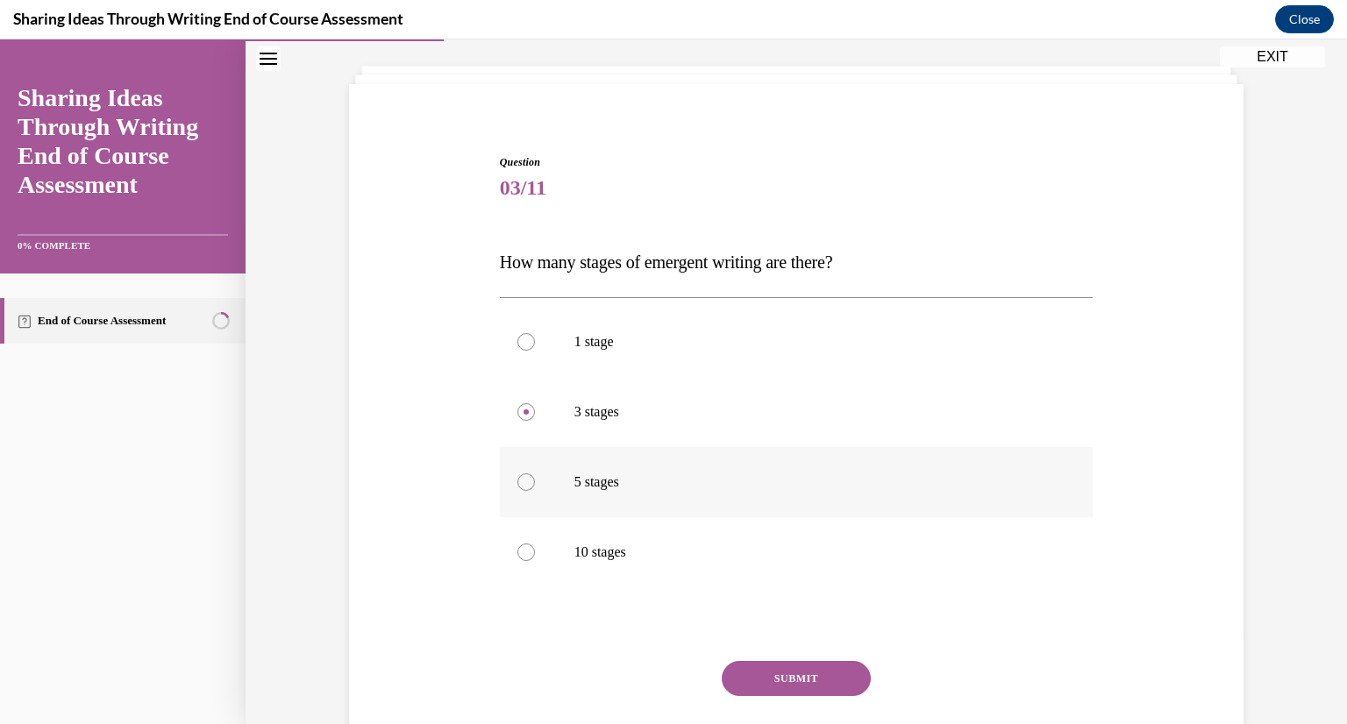
radio input "true"
click at [842, 673] on button "SUBMIT" at bounding box center [796, 678] width 149 height 35
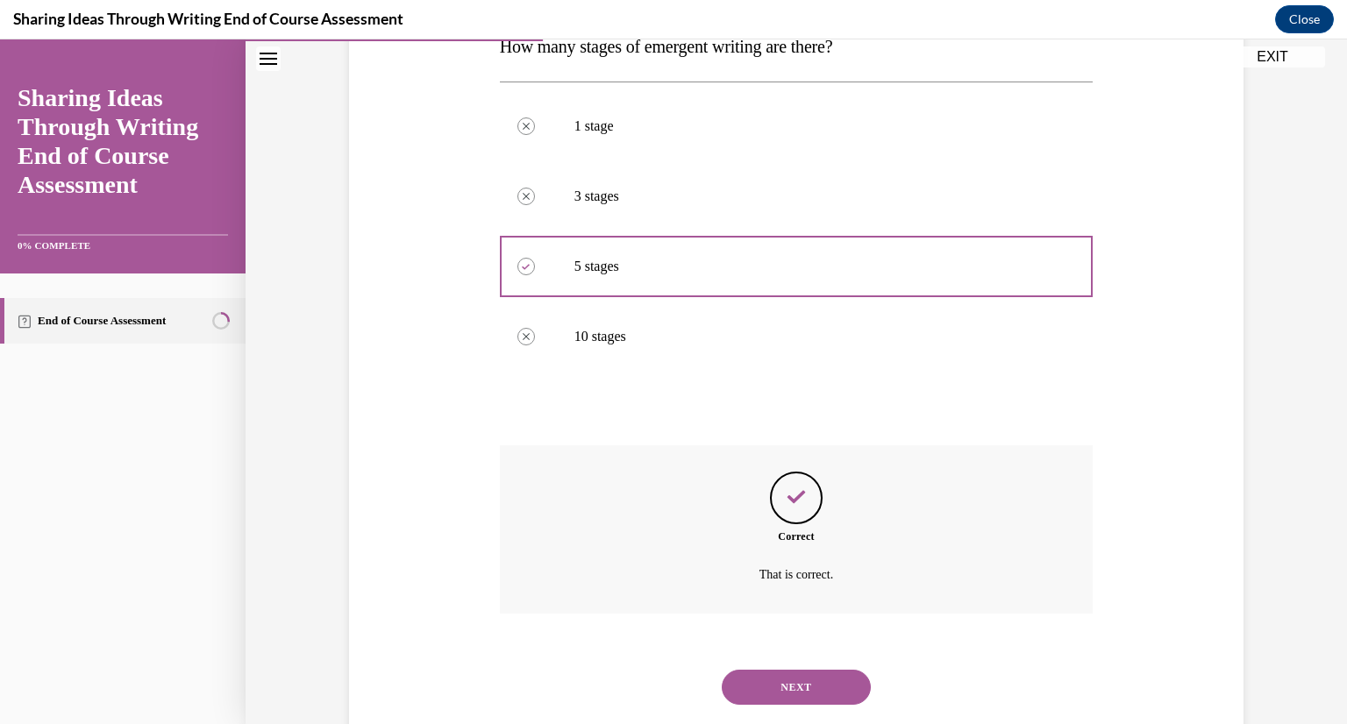
scroll to position [347, 0]
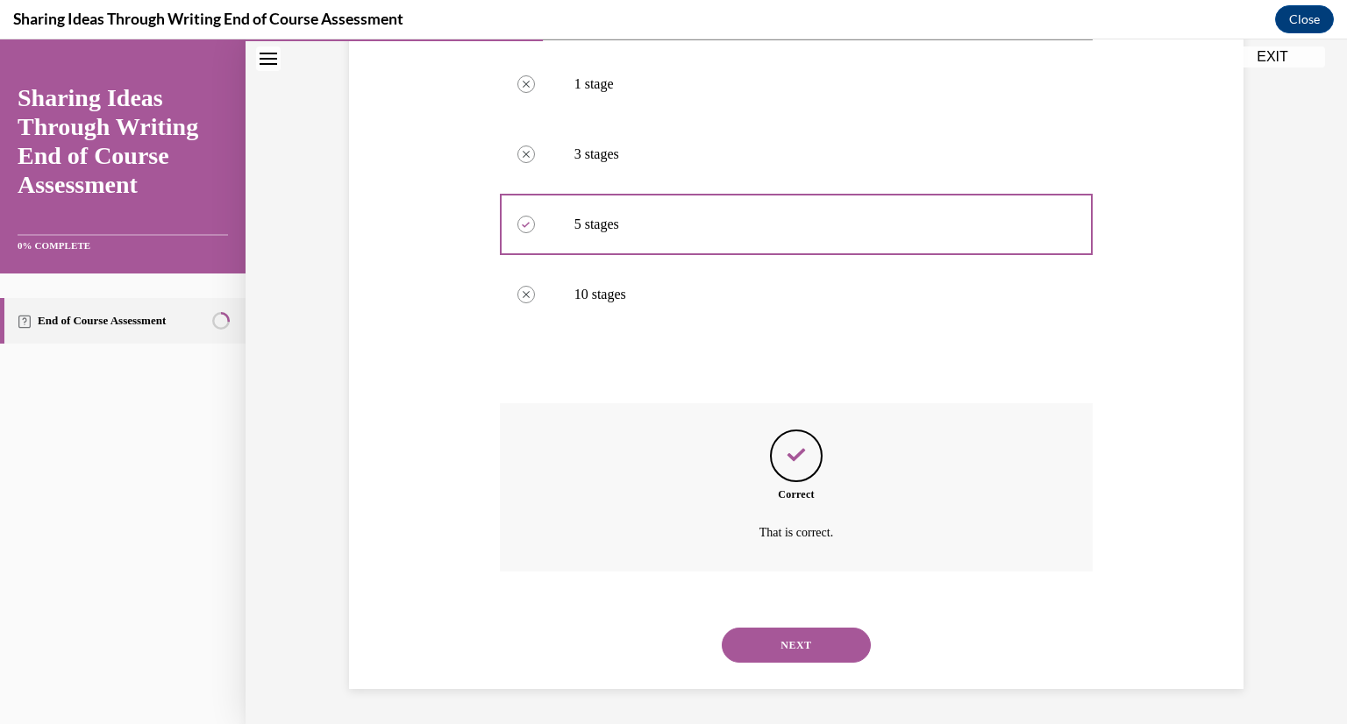
click at [800, 653] on button "NEXT" at bounding box center [796, 645] width 149 height 35
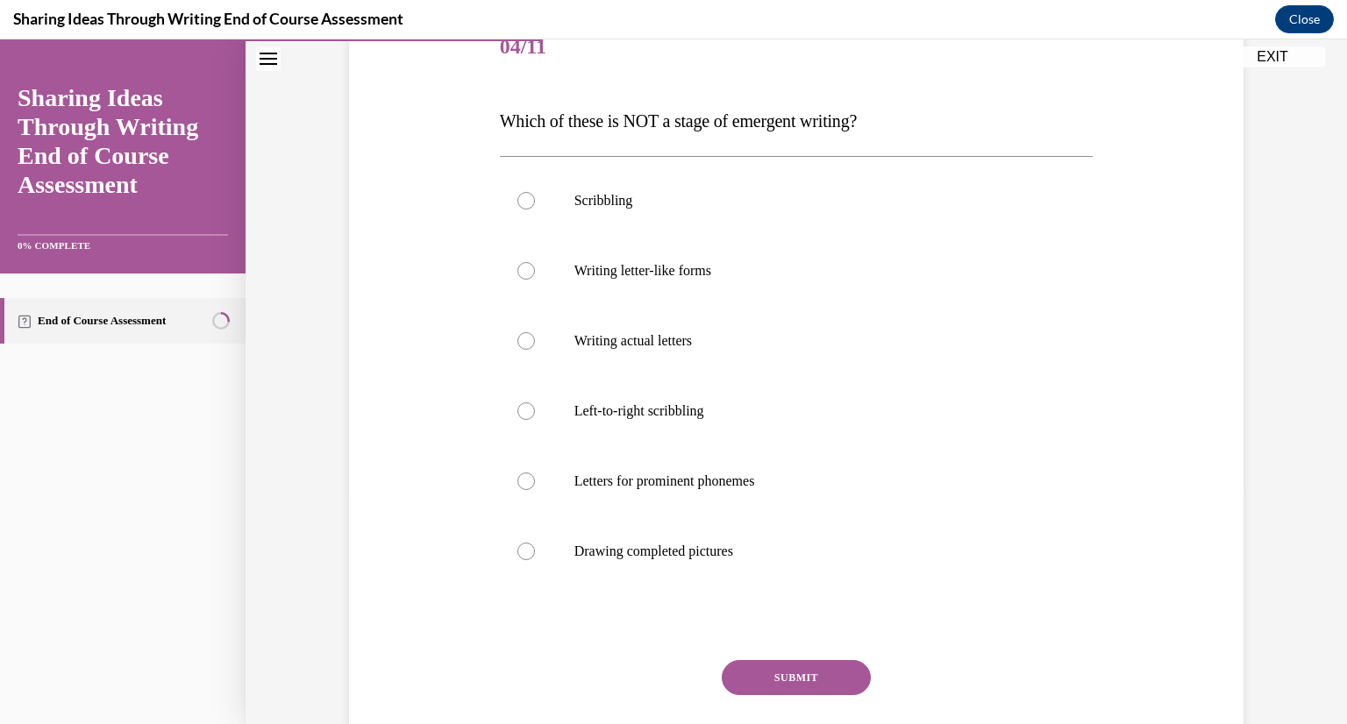
scroll to position [228, 0]
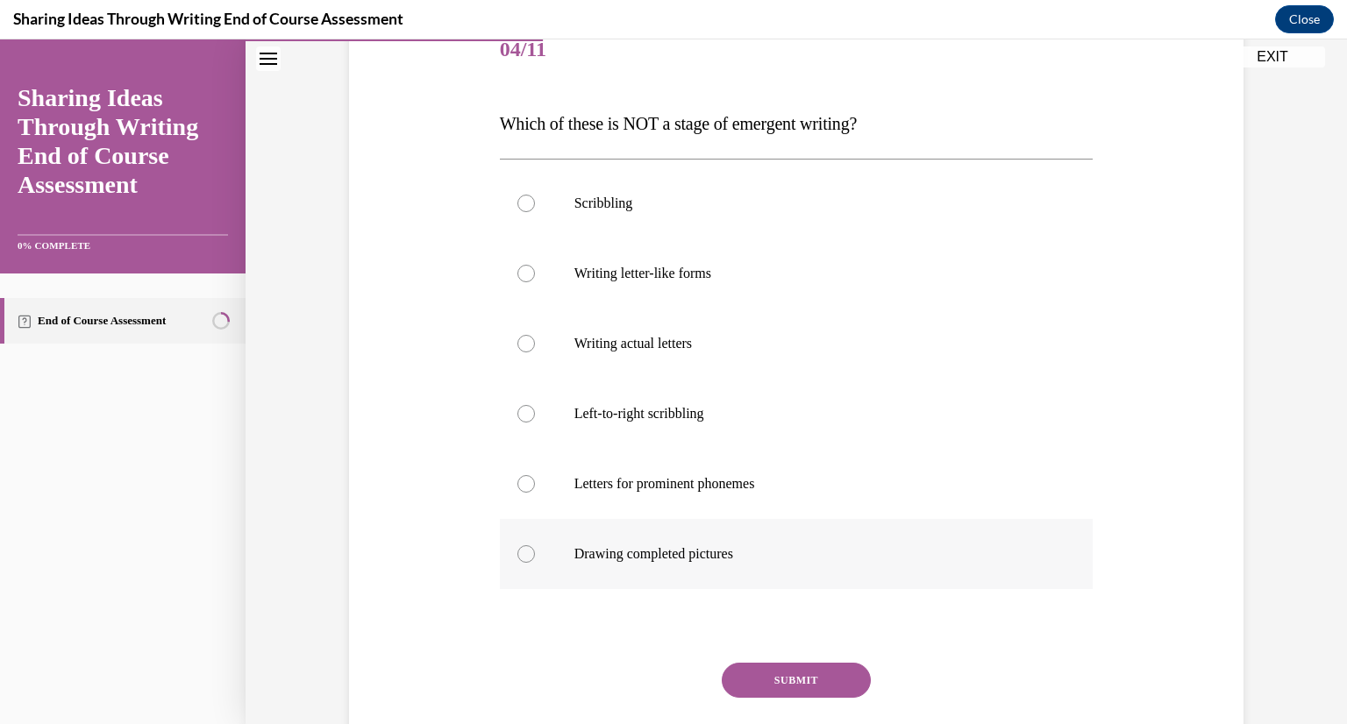
click at [502, 543] on label "Drawing completed pictures" at bounding box center [797, 554] width 594 height 70
click at [517, 545] on input "Drawing completed pictures" at bounding box center [526, 554] width 18 height 18
radio input "true"
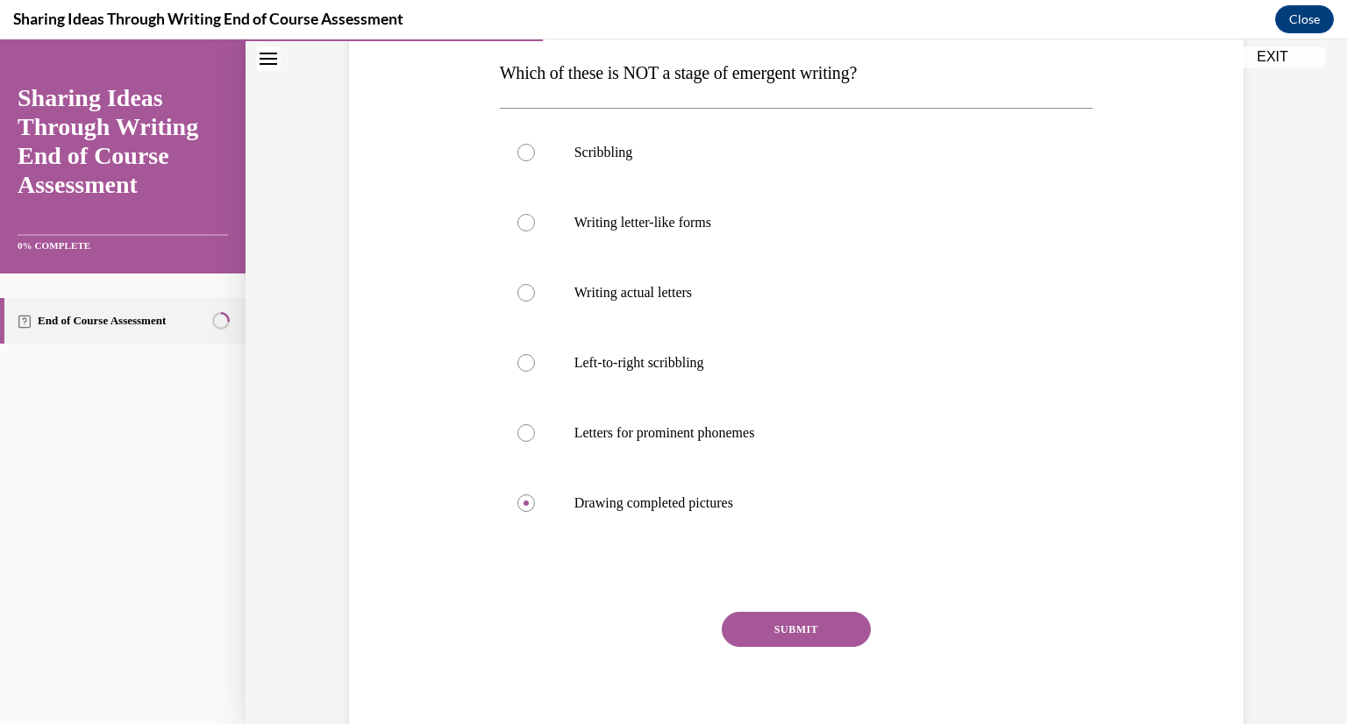
scroll to position [280, 0]
click at [821, 620] on button "SUBMIT" at bounding box center [796, 628] width 149 height 35
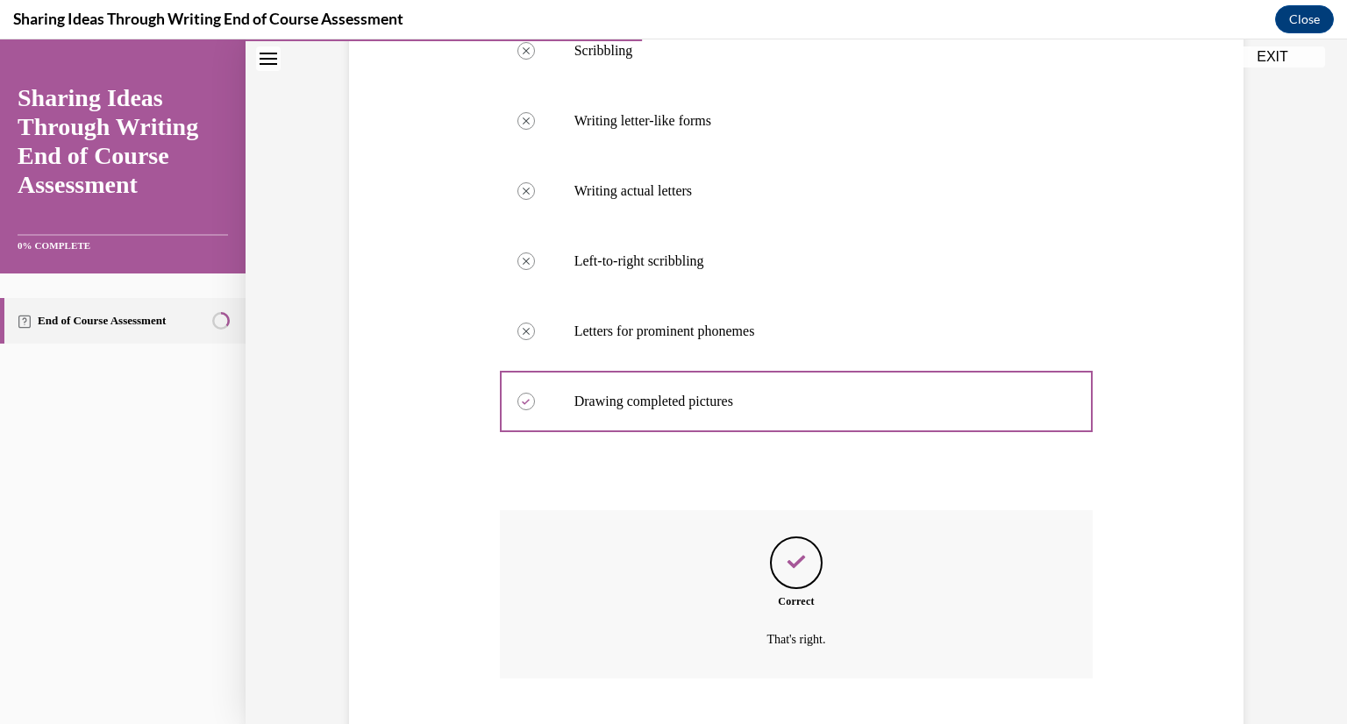
scroll to position [487, 0]
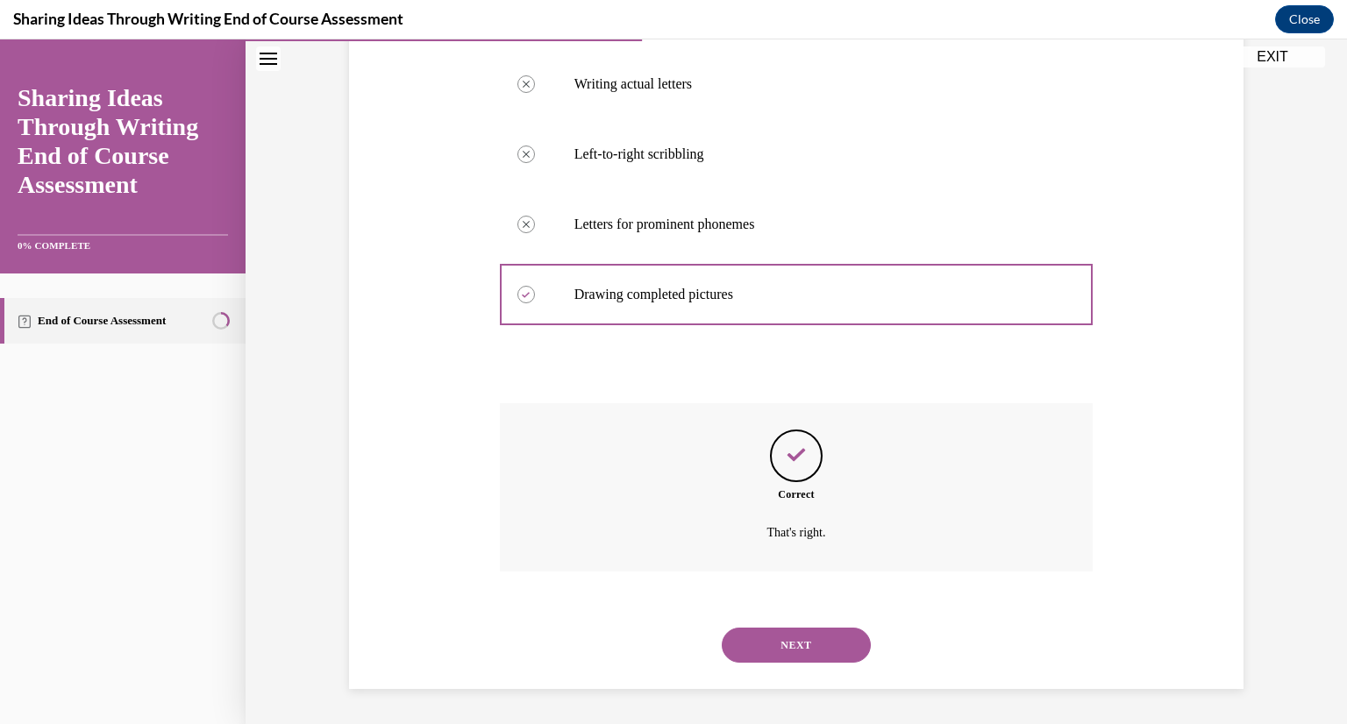
click at [791, 644] on button "NEXT" at bounding box center [796, 645] width 149 height 35
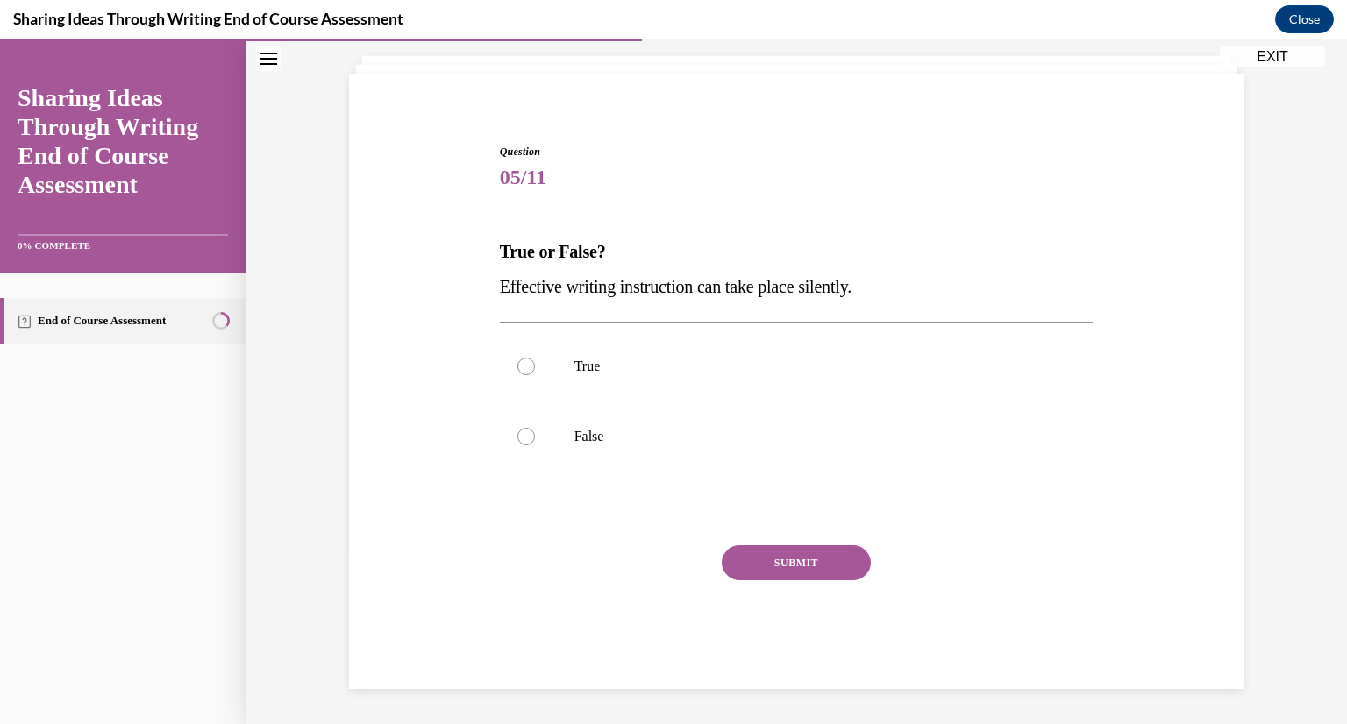
scroll to position [100, 0]
click at [511, 411] on label "False" at bounding box center [797, 437] width 594 height 70
click at [517, 428] on input "False" at bounding box center [526, 437] width 18 height 18
radio input "true"
click at [832, 558] on button "SUBMIT" at bounding box center [796, 562] width 149 height 35
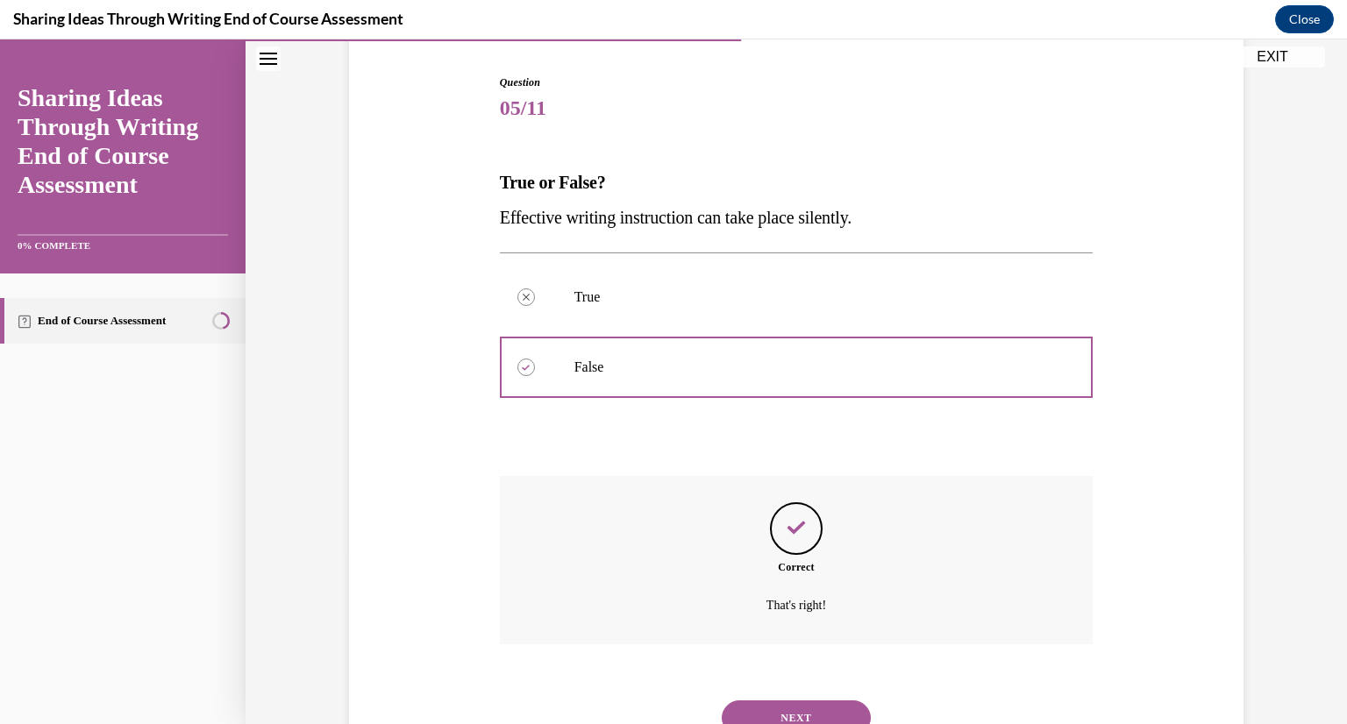
scroll to position [242, 0]
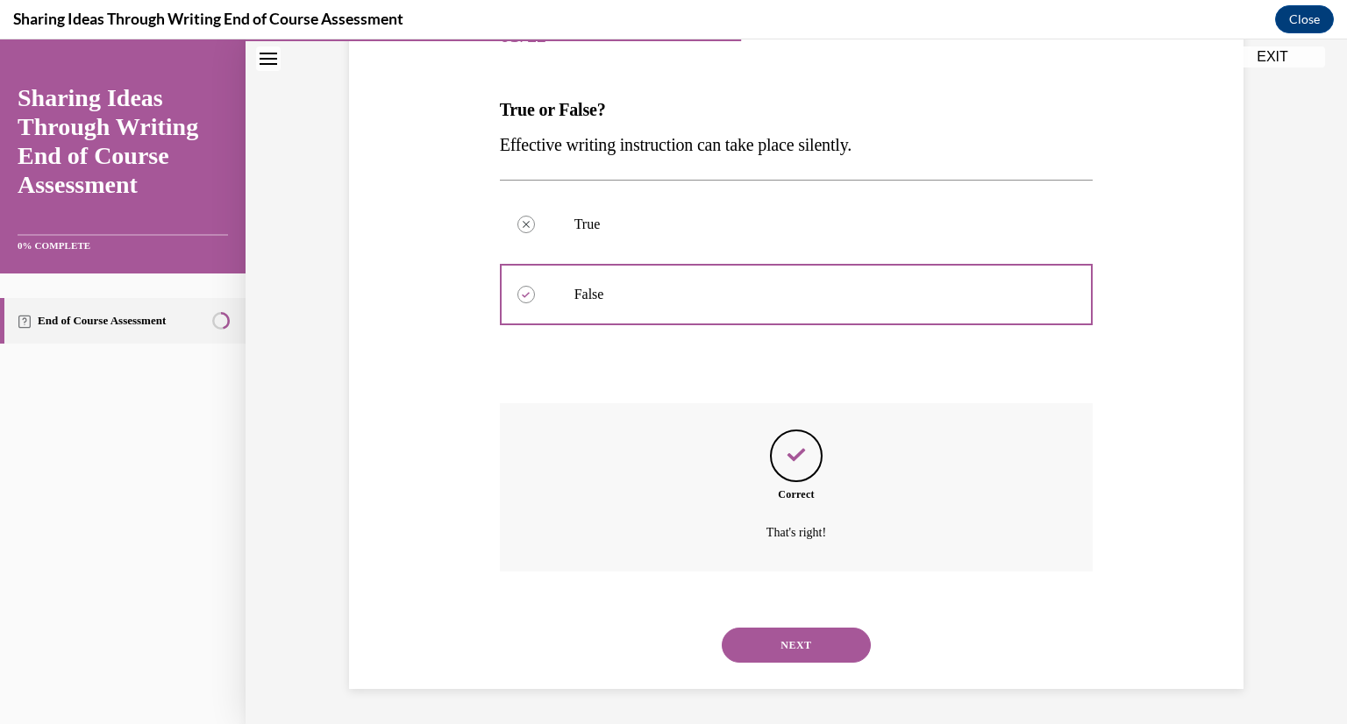
click at [800, 633] on button "NEXT" at bounding box center [796, 645] width 149 height 35
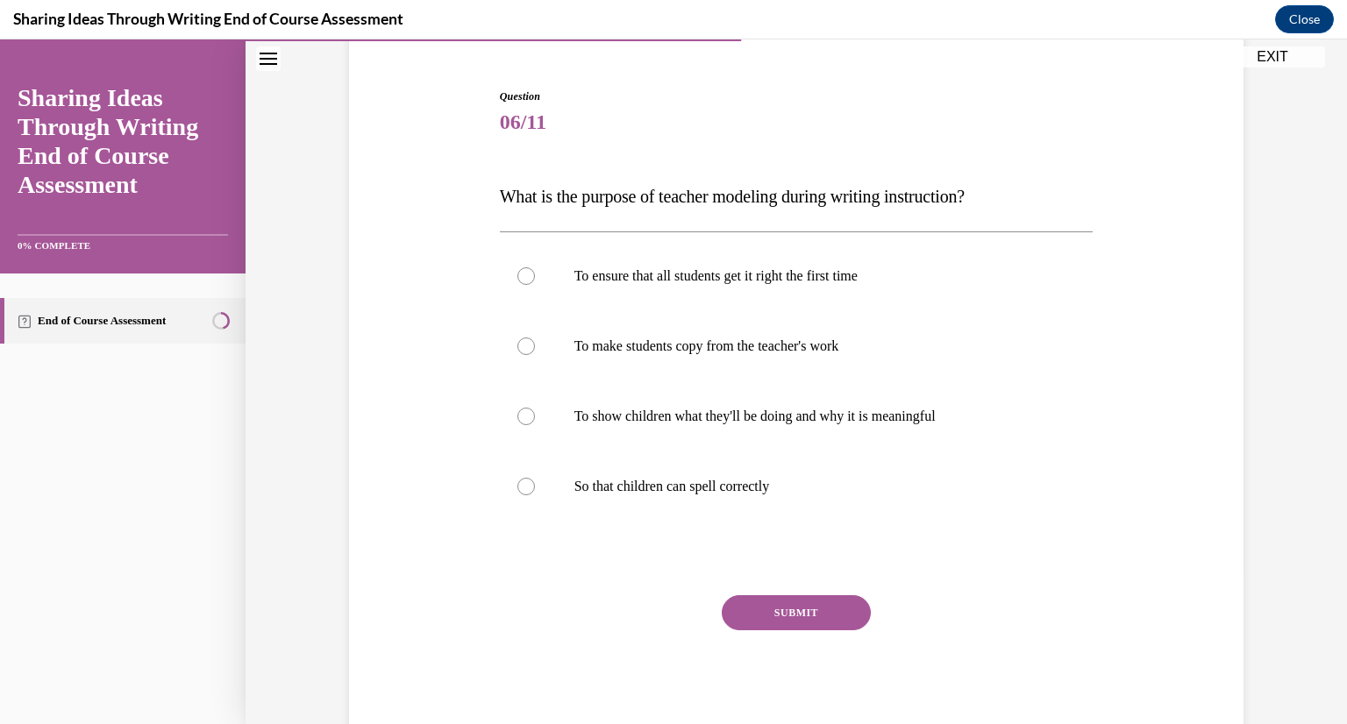
scroll to position [156, 0]
click at [615, 412] on p "To show children what they'll be doing and why it is meaningful" at bounding box center [811, 416] width 475 height 18
click at [535, 412] on input "To show children what they'll be doing and why it is meaningful" at bounding box center [526, 416] width 18 height 18
radio input "true"
click at [752, 625] on button "SUBMIT" at bounding box center [796, 611] width 149 height 35
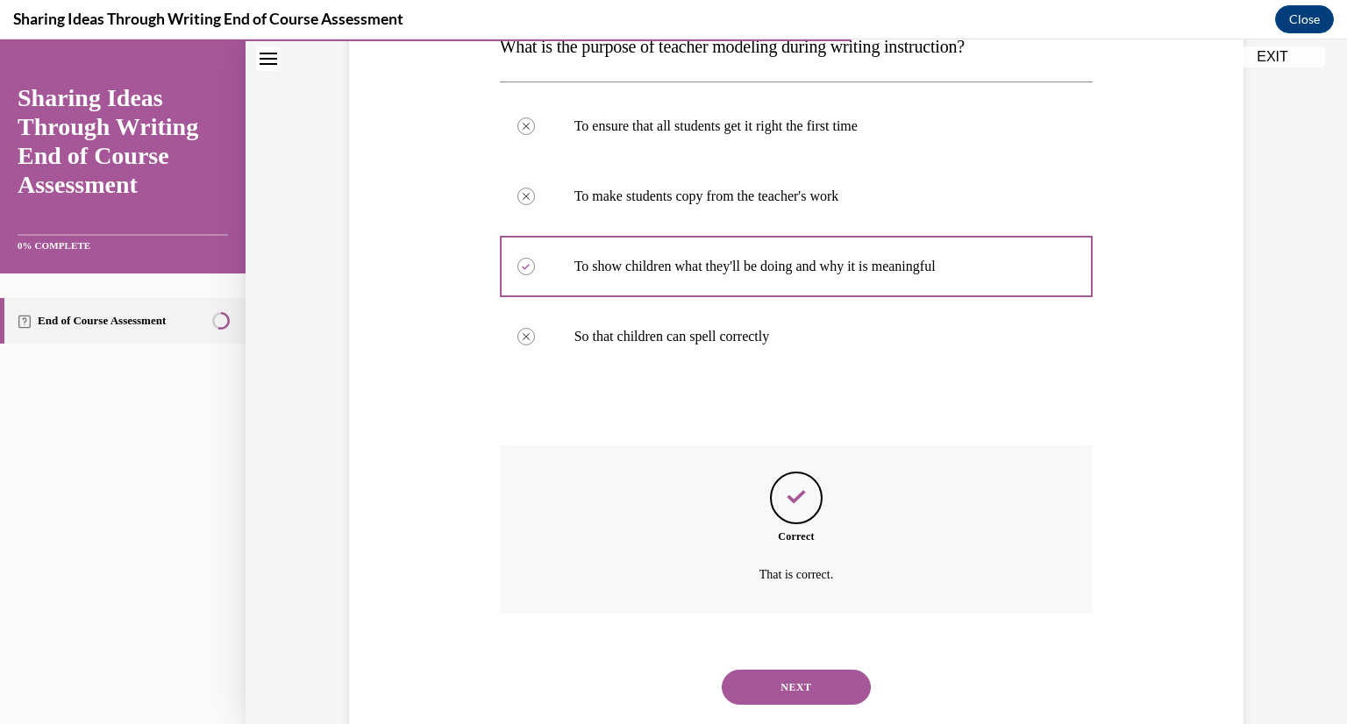
scroll to position [347, 0]
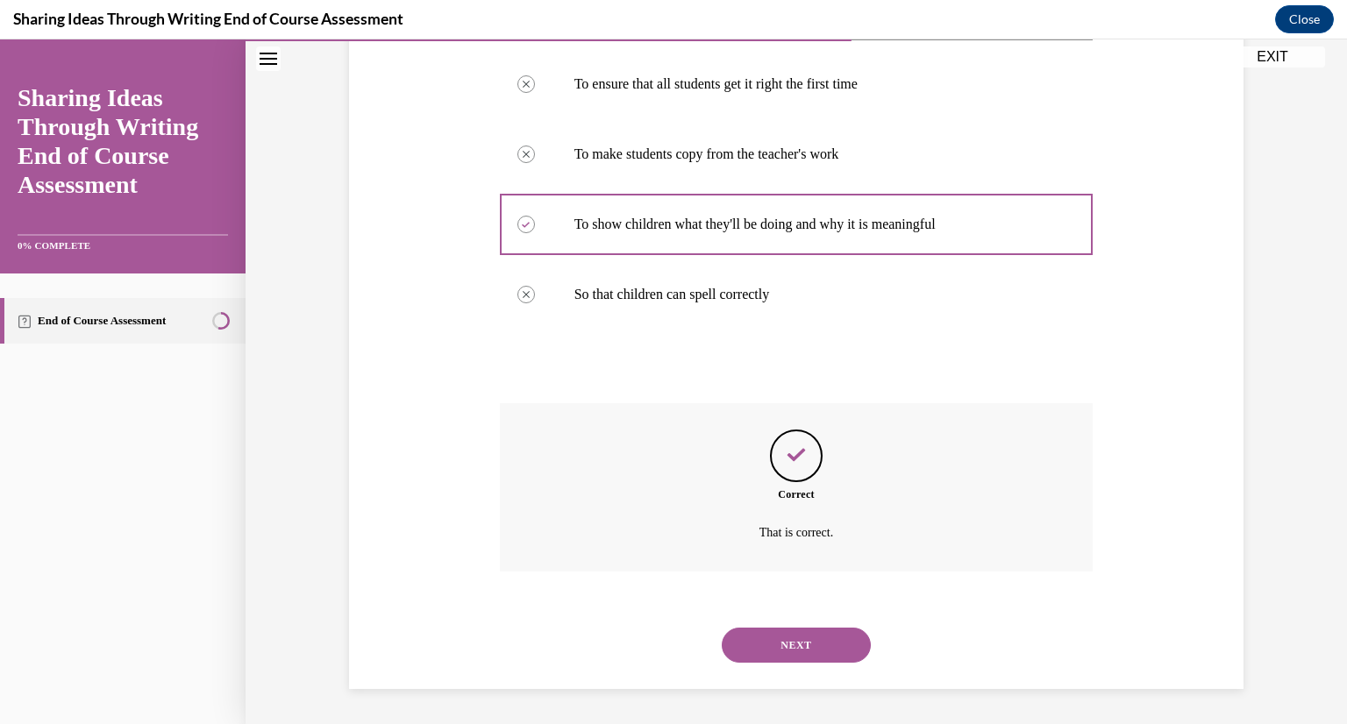
click at [802, 647] on button "NEXT" at bounding box center [796, 645] width 149 height 35
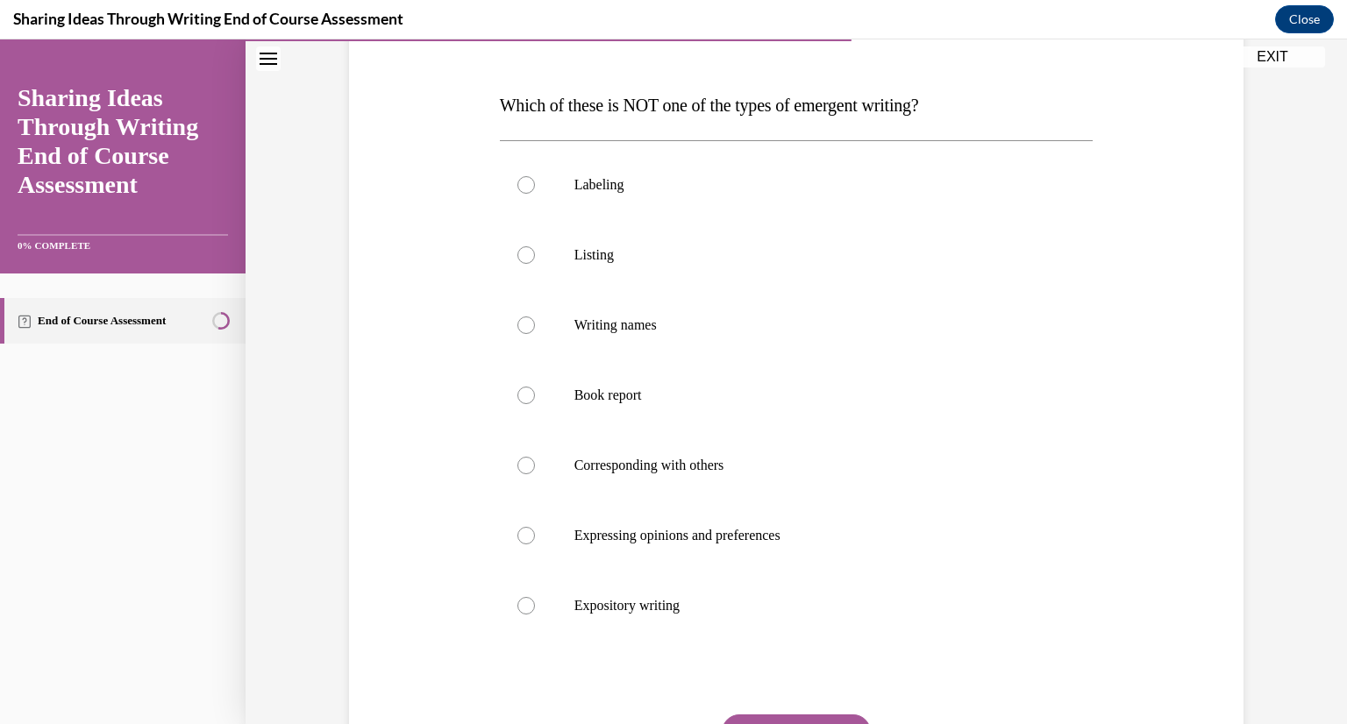
scroll to position [253, 0]
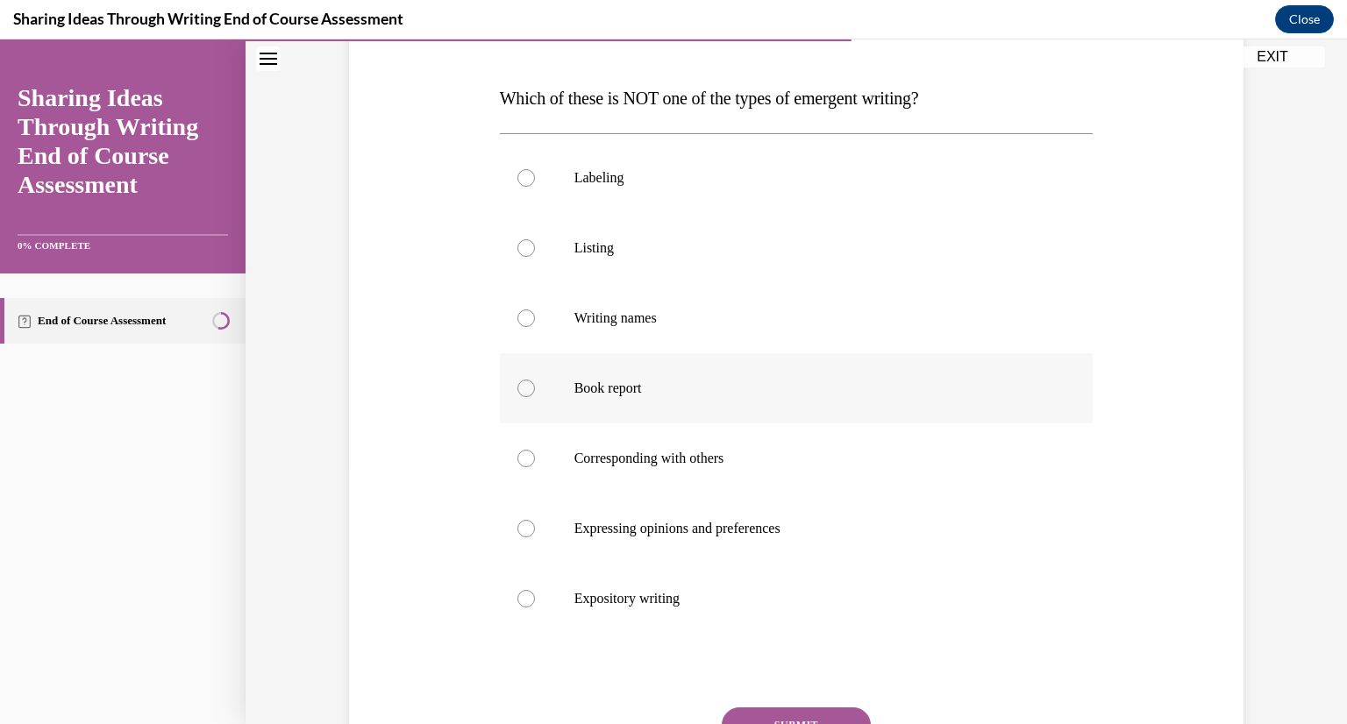
click at [545, 396] on label "Book report" at bounding box center [797, 388] width 594 height 70
click at [535, 396] on input "Book report" at bounding box center [526, 389] width 18 height 18
radio input "true"
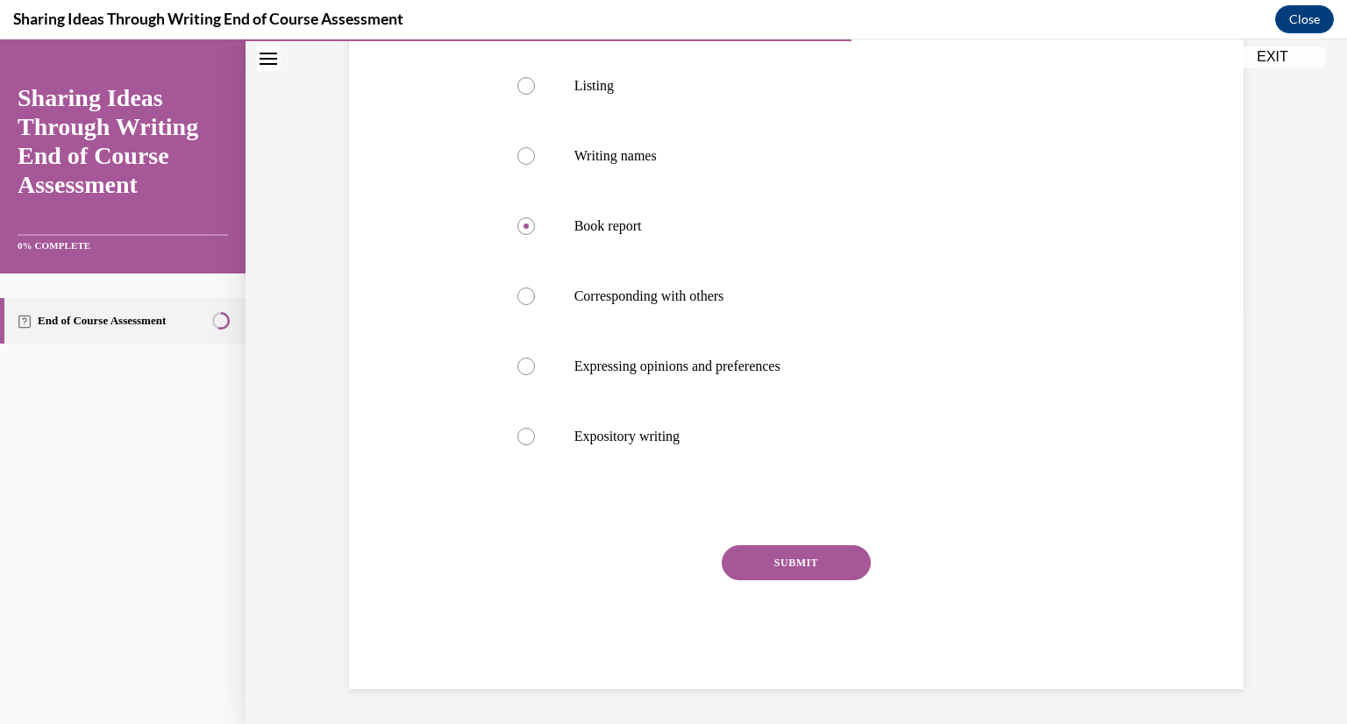
click at [838, 556] on button "SUBMIT" at bounding box center [796, 562] width 149 height 35
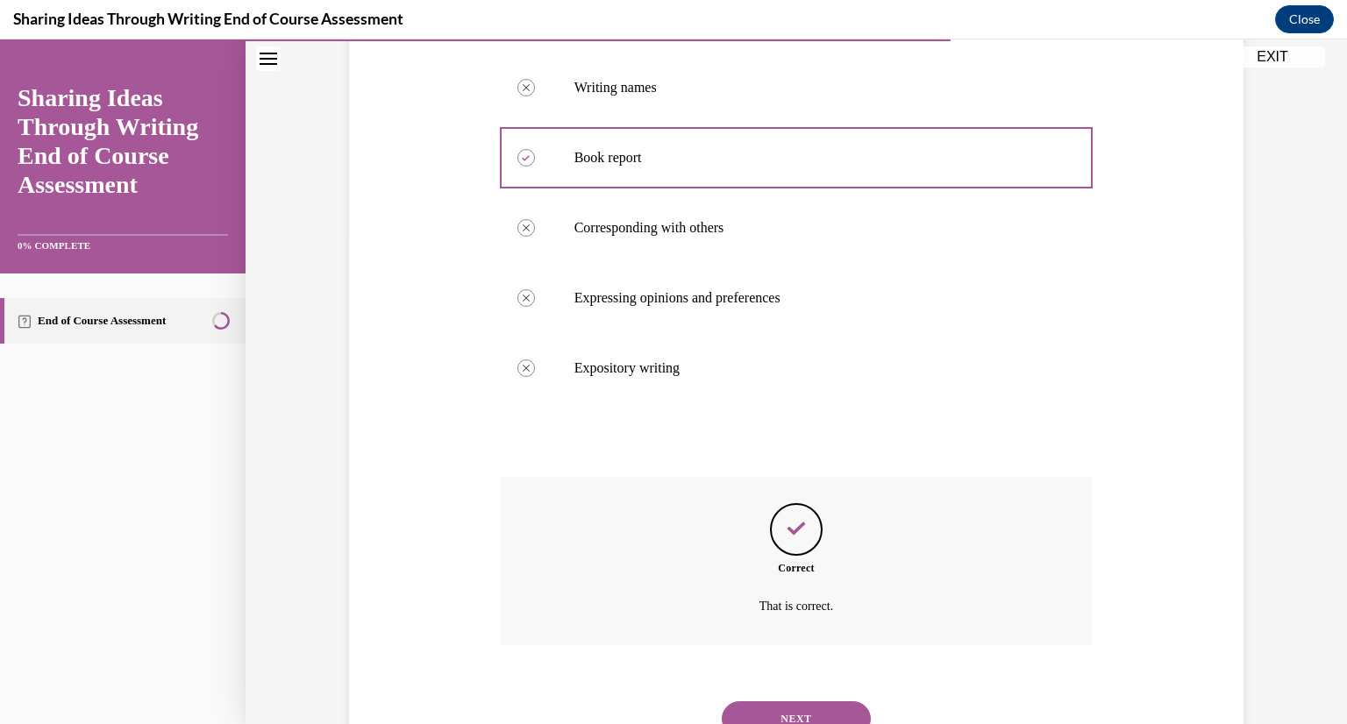
scroll to position [558, 0]
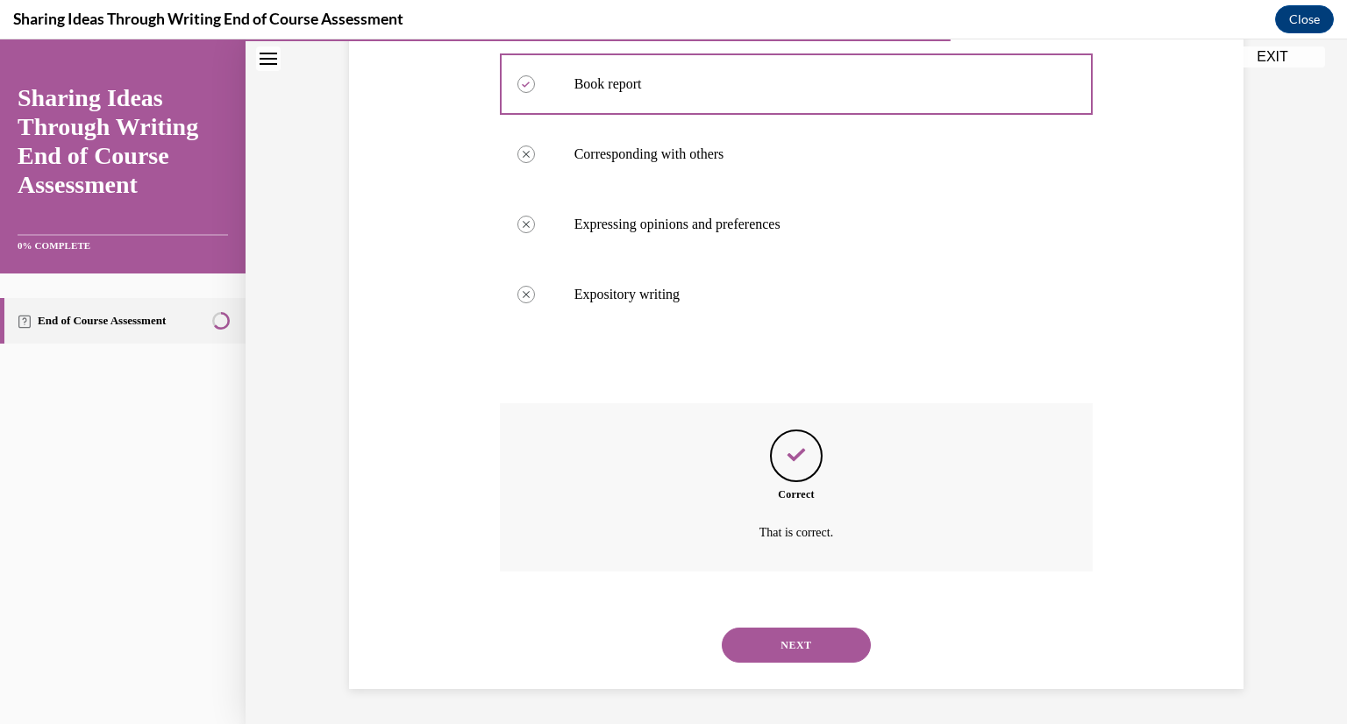
click at [796, 644] on button "NEXT" at bounding box center [796, 645] width 149 height 35
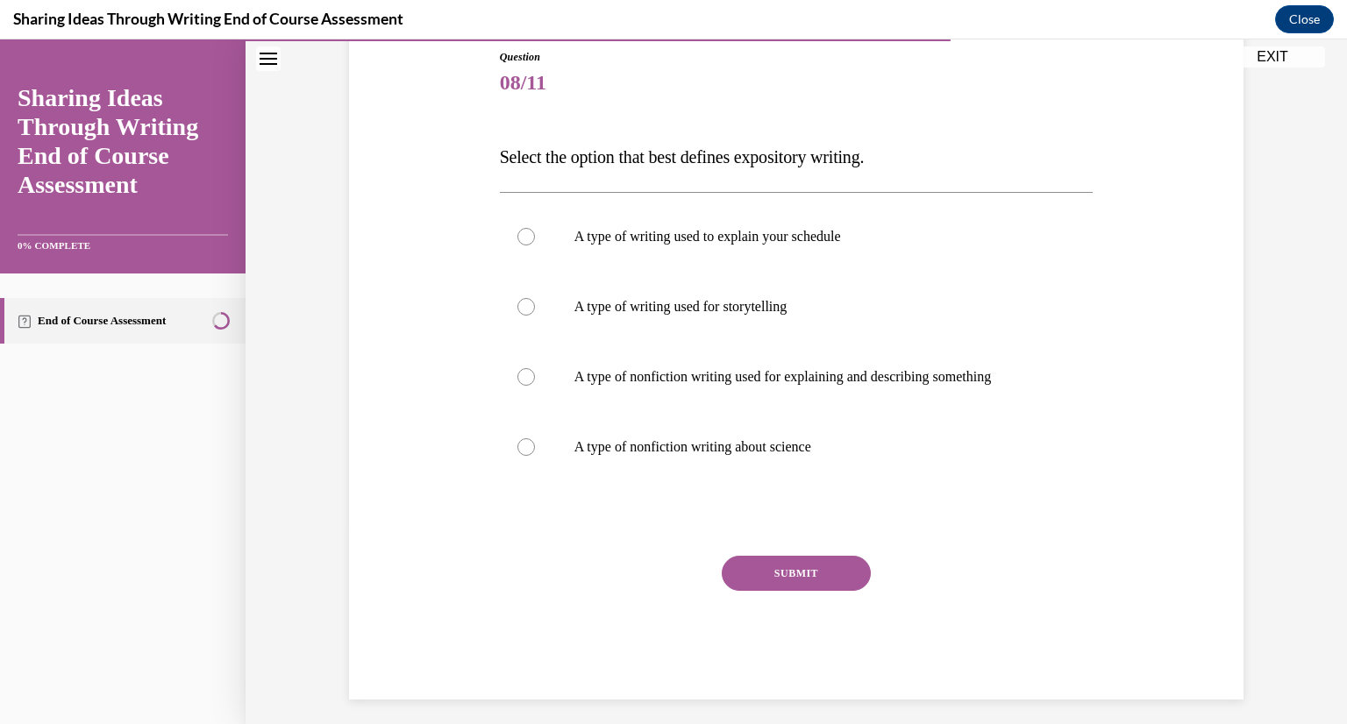
scroll to position [205, 0]
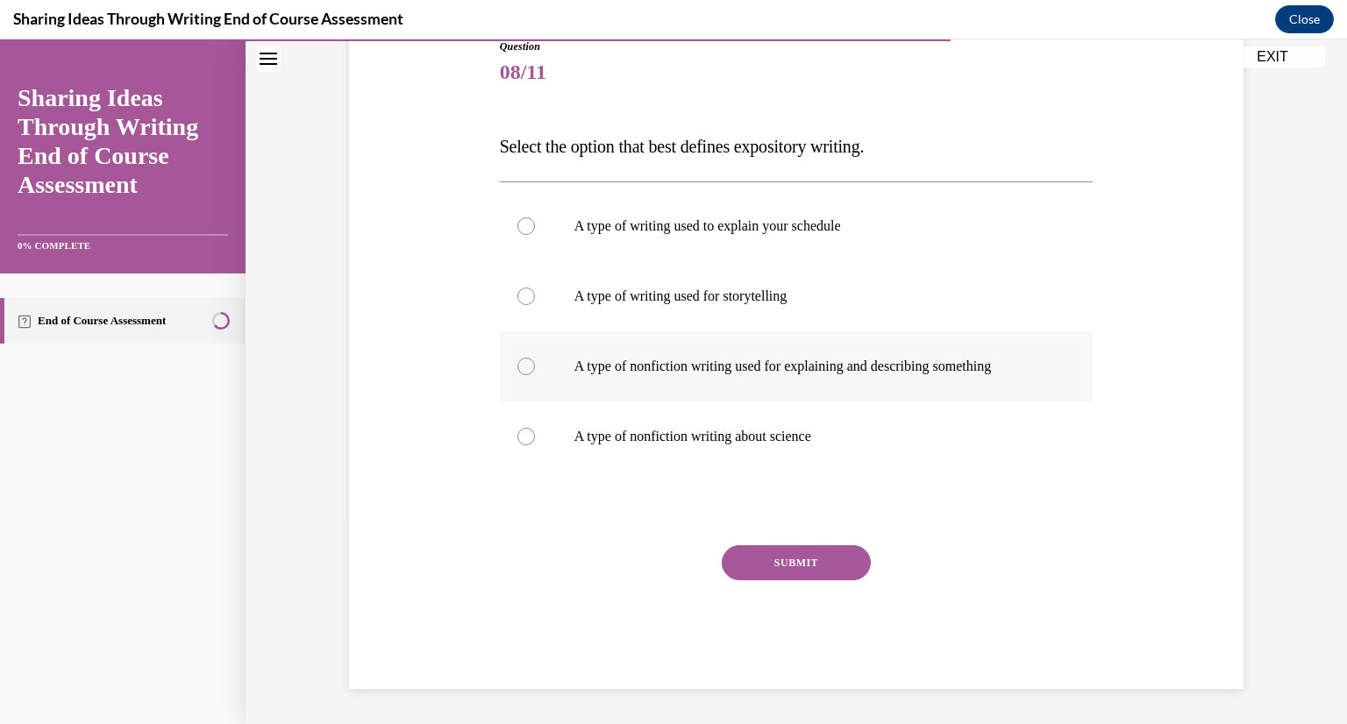
click at [628, 375] on label "A type of nonfiction writing used for explaining and describing something" at bounding box center [797, 366] width 594 height 70
click at [535, 375] on input "A type of nonfiction writing used for explaining and describing something" at bounding box center [526, 367] width 18 height 18
radio input "true"
click at [796, 556] on button "SUBMIT" at bounding box center [796, 562] width 149 height 35
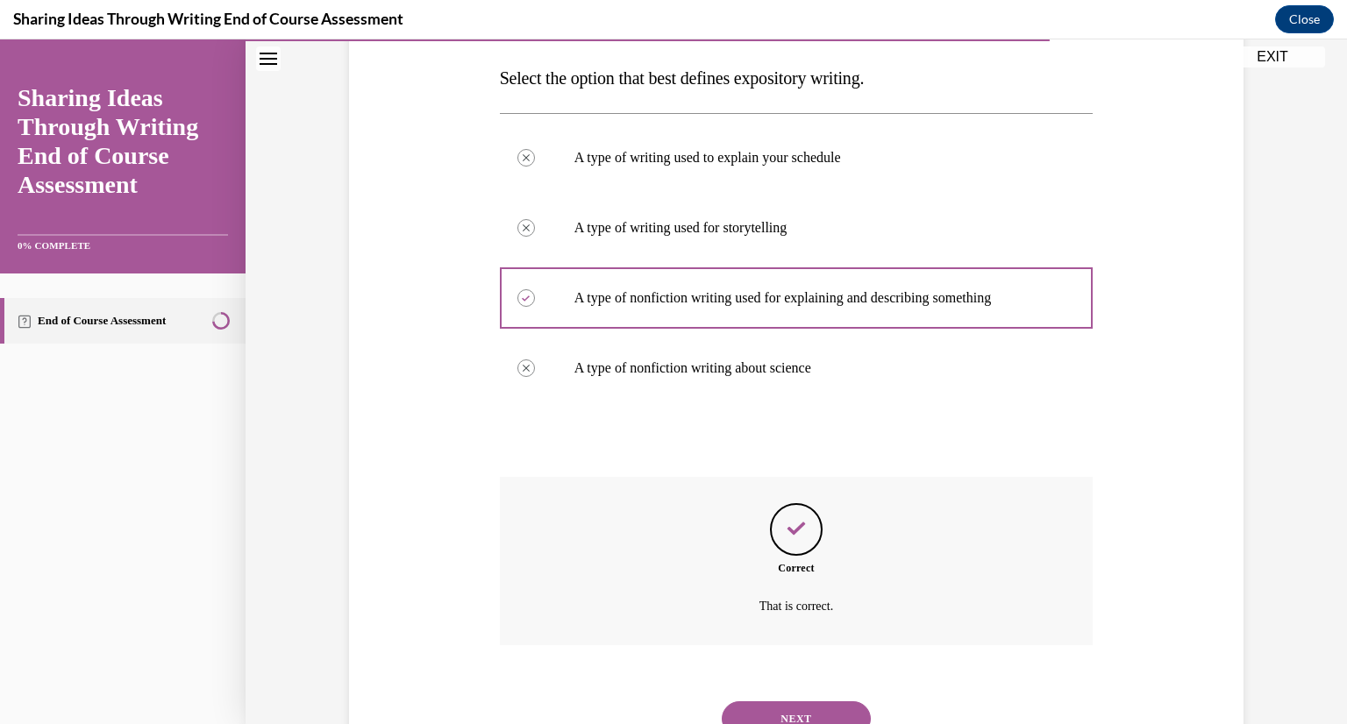
scroll to position [347, 0]
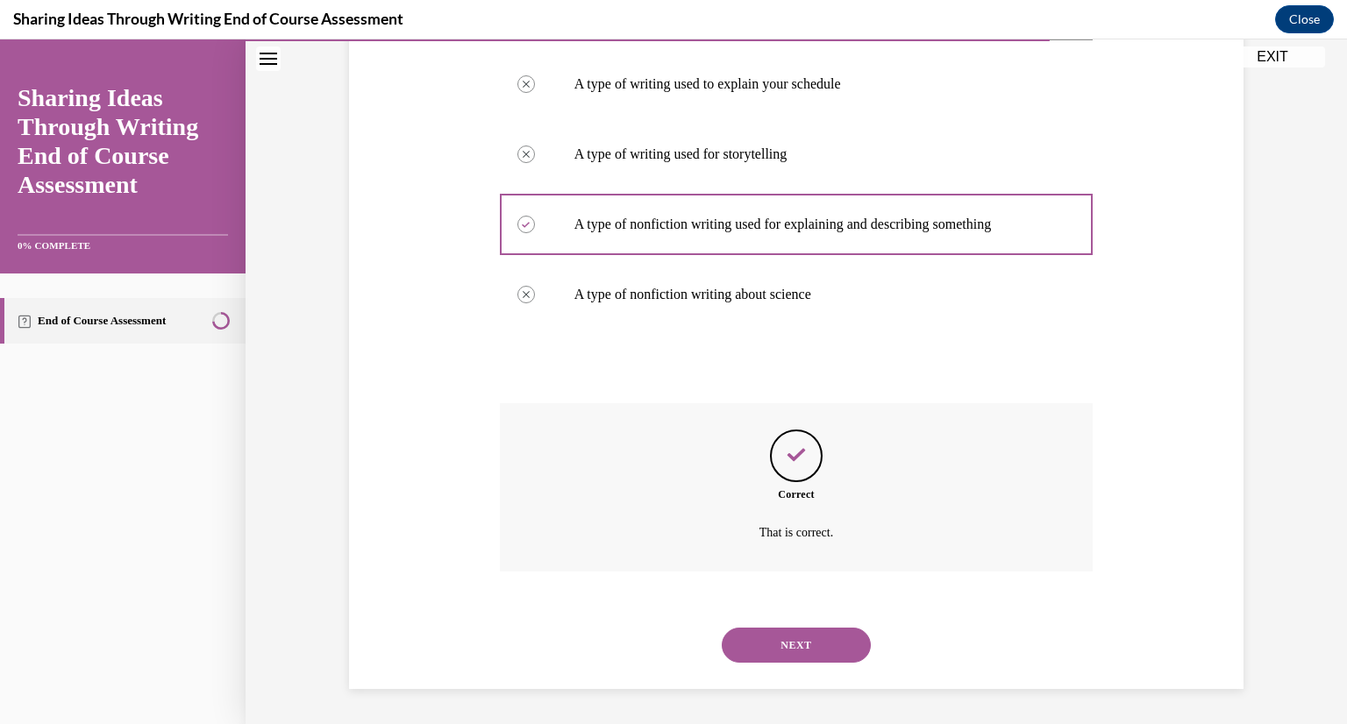
click at [793, 637] on button "NEXT" at bounding box center [796, 645] width 149 height 35
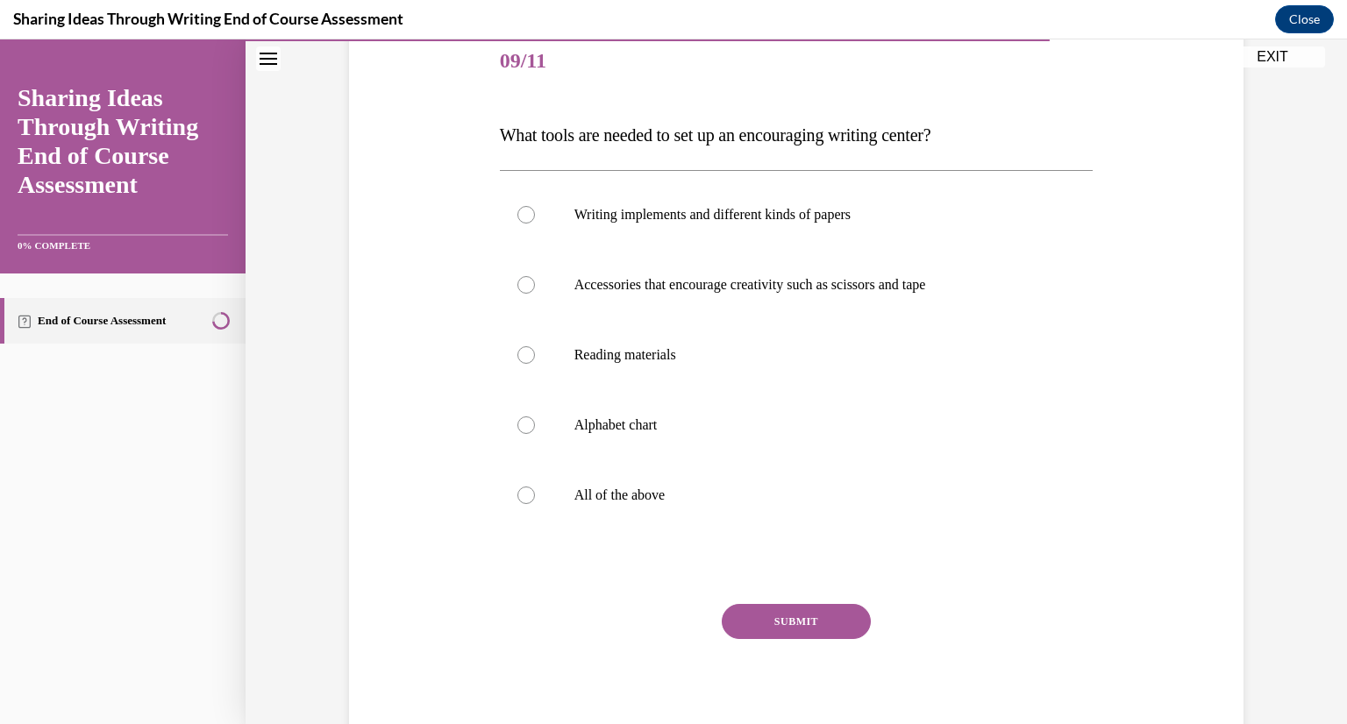
scroll to position [214, 0]
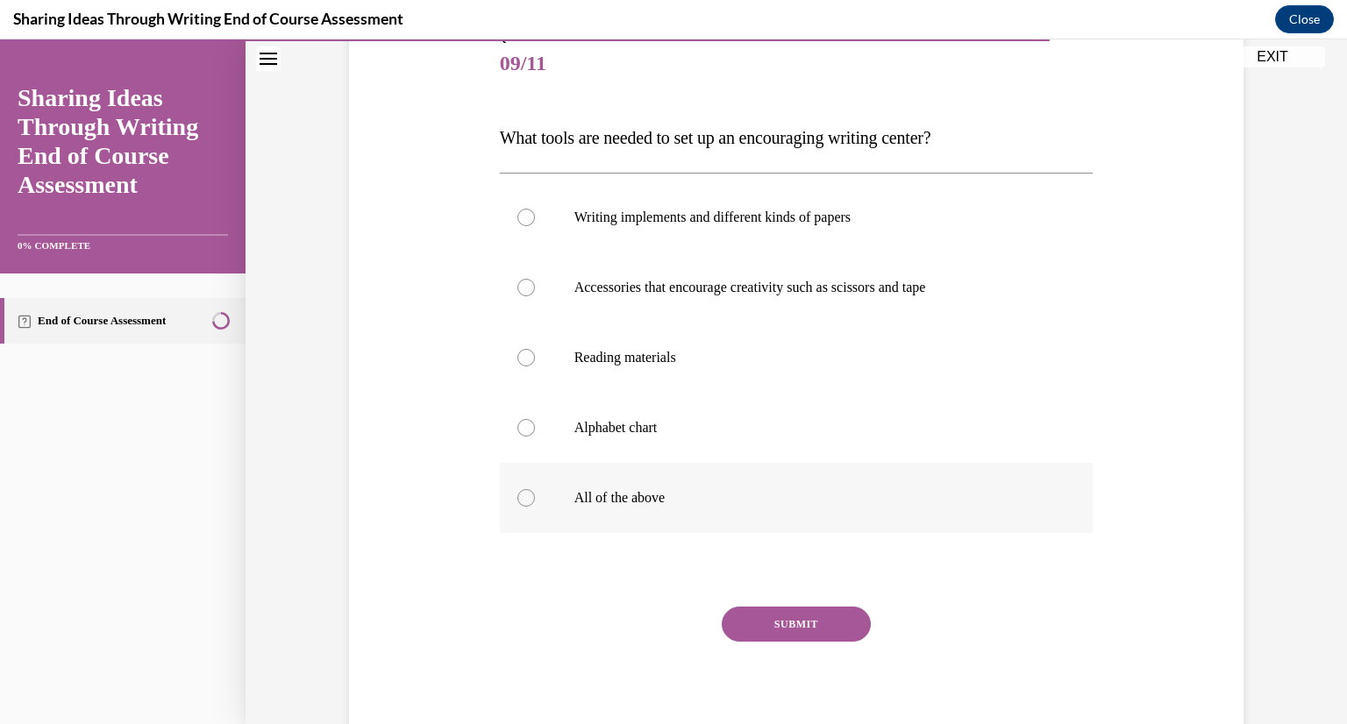
click at [562, 478] on label "All of the above" at bounding box center [797, 498] width 594 height 70
click at [535, 489] on input "All of the above" at bounding box center [526, 498] width 18 height 18
radio input "true"
click at [828, 622] on button "SUBMIT" at bounding box center [796, 624] width 149 height 35
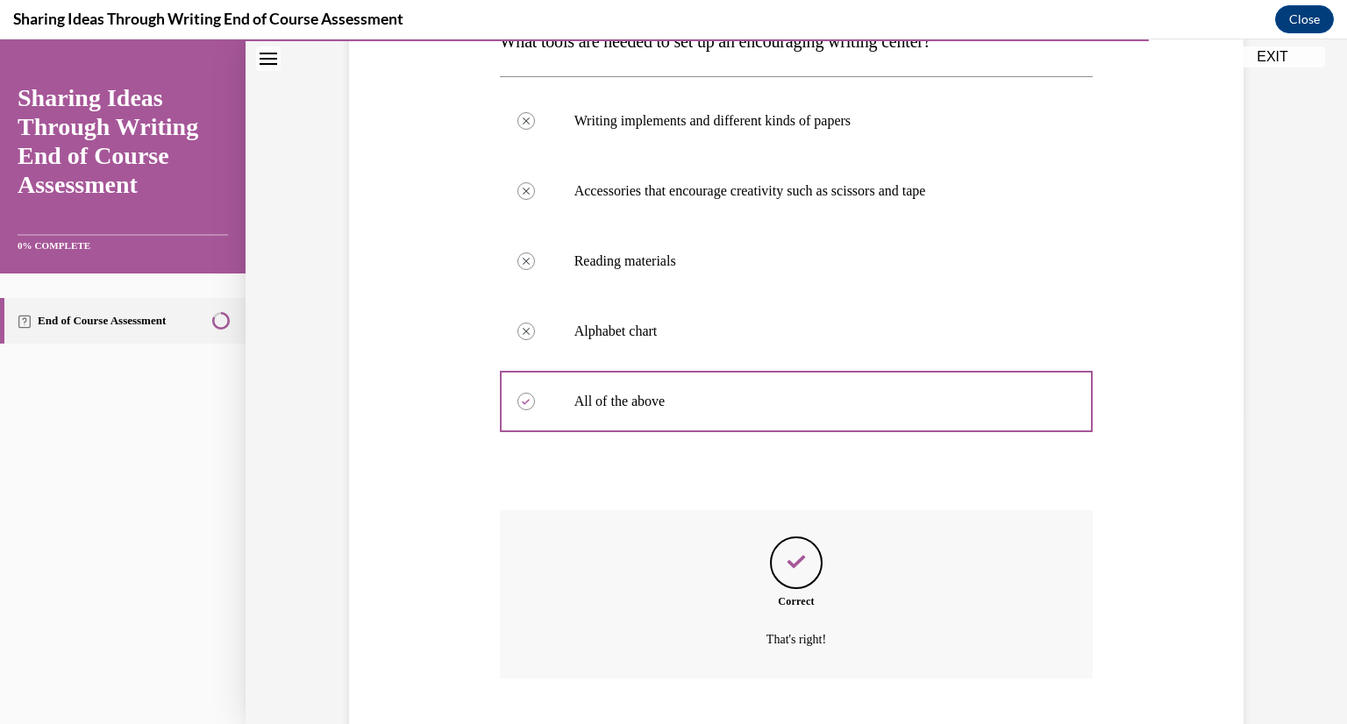
scroll to position [417, 0]
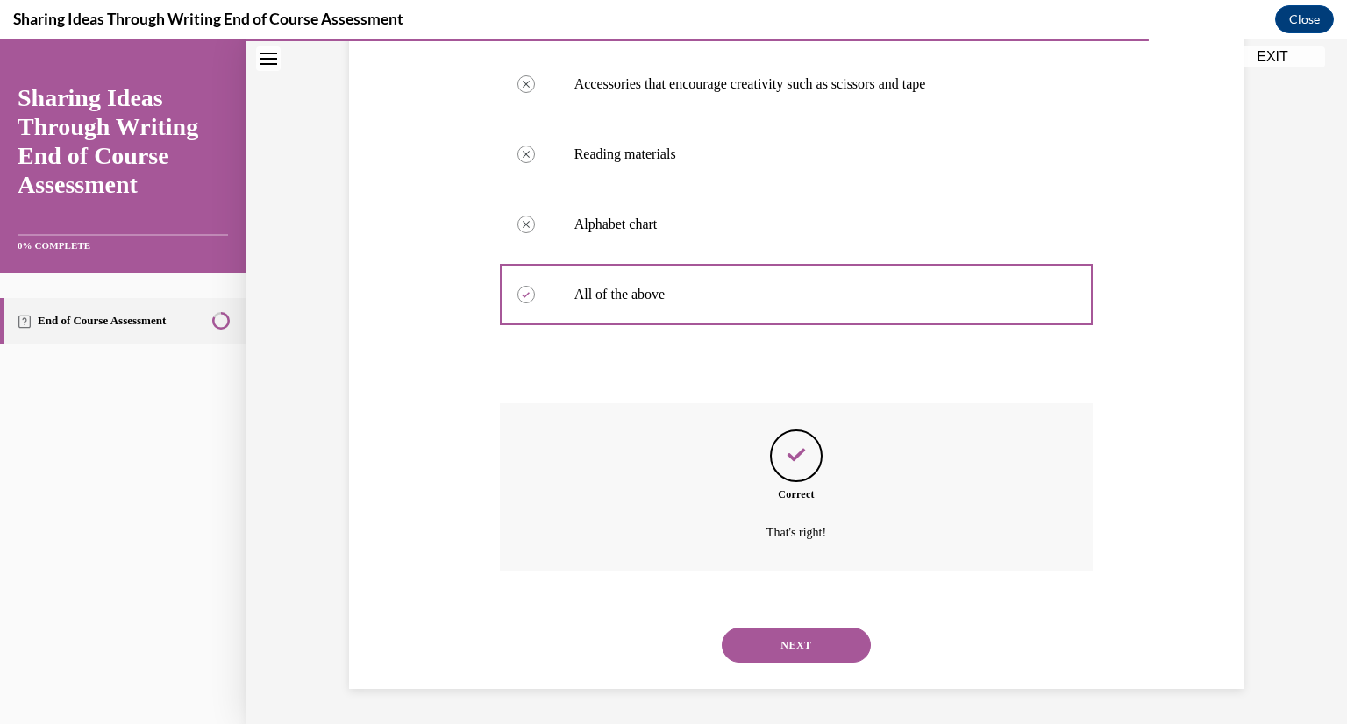
click at [808, 653] on button "NEXT" at bounding box center [796, 645] width 149 height 35
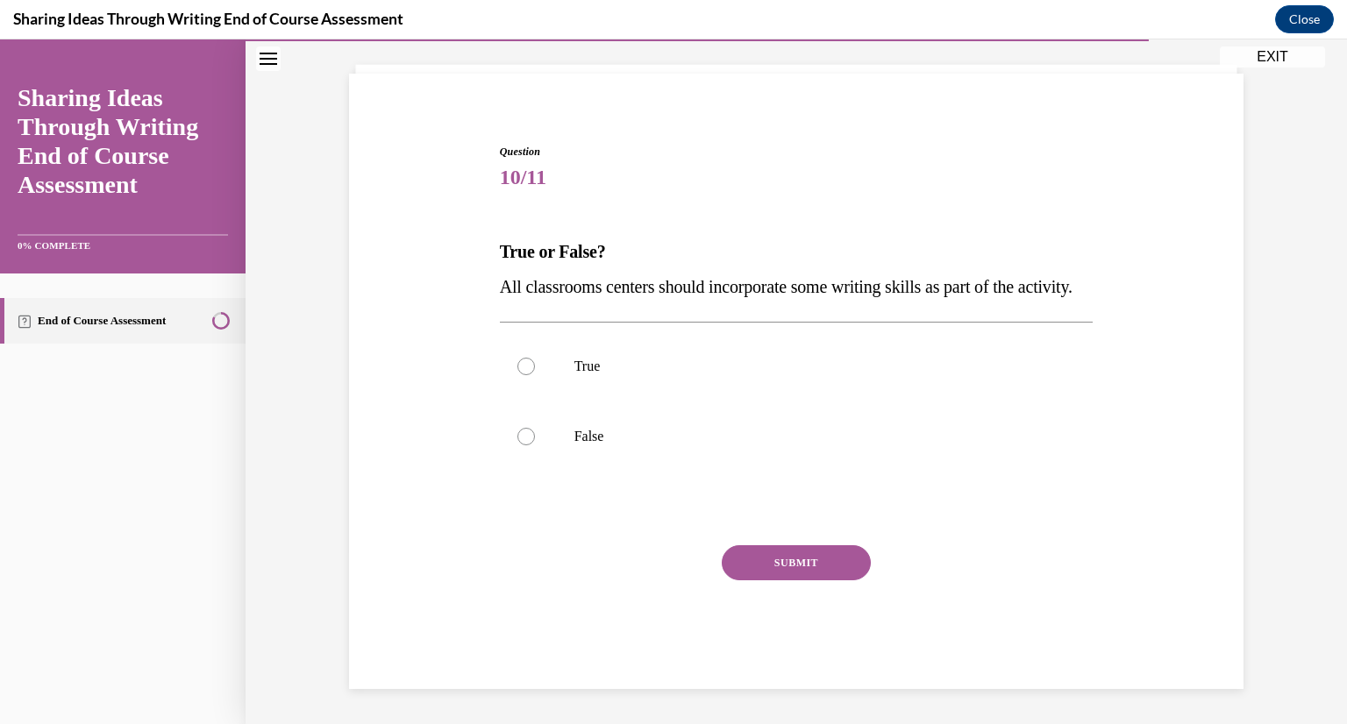
scroll to position [135, 0]
click at [596, 370] on p "True" at bounding box center [811, 367] width 475 height 18
click at [535, 370] on input "True" at bounding box center [526, 367] width 18 height 18
radio input "true"
click at [769, 559] on button "SUBMIT" at bounding box center [796, 562] width 149 height 35
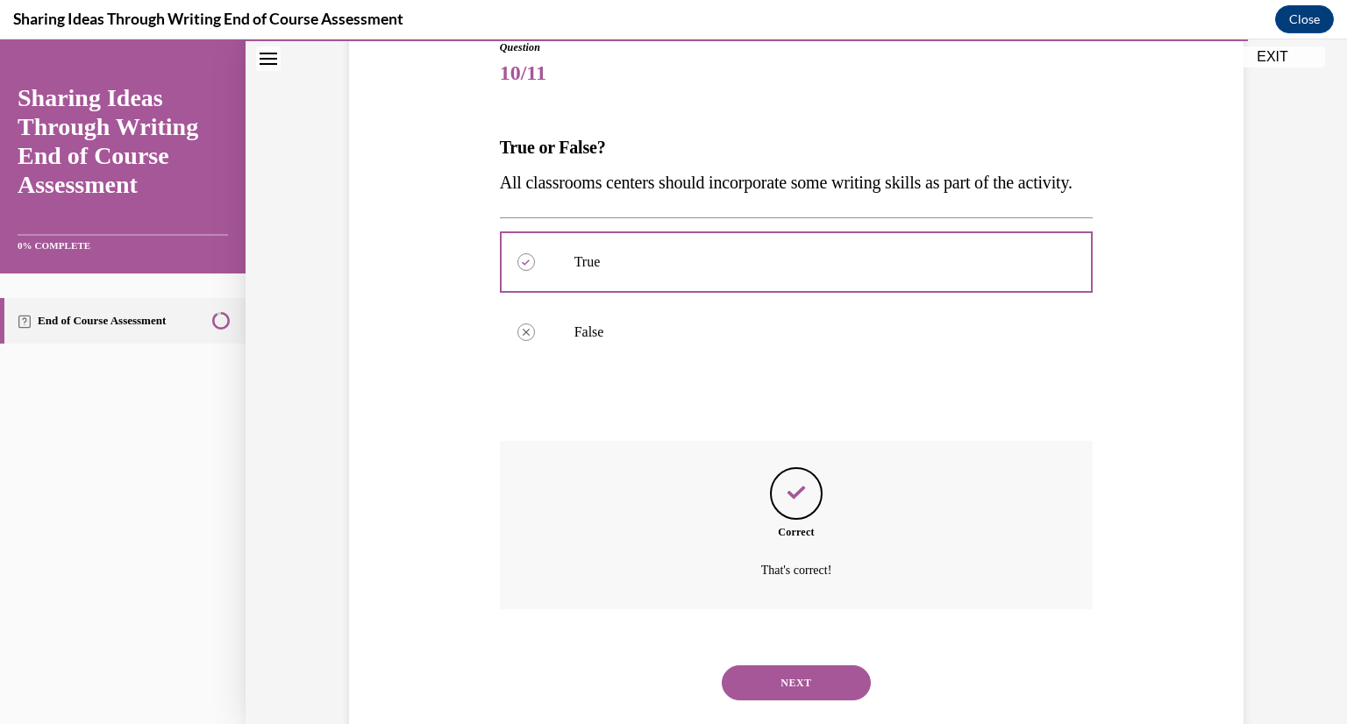
scroll to position [277, 0]
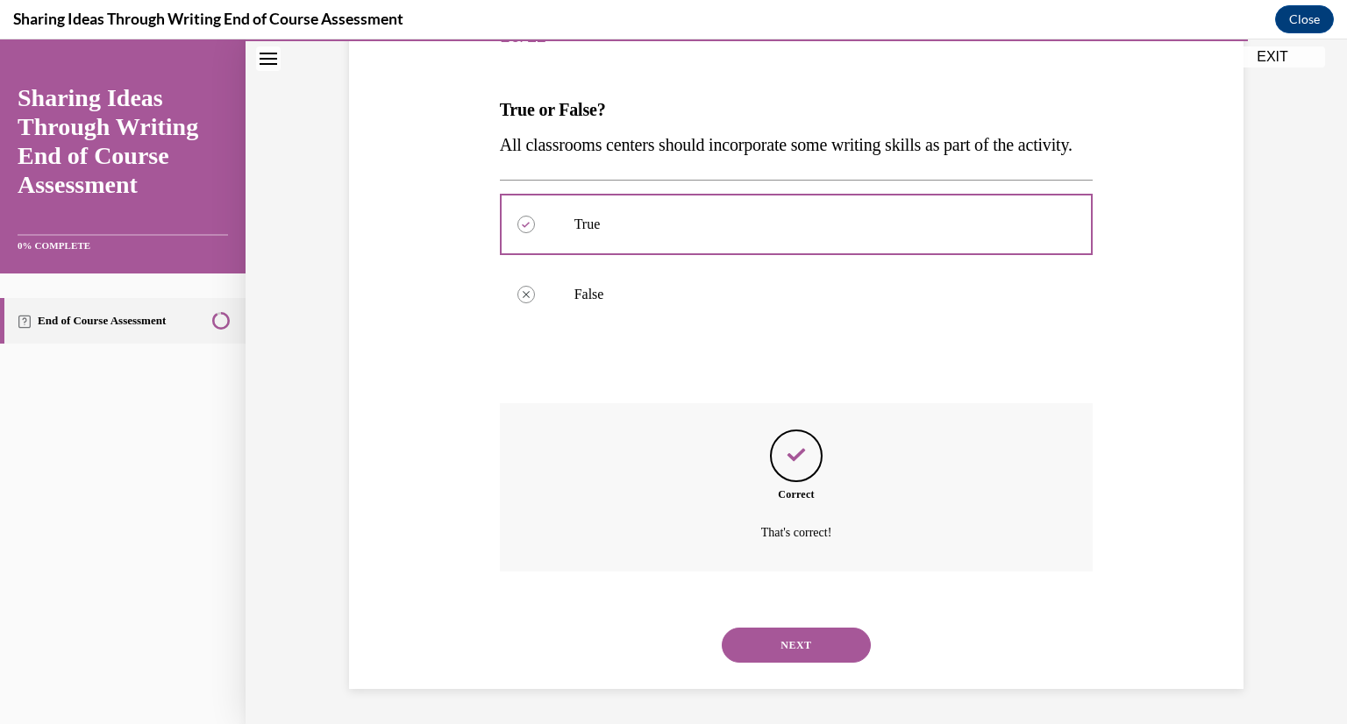
click at [800, 646] on button "NEXT" at bounding box center [796, 645] width 149 height 35
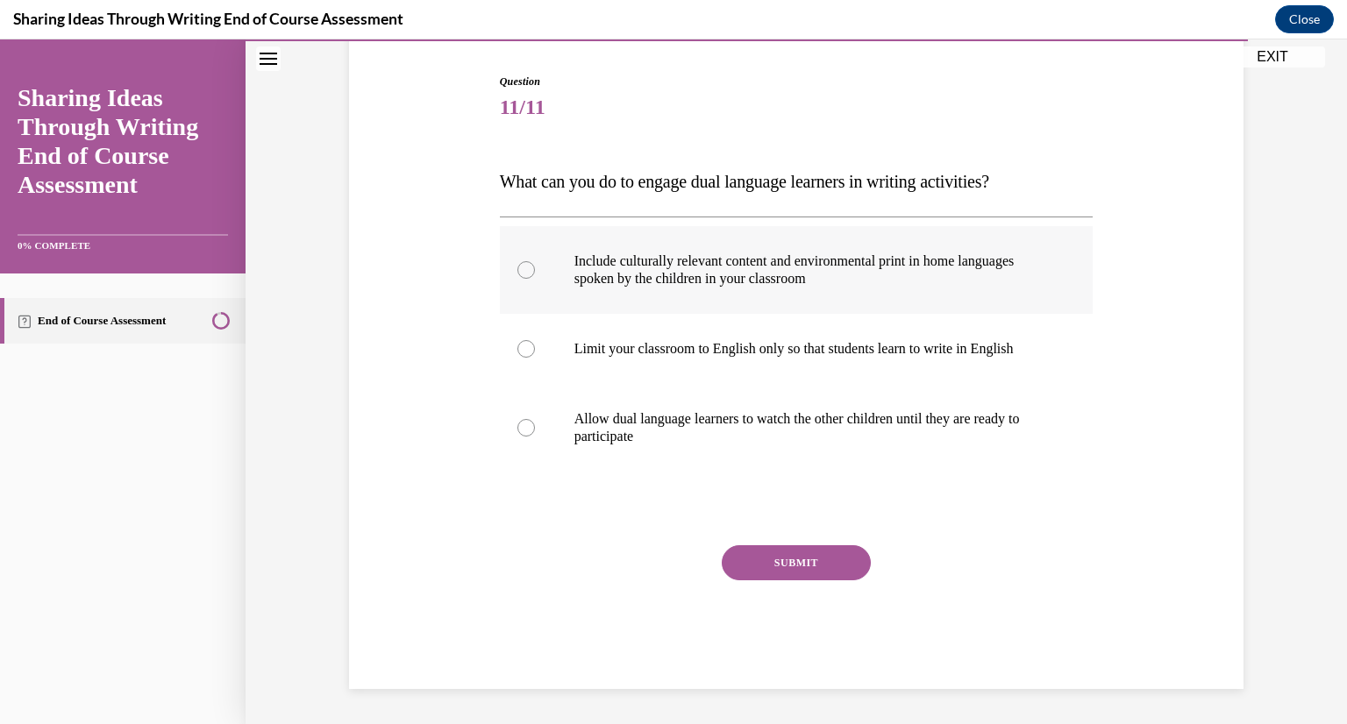
click at [713, 288] on label "Include culturally relevant content and environmental print in home languages s…" at bounding box center [797, 270] width 594 height 88
click at [535, 279] on input "Include culturally relevant content and environmental print in home languages s…" at bounding box center [526, 270] width 18 height 18
radio input "true"
click at [794, 563] on button "SUBMIT" at bounding box center [796, 562] width 149 height 35
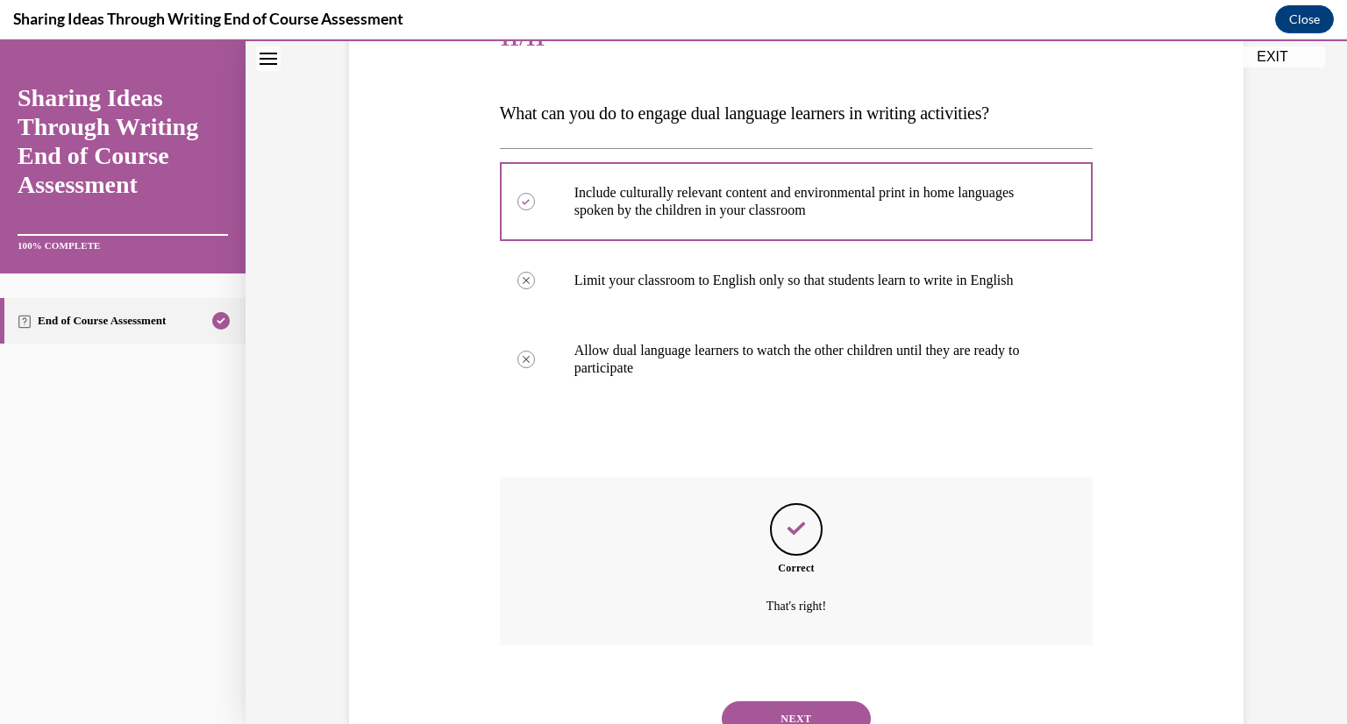
scroll to position [312, 0]
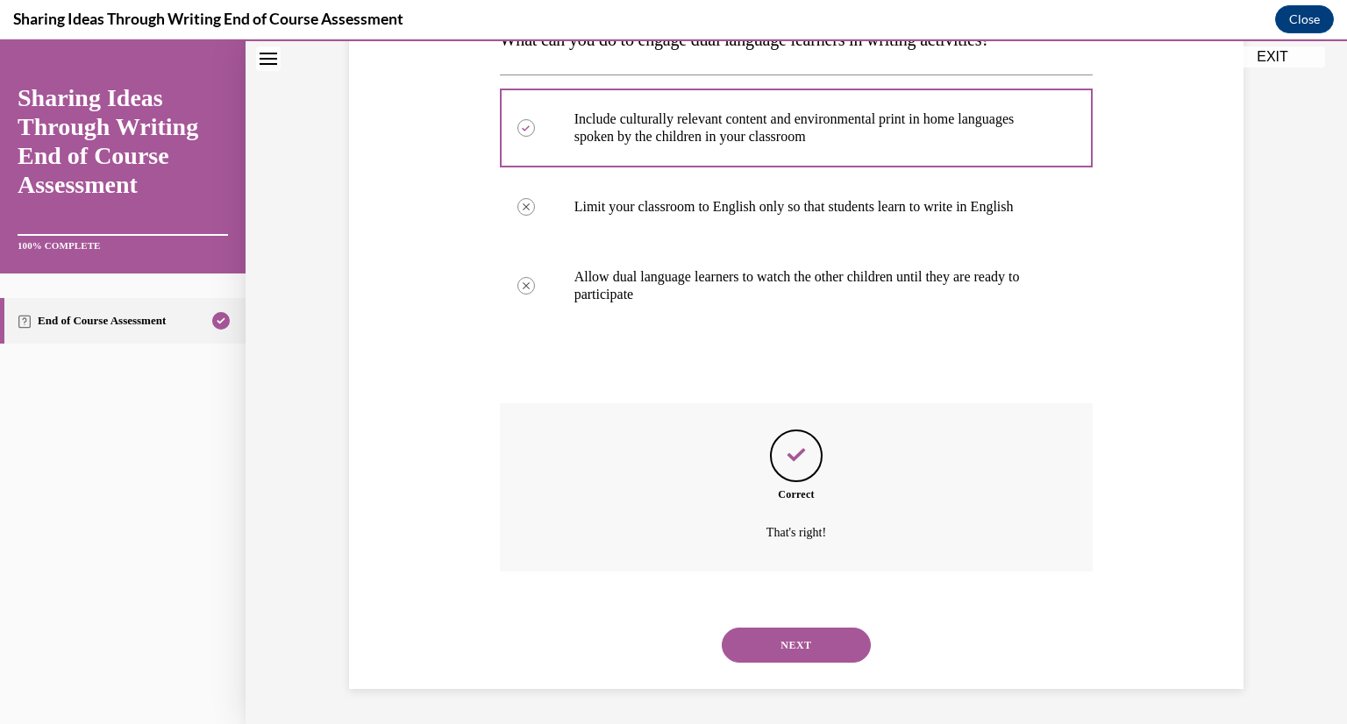
click at [814, 638] on button "NEXT" at bounding box center [796, 645] width 149 height 35
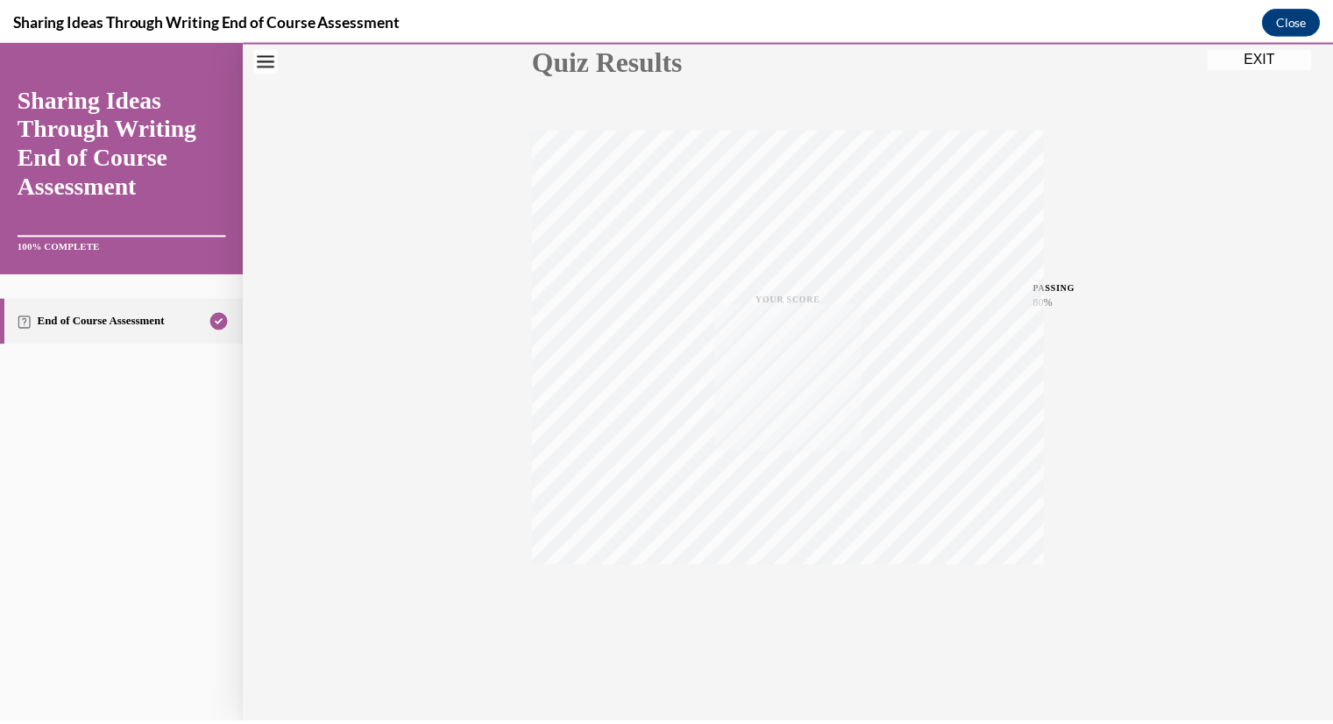
scroll to position [214, 0]
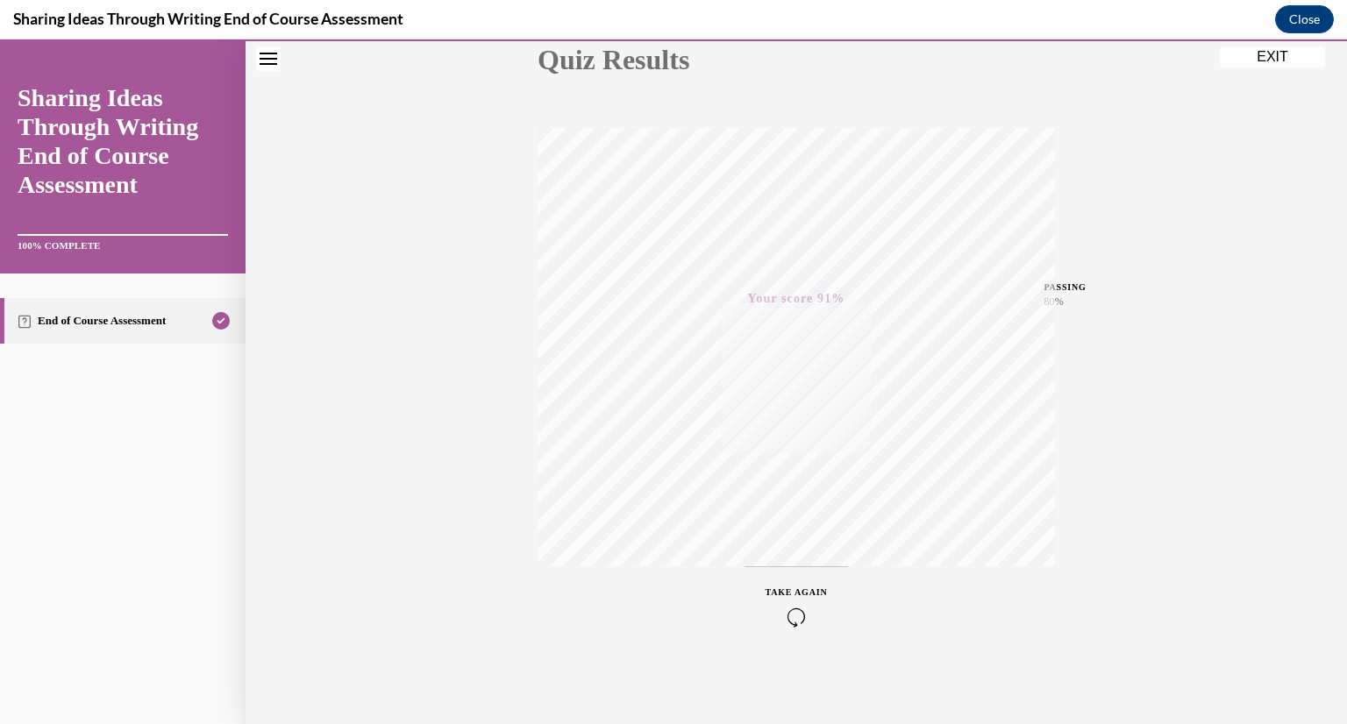
click at [1290, 46] on button "EXIT" at bounding box center [1272, 56] width 105 height 21
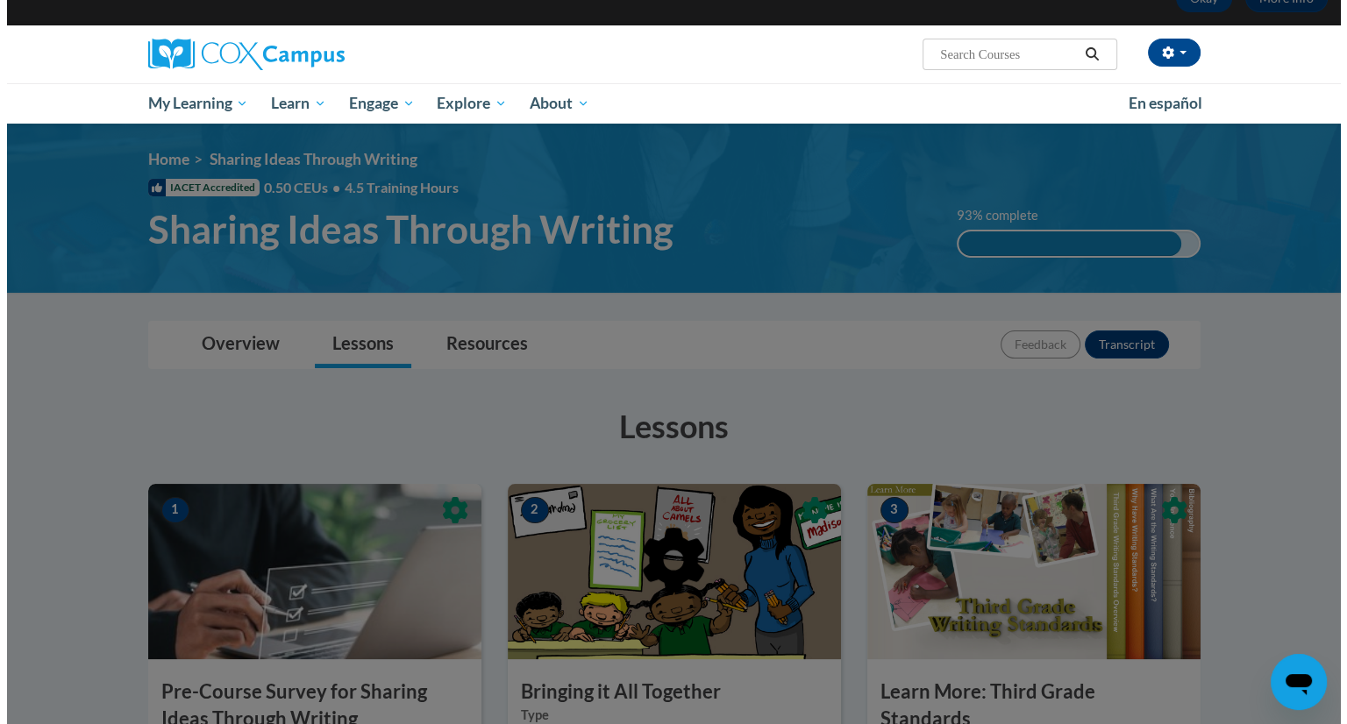
scroll to position [109, 0]
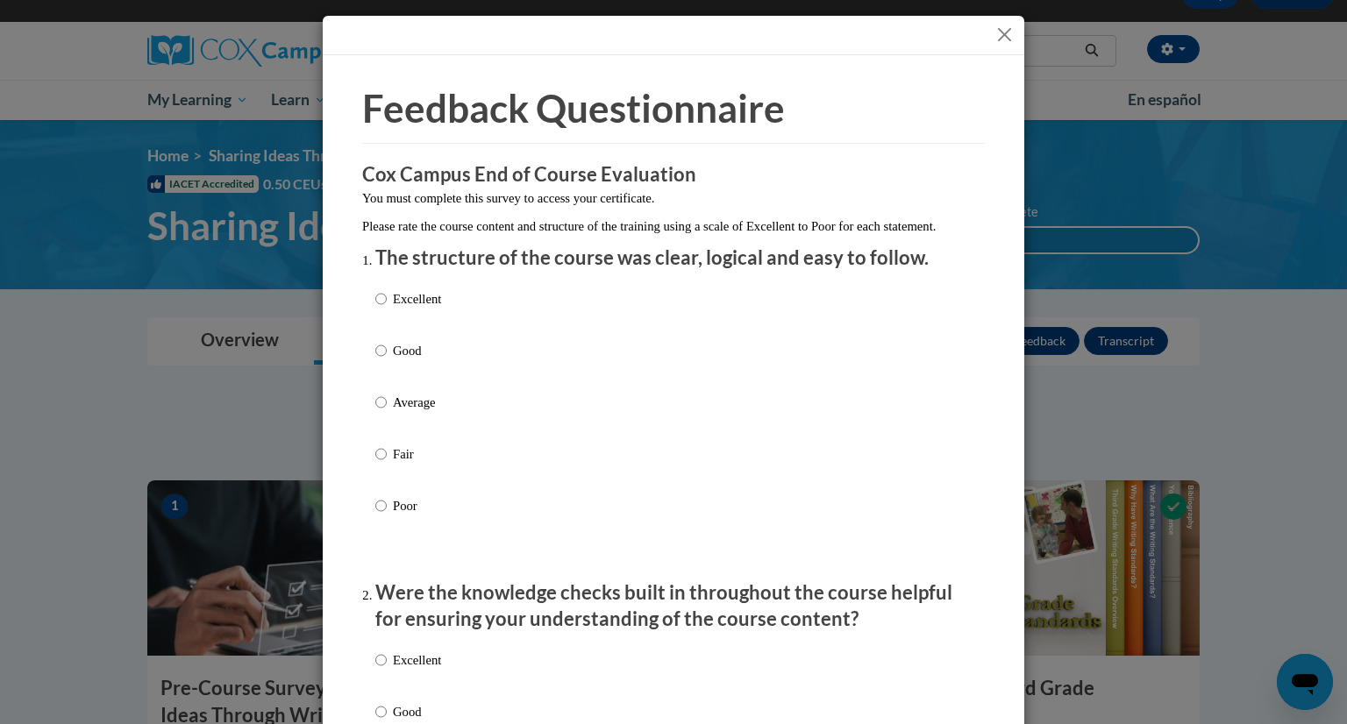
click at [488, 314] on div "Excellent Good Average Fair Poor" at bounding box center [673, 424] width 596 height 286
click at [375, 335] on label "Excellent" at bounding box center [408, 312] width 66 height 47
click at [375, 309] on input "Excellent" at bounding box center [380, 298] width 11 height 19
radio input "true"
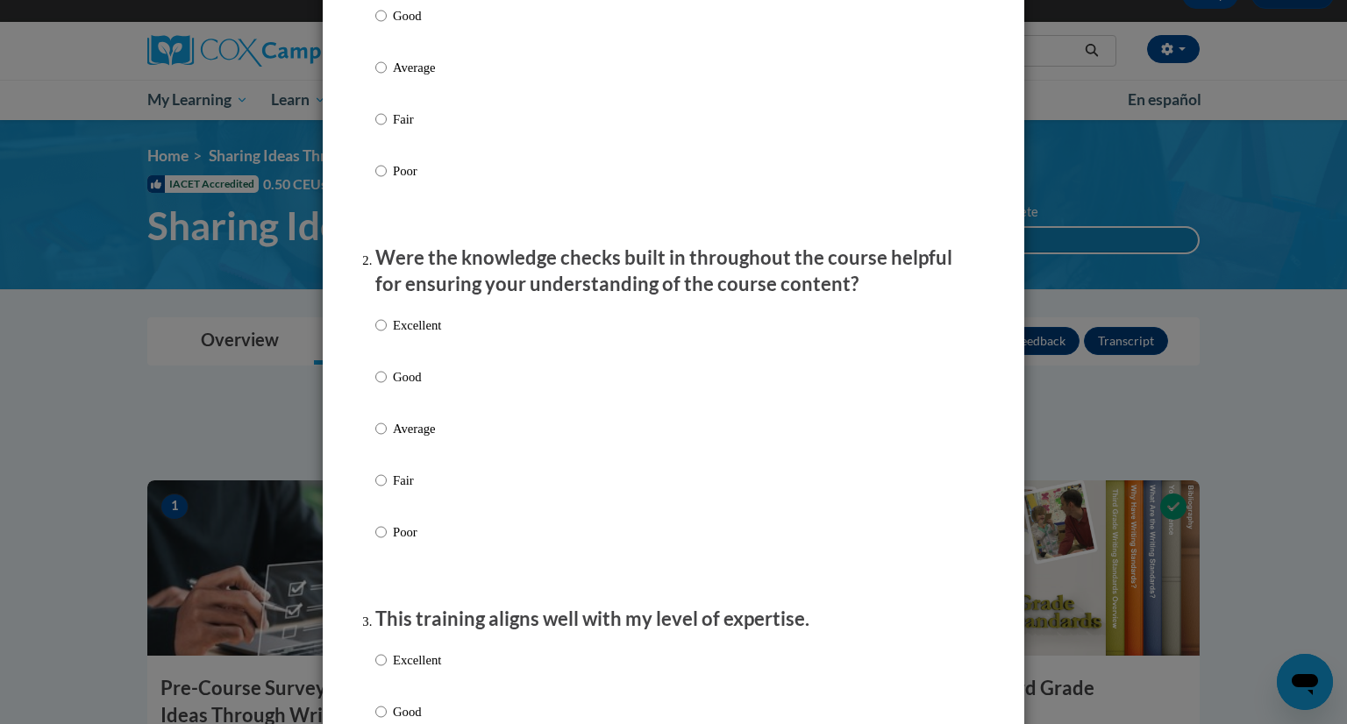
scroll to position [336, 0]
click at [382, 347] on label "Excellent" at bounding box center [408, 338] width 66 height 47
click at [382, 334] on input "Excellent" at bounding box center [380, 324] width 11 height 19
radio input "true"
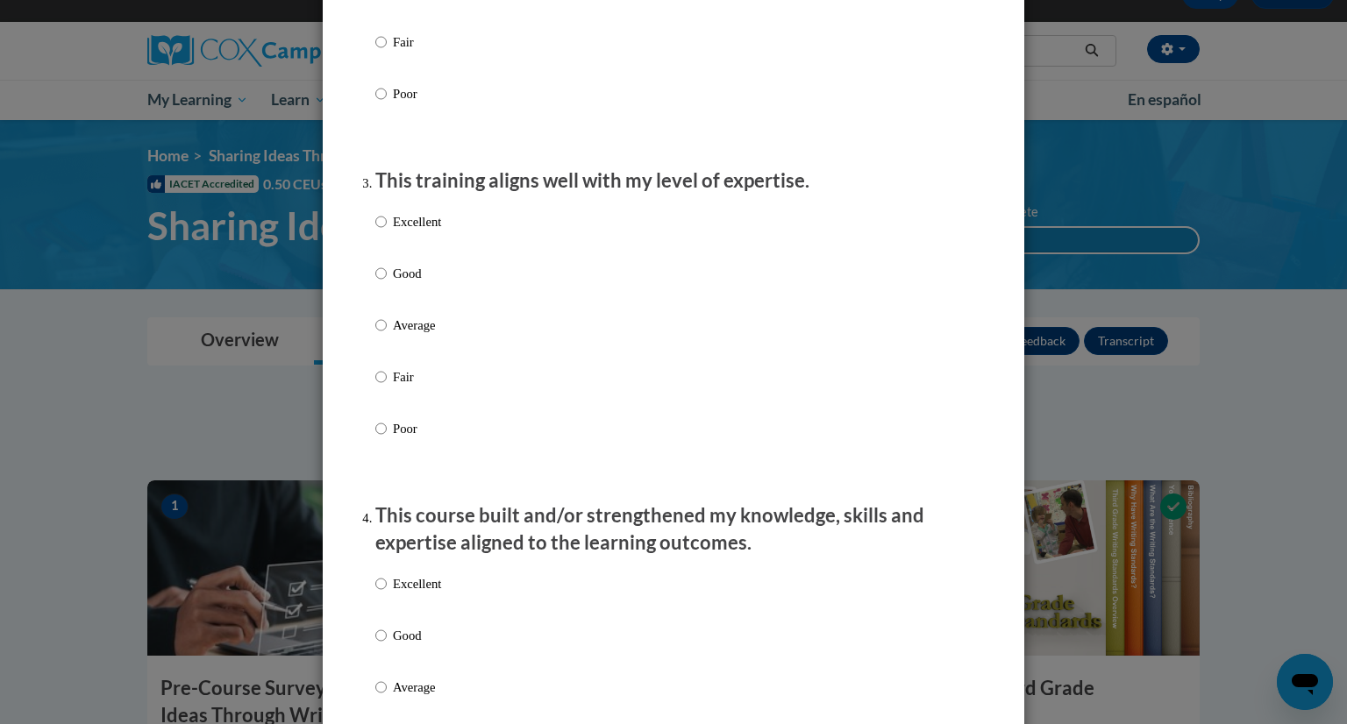
scroll to position [774, 0]
click at [400, 231] on p "Excellent" at bounding box center [417, 220] width 48 height 19
click at [387, 231] on input "Excellent" at bounding box center [380, 220] width 11 height 19
radio input "true"
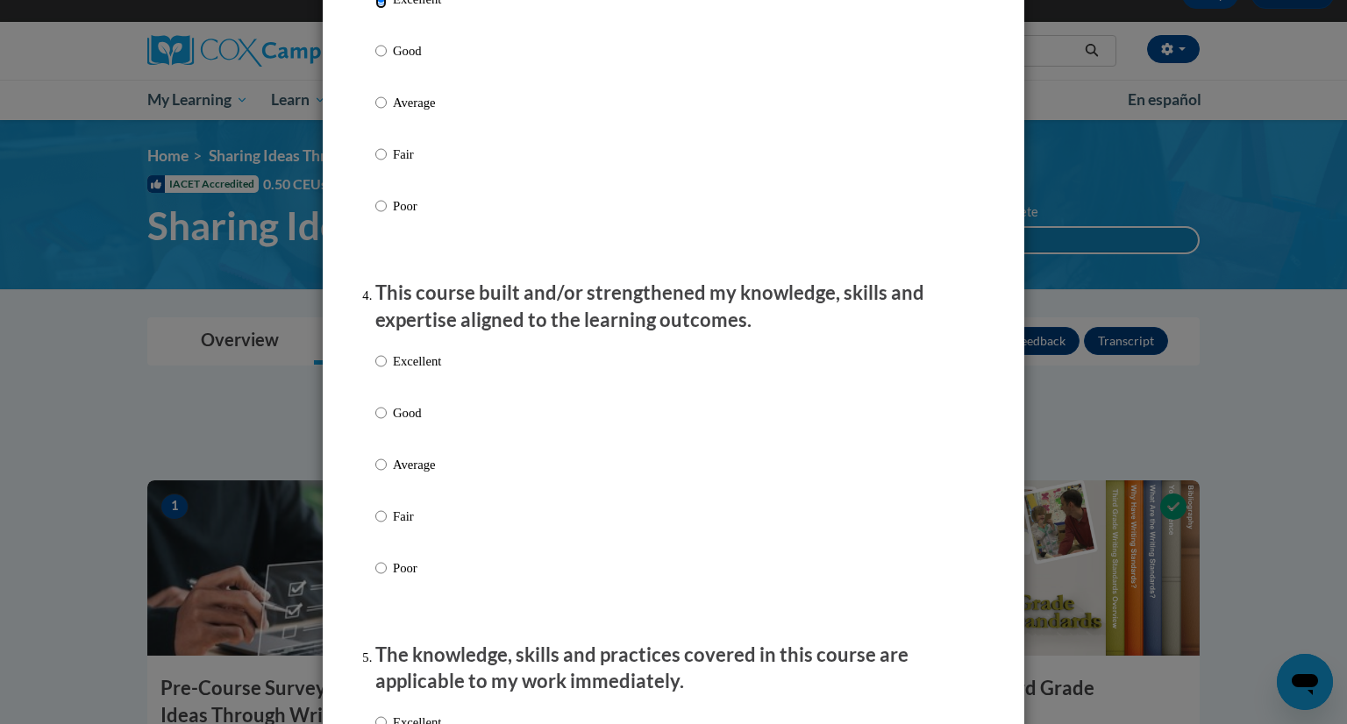
scroll to position [999, 0]
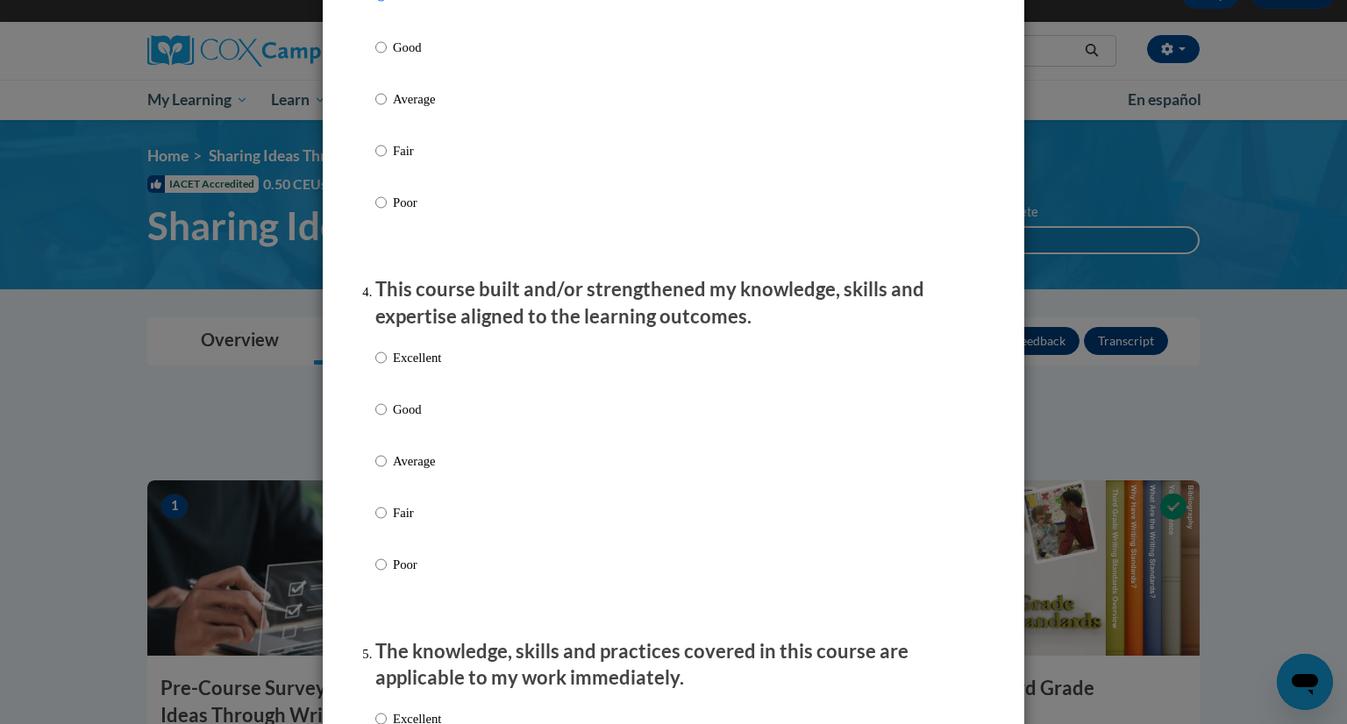
click at [411, 387] on label "Excellent" at bounding box center [408, 371] width 66 height 47
click at [387, 367] on input "Excellent" at bounding box center [380, 357] width 11 height 19
radio input "true"
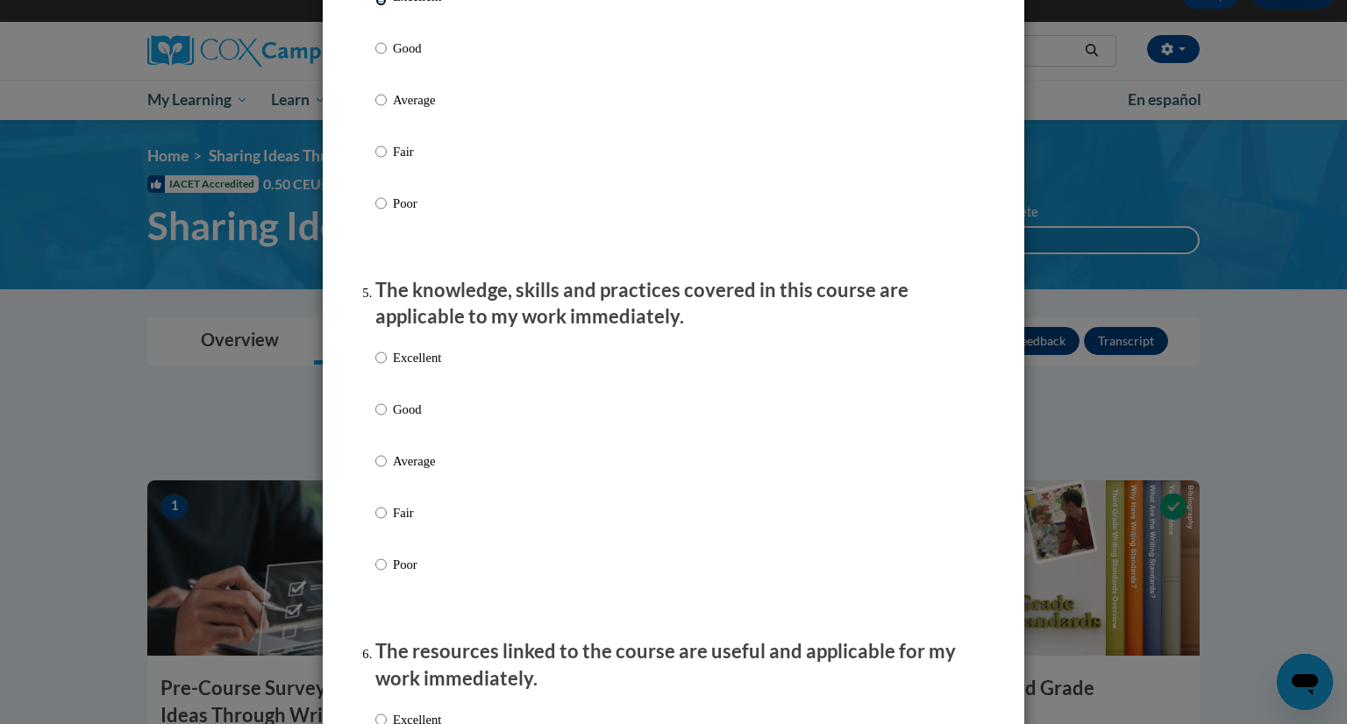
scroll to position [1368, 0]
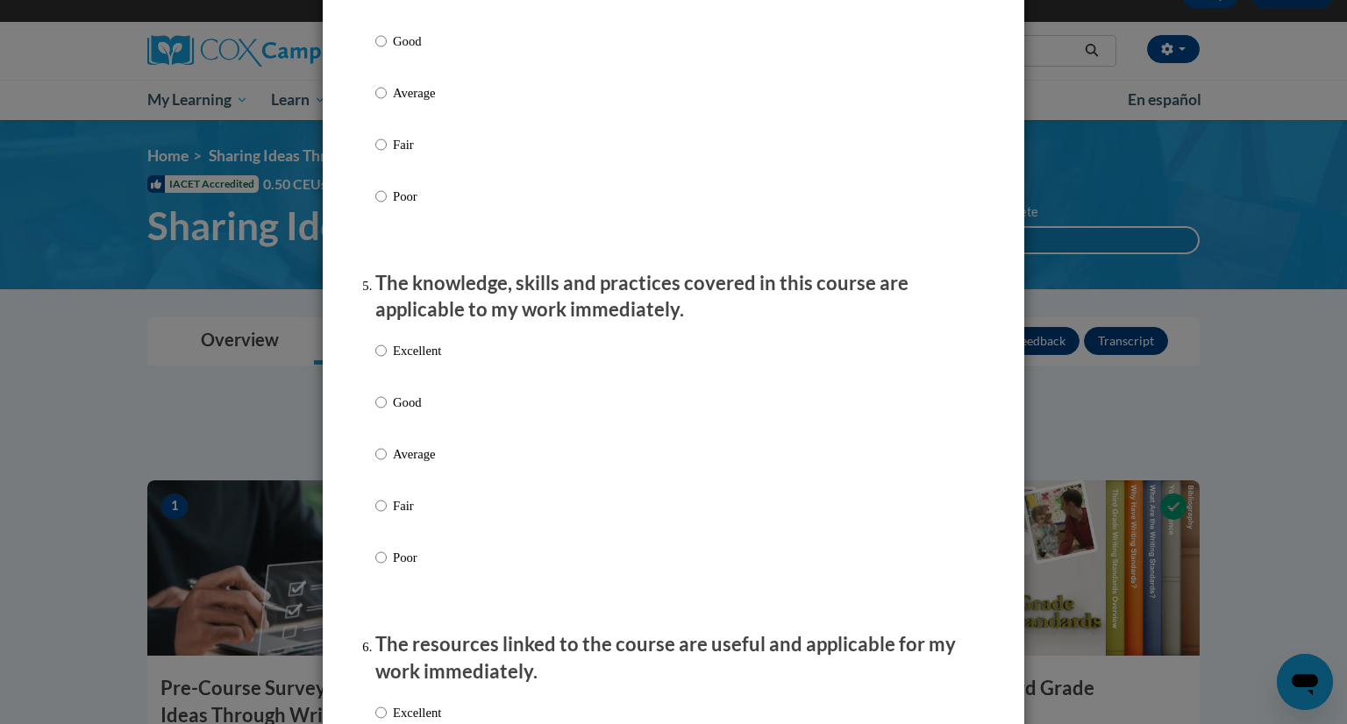
click at [411, 381] on label "Excellent" at bounding box center [408, 364] width 66 height 47
click at [387, 360] on input "Excellent" at bounding box center [380, 350] width 11 height 19
radio input "true"
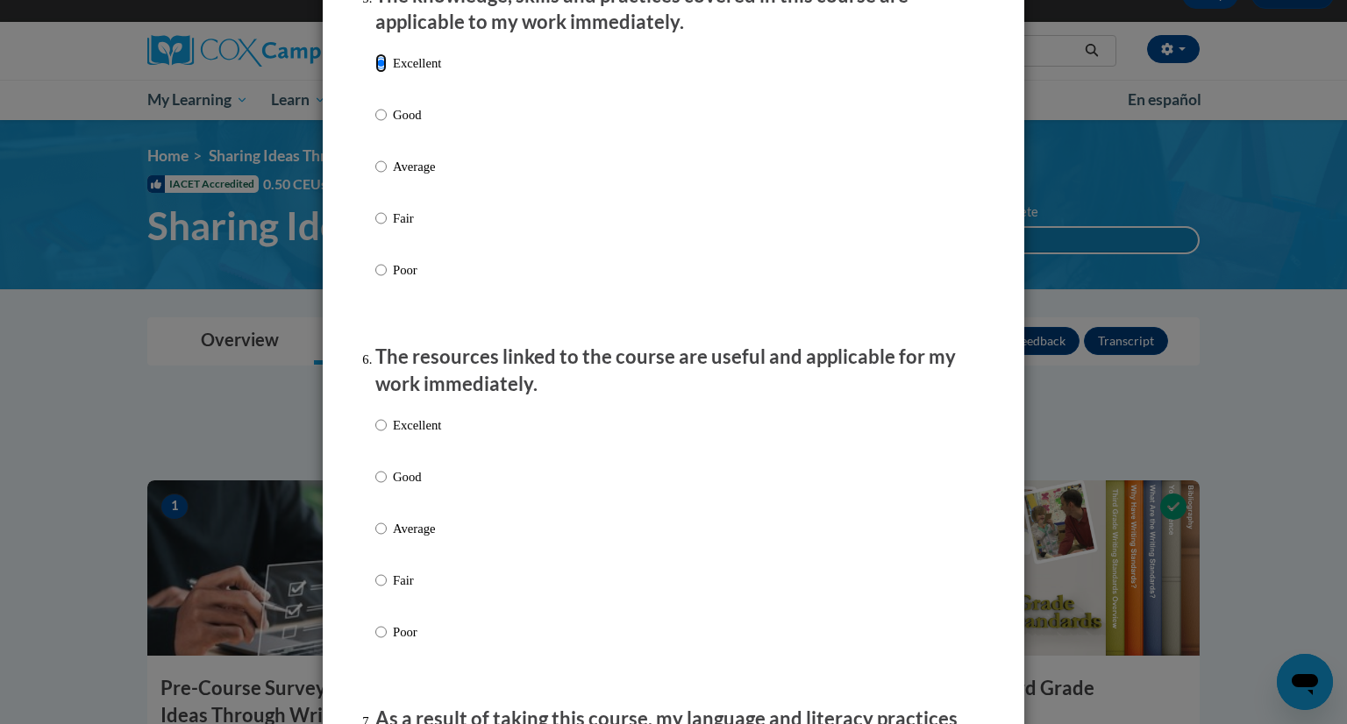
scroll to position [1655, 0]
click at [424, 435] on p "Excellent" at bounding box center [417, 425] width 48 height 19
click at [387, 435] on input "Excellent" at bounding box center [380, 425] width 11 height 19
radio input "true"
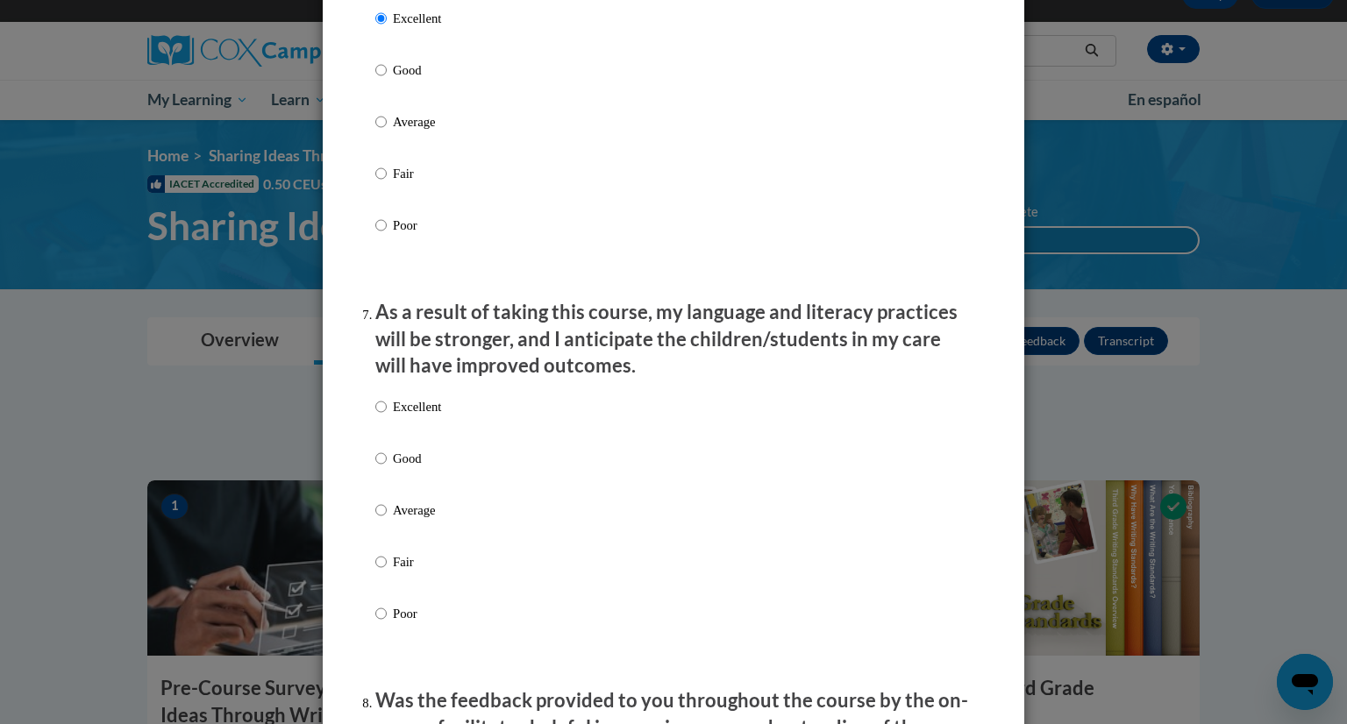
click at [420, 416] on p "Excellent" at bounding box center [417, 406] width 48 height 19
click at [387, 416] on input "Excellent" at bounding box center [380, 406] width 11 height 19
radio input "true"
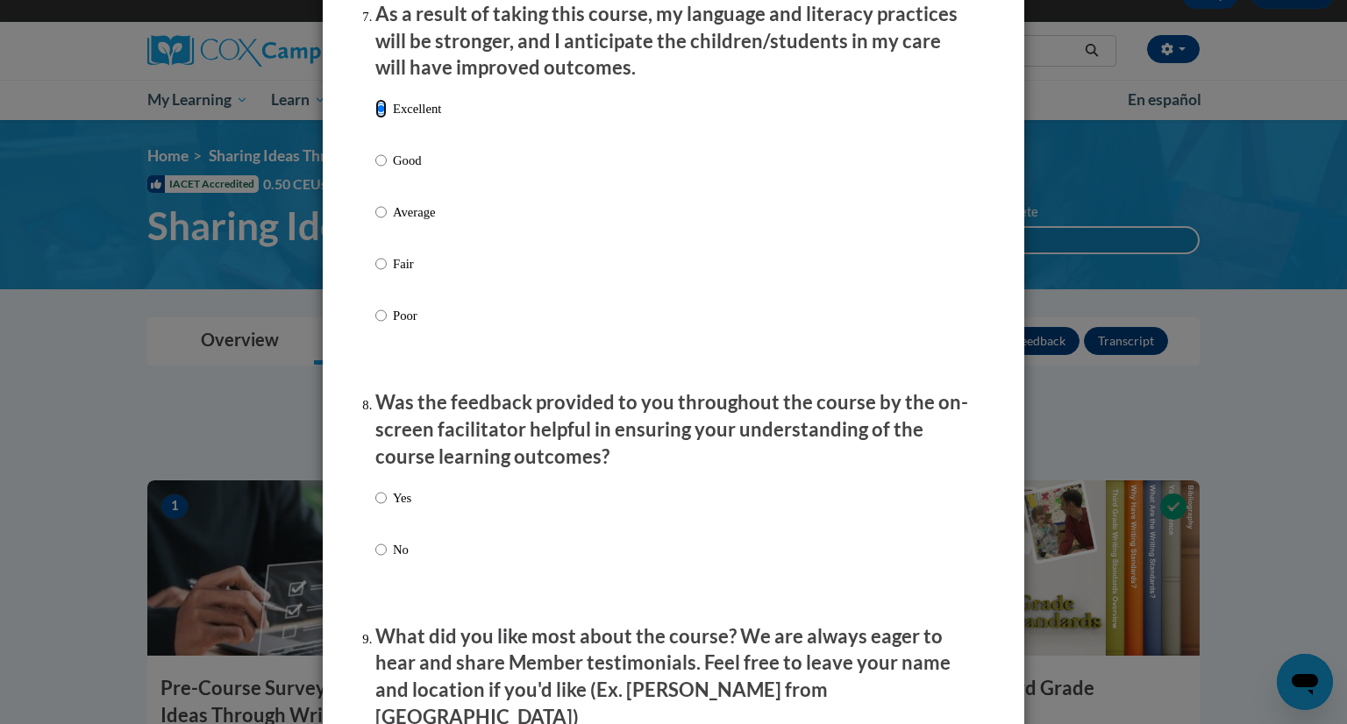
scroll to position [2360, 0]
click at [375, 506] on input "Yes" at bounding box center [380, 497] width 11 height 19
radio input "true"
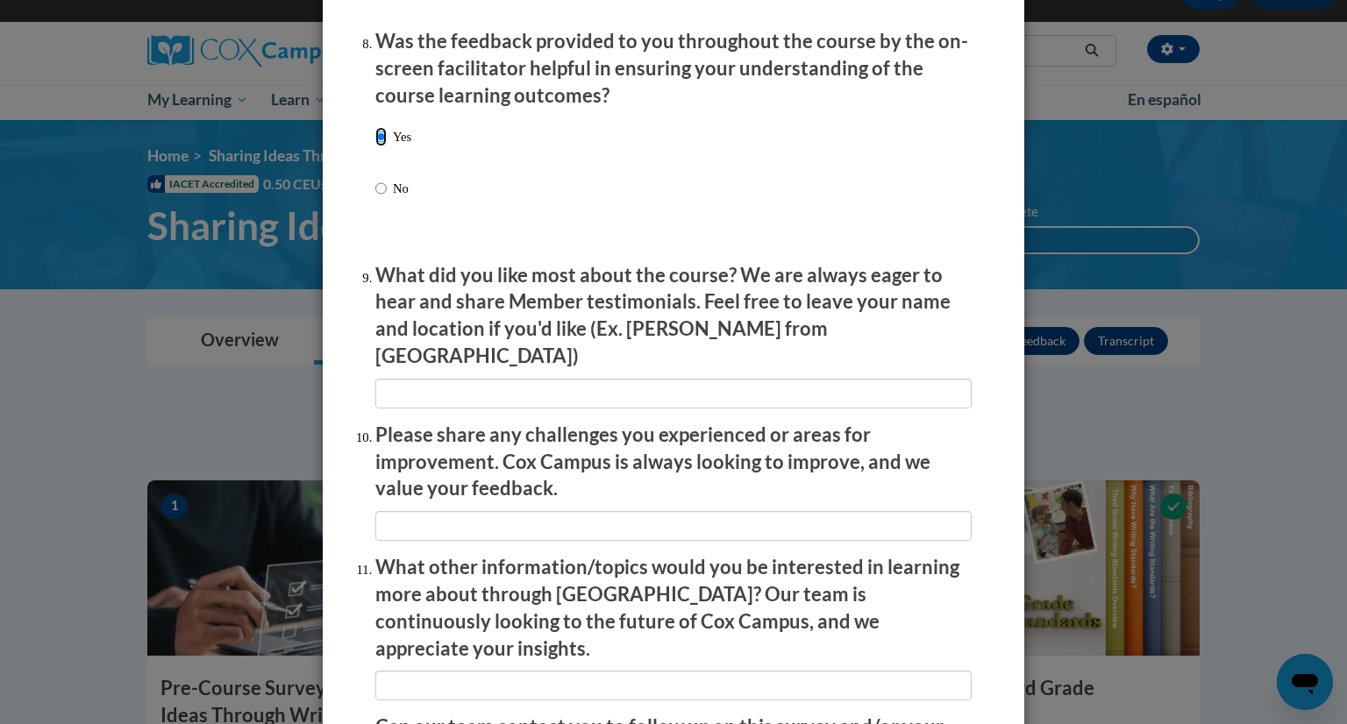
scroll to position [2725, 0]
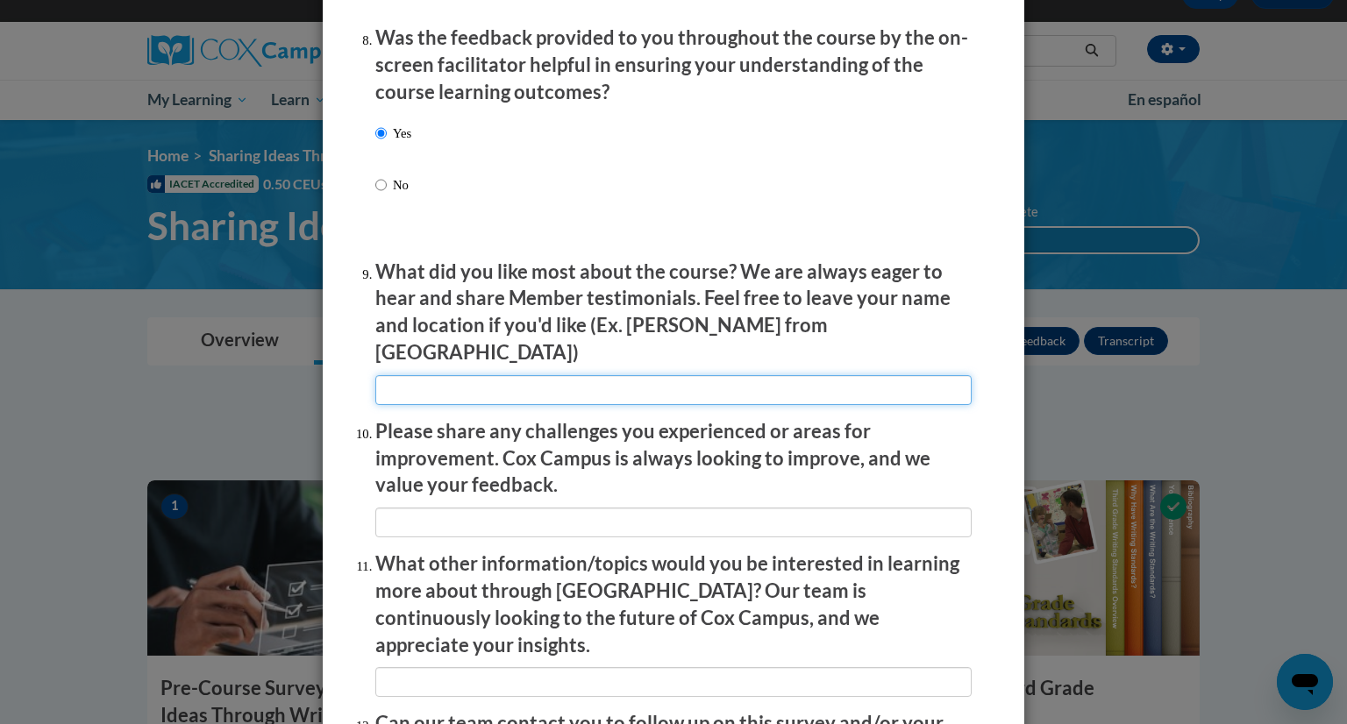
click at [459, 380] on input "textbox" at bounding box center [673, 390] width 596 height 30
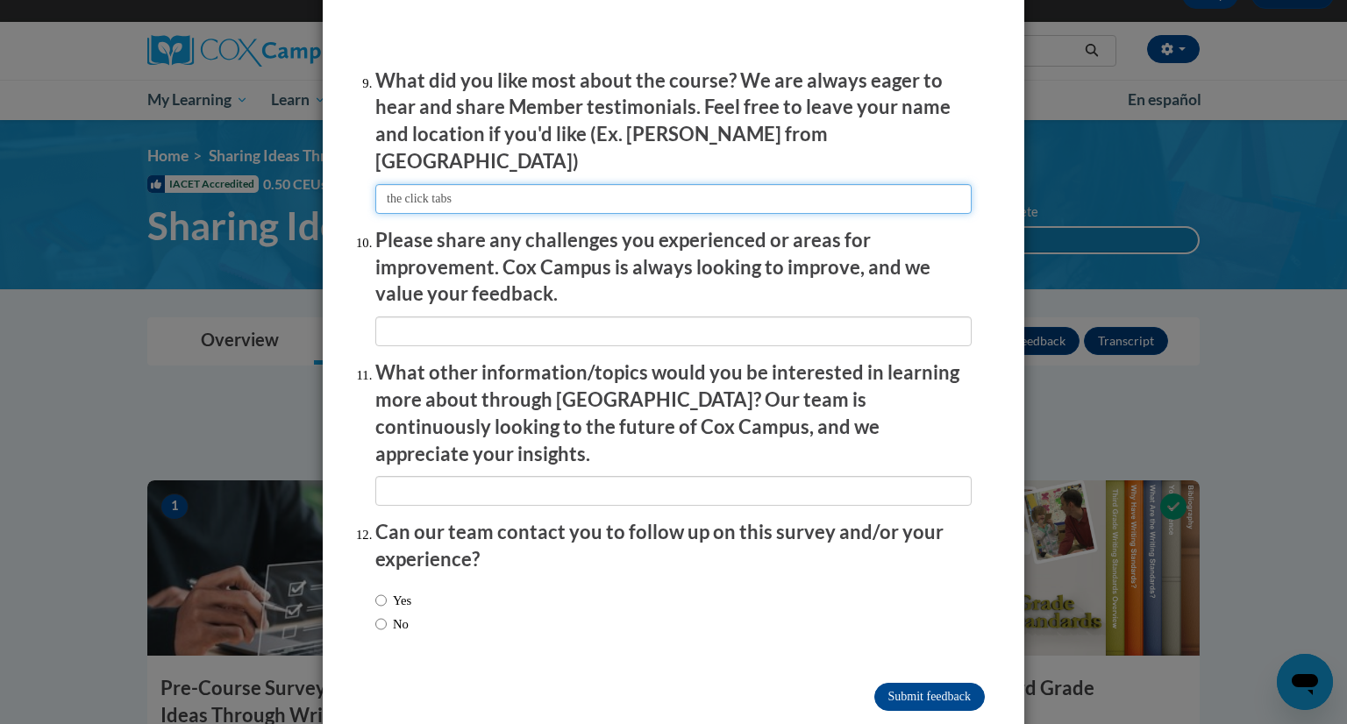
scroll to position [2920, 0]
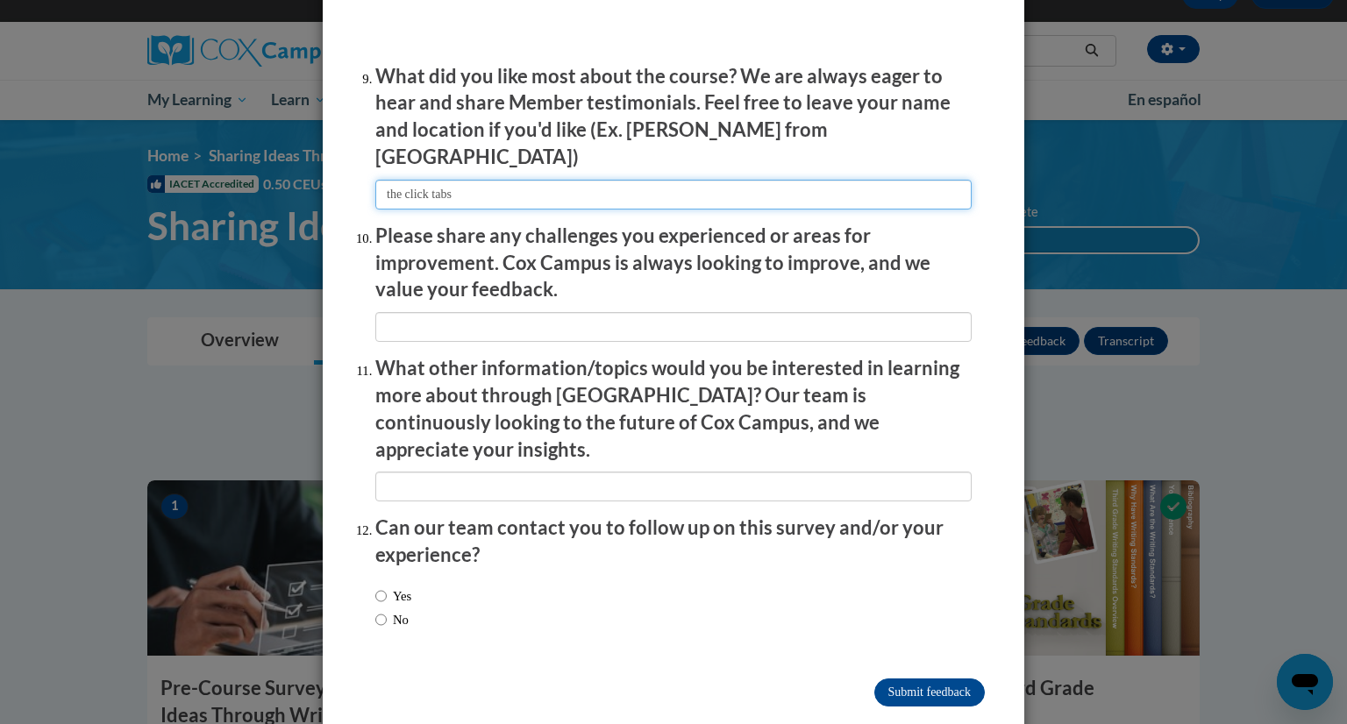
type input "the click tabs"
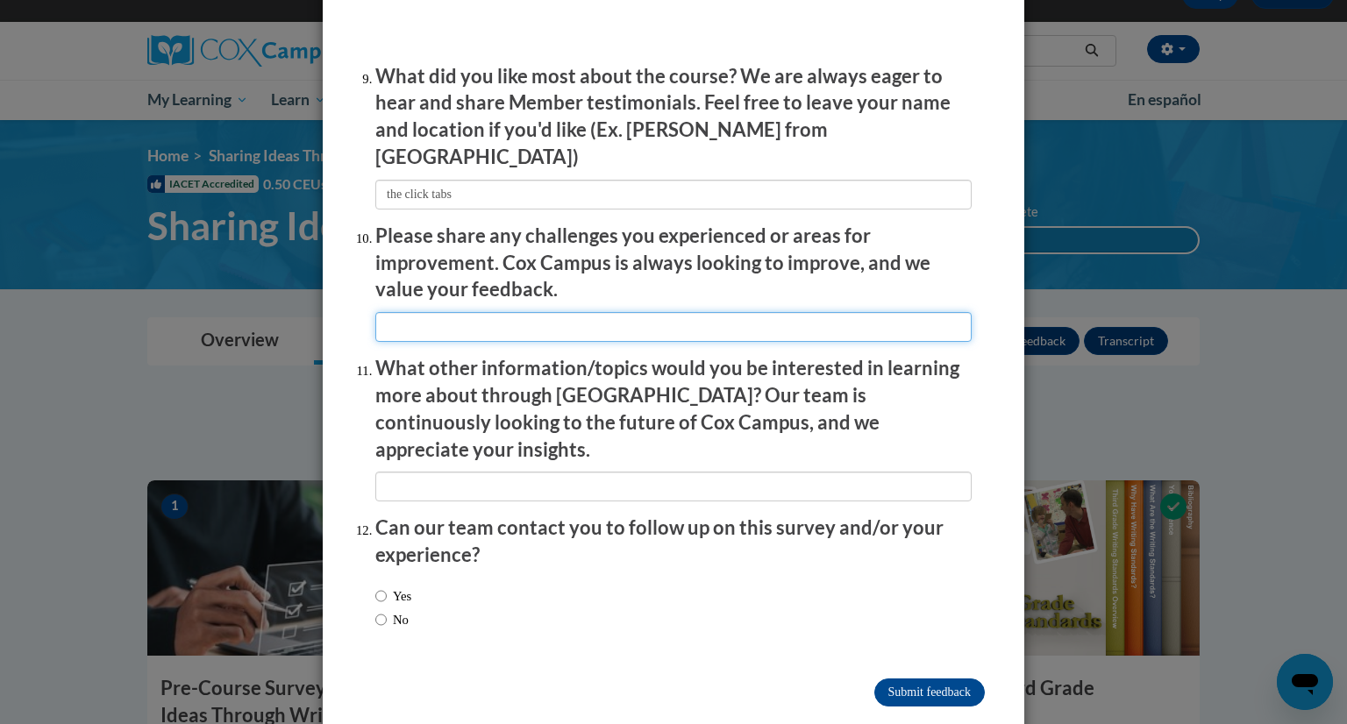
click at [480, 315] on input "textbox" at bounding box center [673, 327] width 596 height 30
type input "added clipboards"
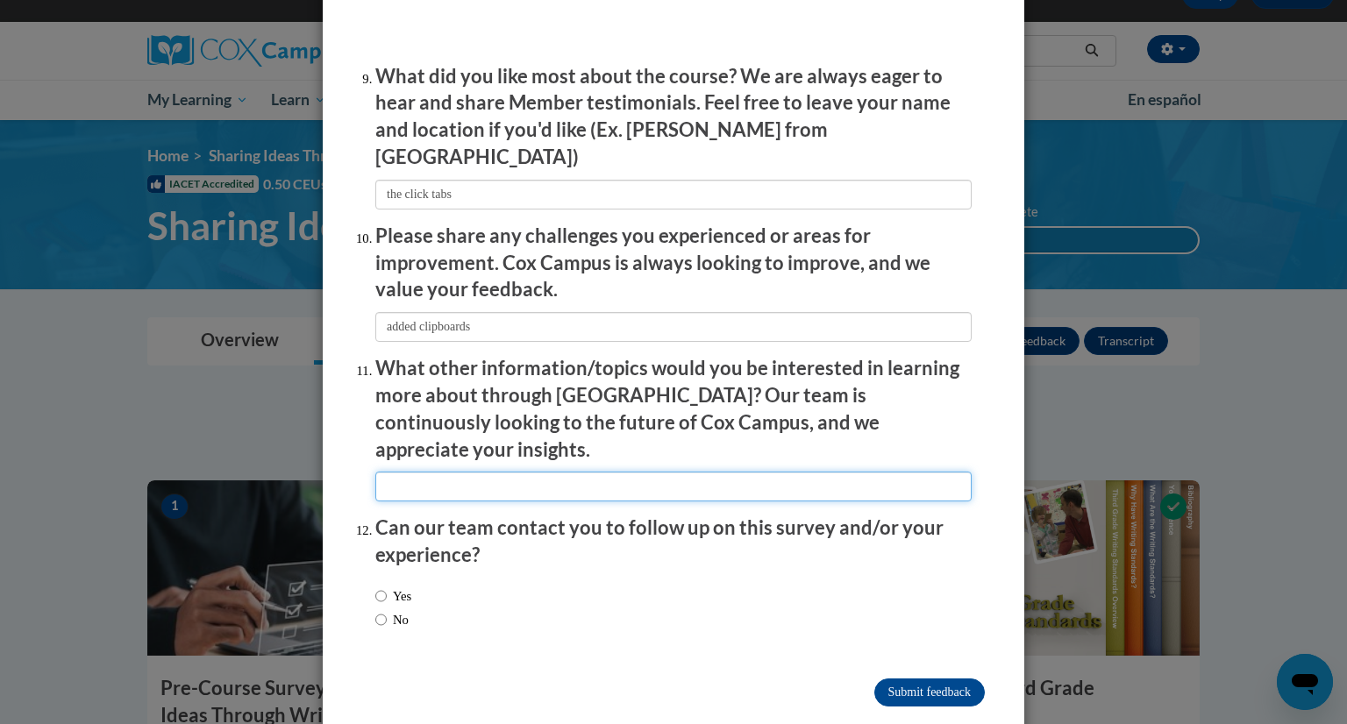
click at [711, 472] on input "textbox" at bounding box center [673, 487] width 596 height 30
type input "n/a"
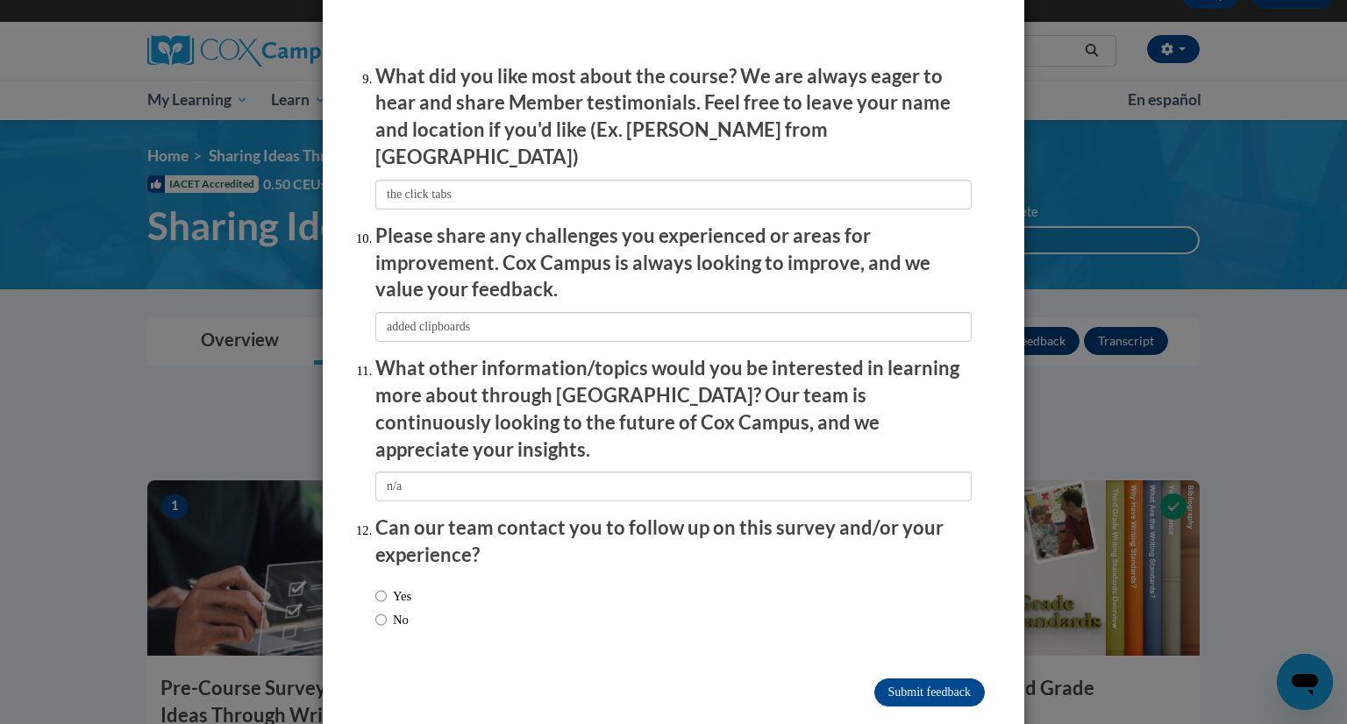
click at [596, 608] on div "Yes No" at bounding box center [673, 611] width 596 height 66
click at [388, 610] on label "No" at bounding box center [391, 619] width 33 height 19
click at [387, 610] on input "No" at bounding box center [380, 619] width 11 height 19
radio input "true"
click at [893, 679] on input "Submit feedback" at bounding box center [929, 693] width 110 height 28
